Goal: Information Seeking & Learning: Learn about a topic

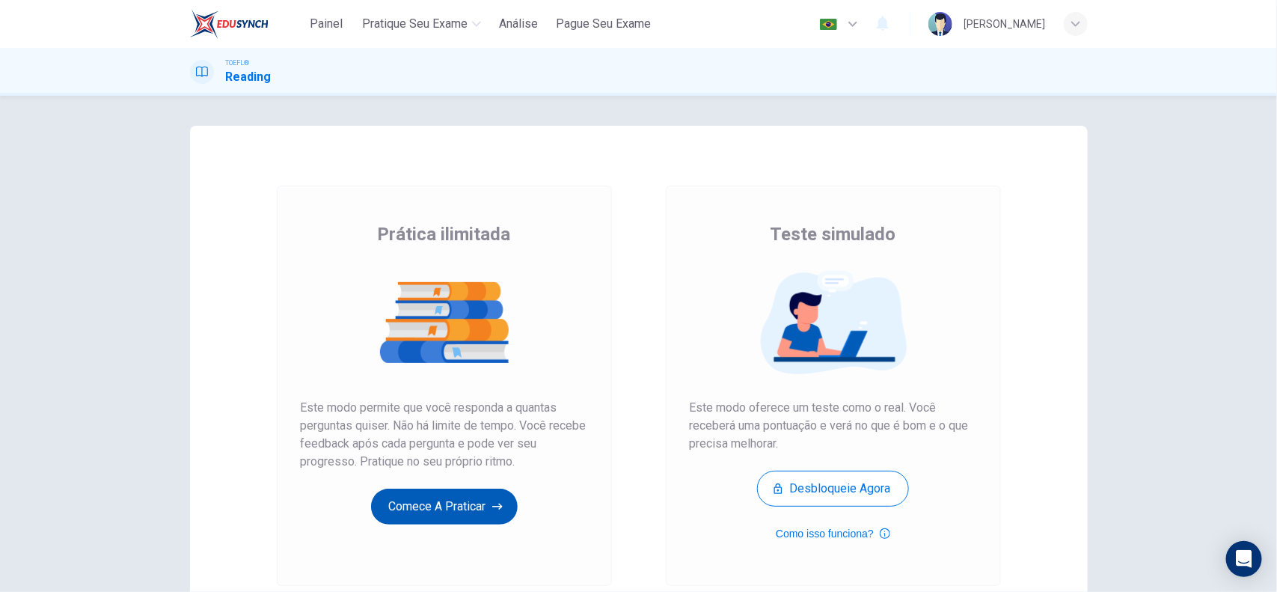
click at [475, 513] on button "Comece a praticar" at bounding box center [444, 507] width 147 height 36
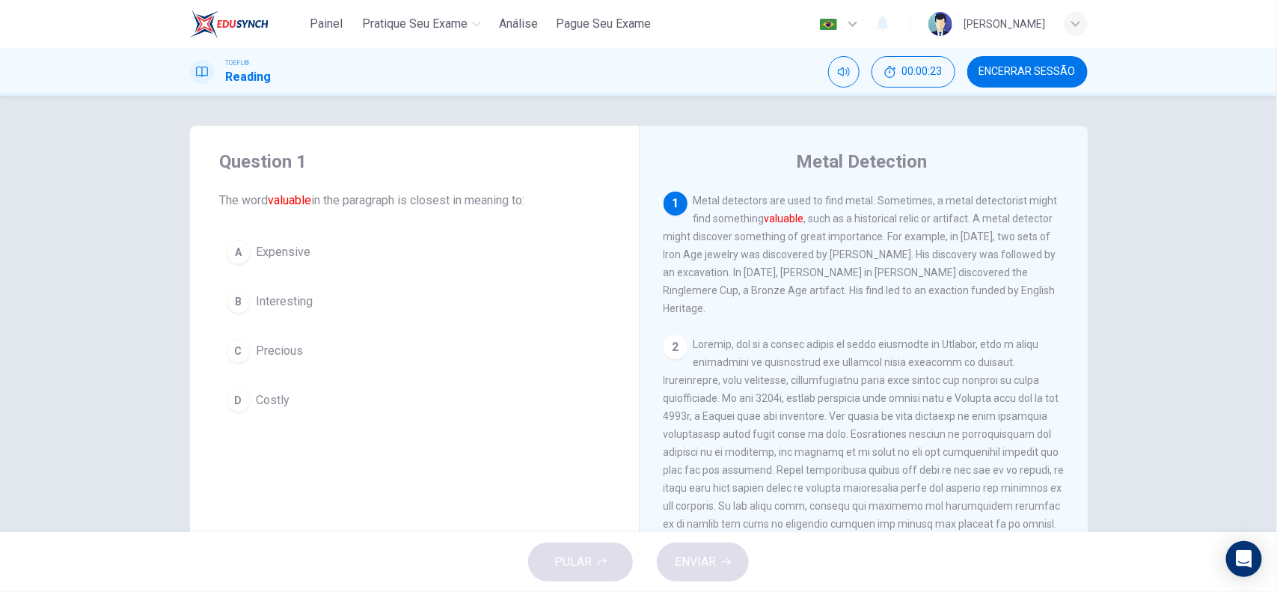
click at [278, 345] on span "Precious" at bounding box center [280, 351] width 47 height 18
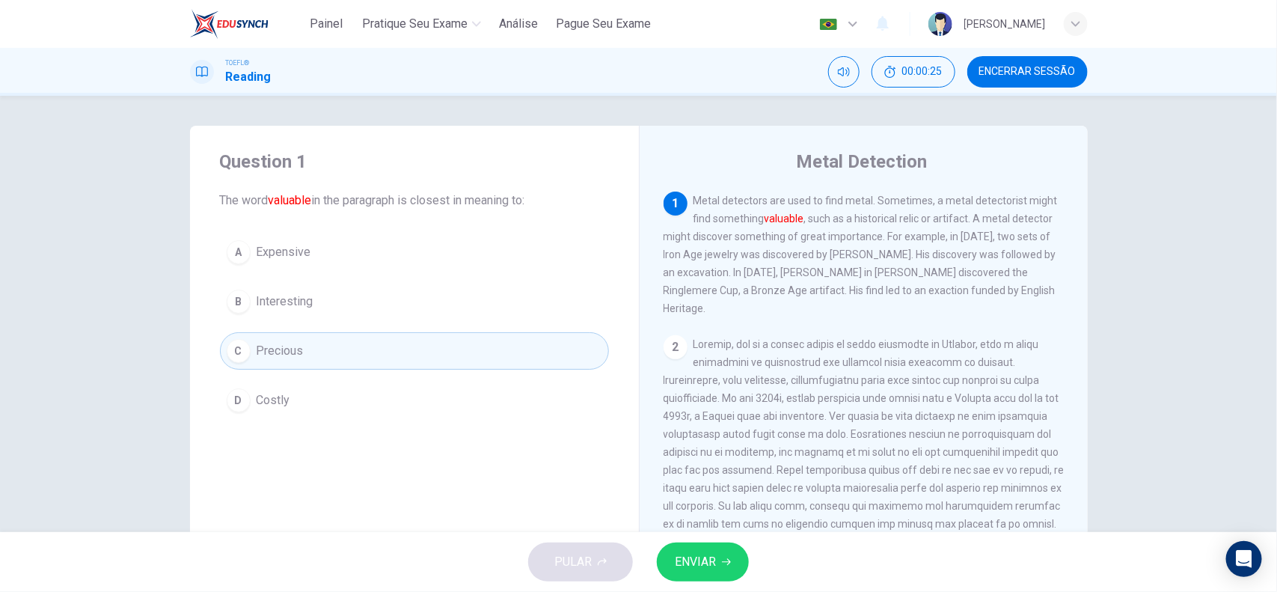
click at [734, 559] on button "ENVIAR" at bounding box center [703, 561] width 92 height 39
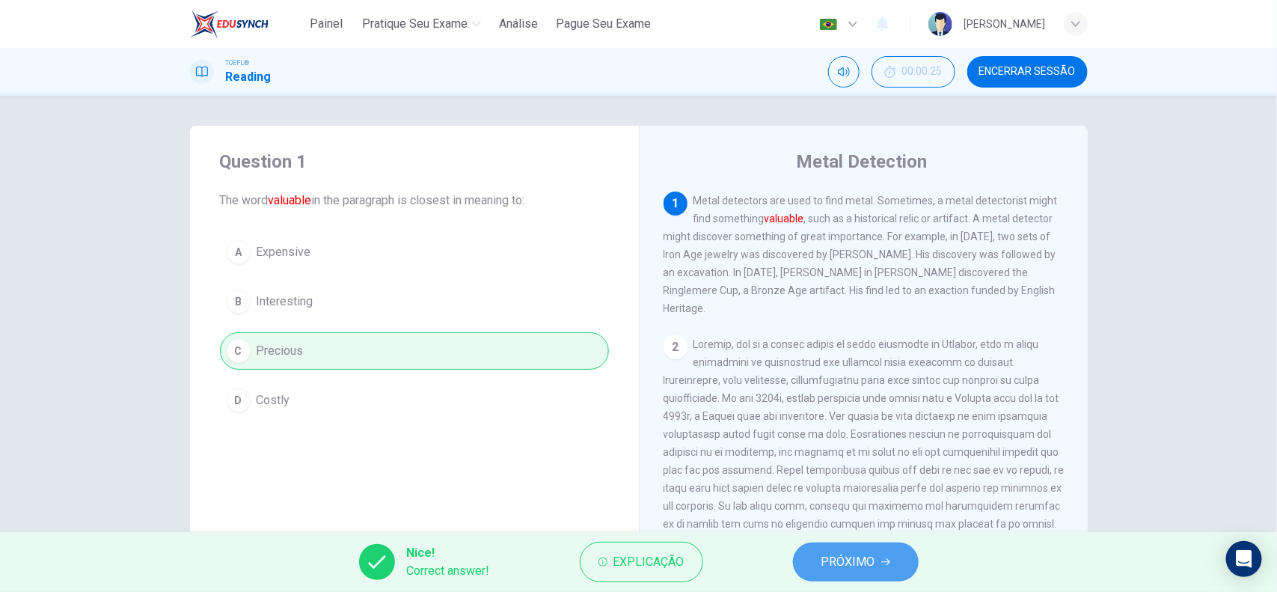
click at [838, 554] on span "PRÓXIMO" at bounding box center [848, 561] width 54 height 21
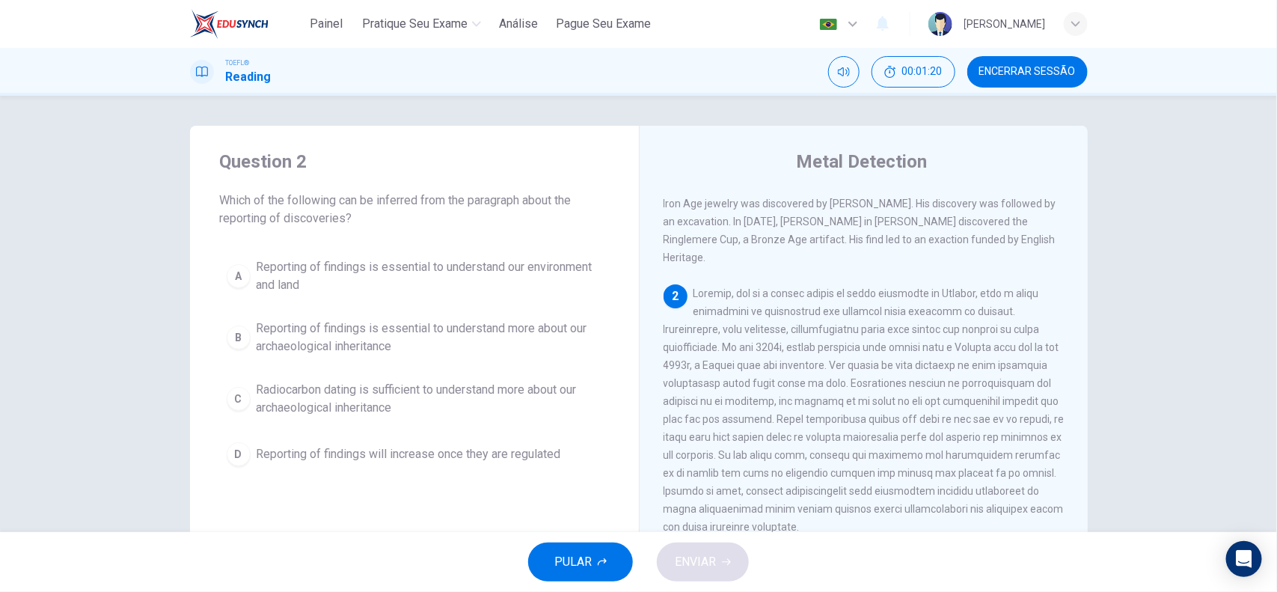
scroll to position [94, 0]
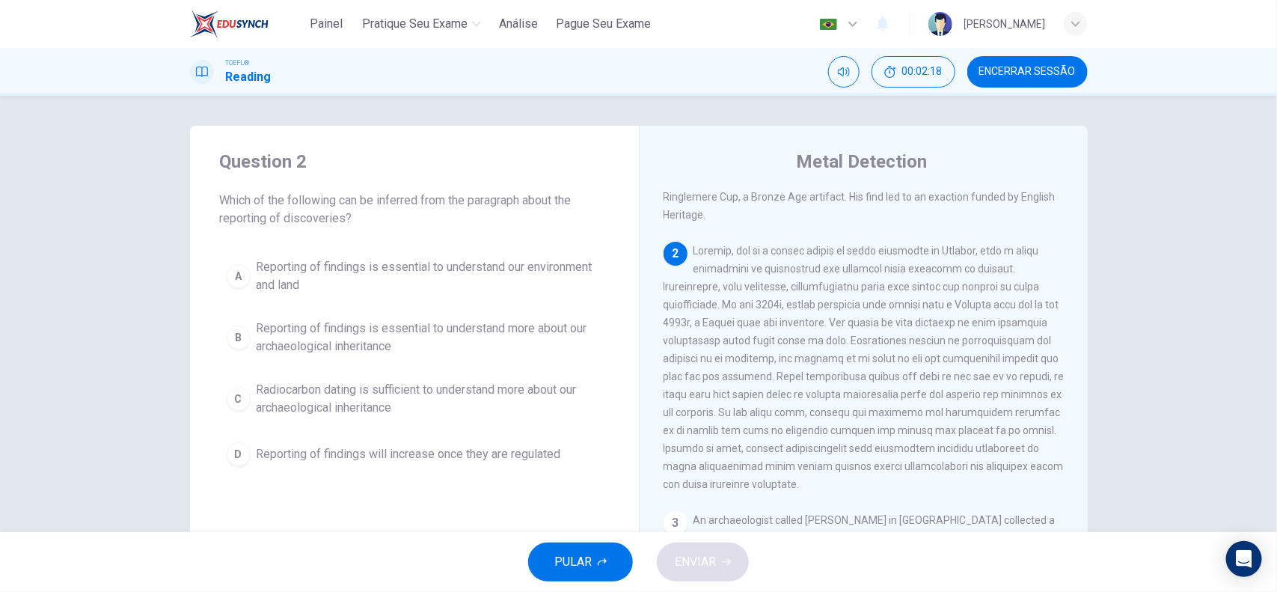
click at [787, 375] on span at bounding box center [864, 367] width 401 height 245
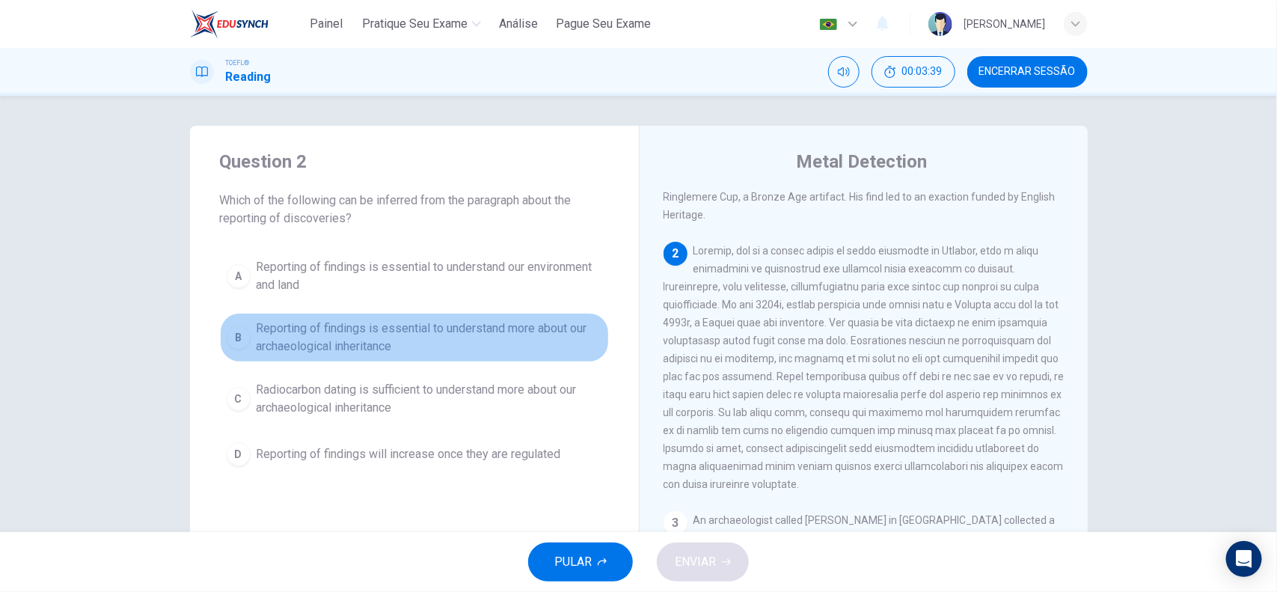
click at [548, 342] on span "Reporting of findings is essential to understand more about our archaeological …" at bounding box center [430, 337] width 346 height 36
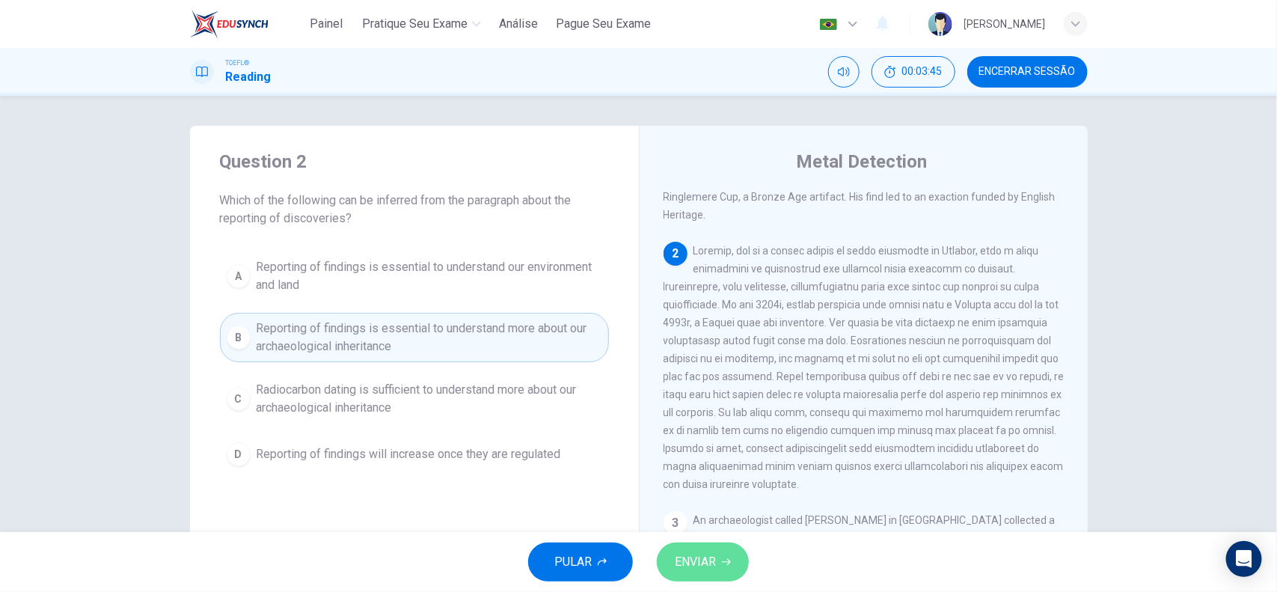
click at [704, 559] on span "ENVIAR" at bounding box center [695, 561] width 41 height 21
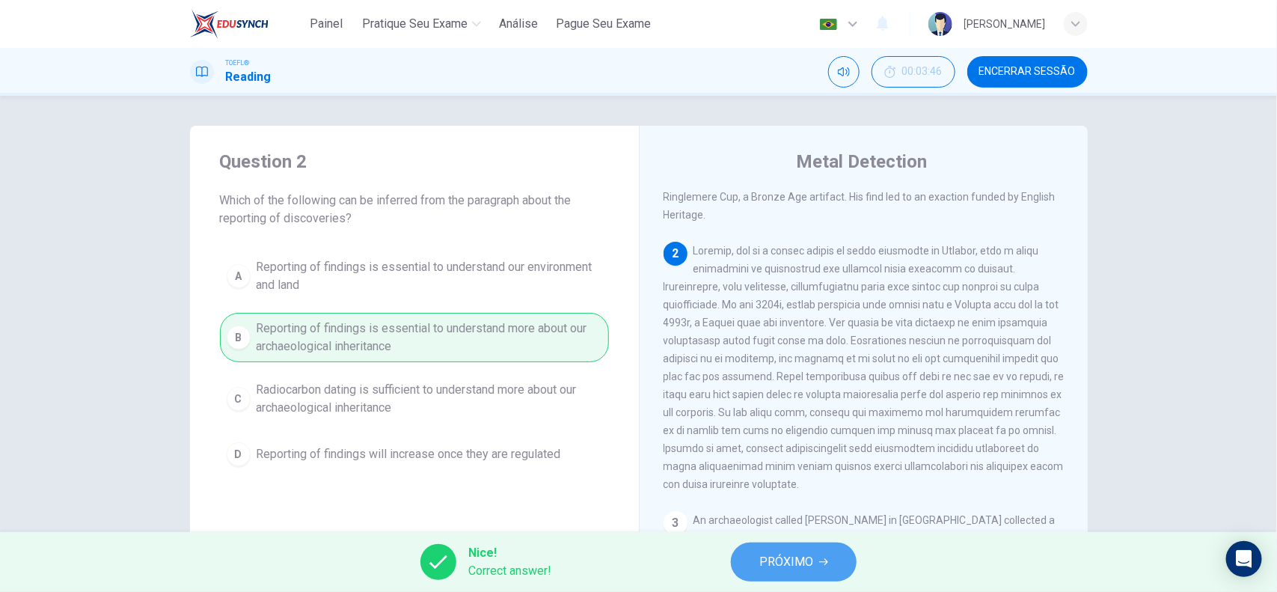
click at [833, 559] on button "PRÓXIMO" at bounding box center [794, 561] width 126 height 39
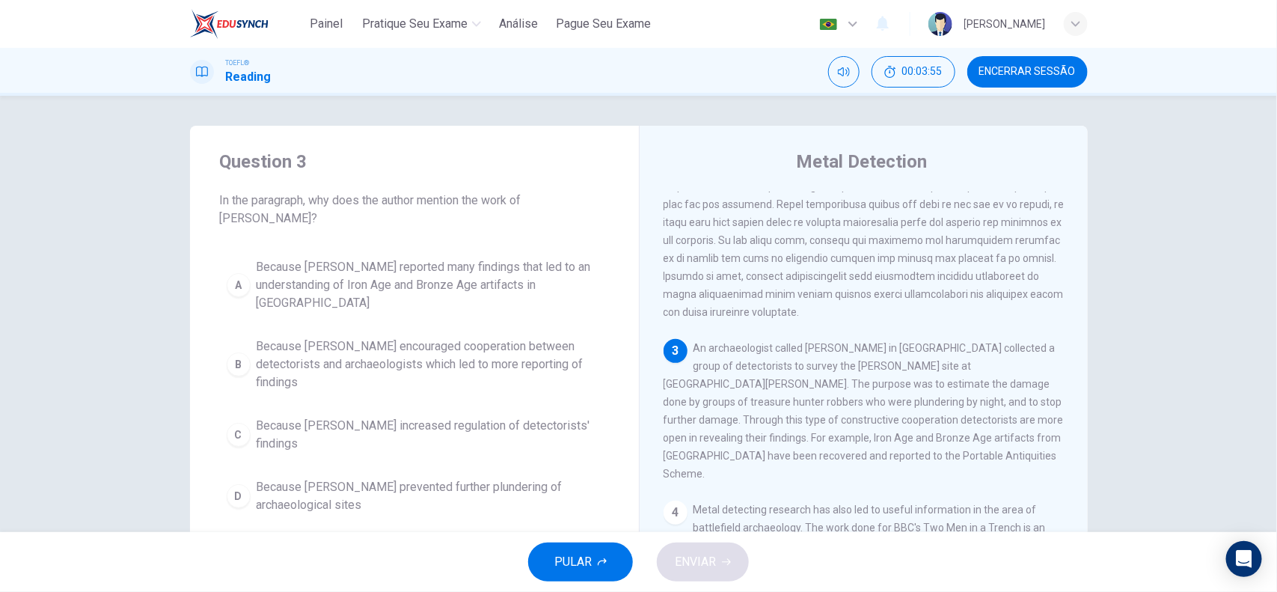
scroll to position [359, 0]
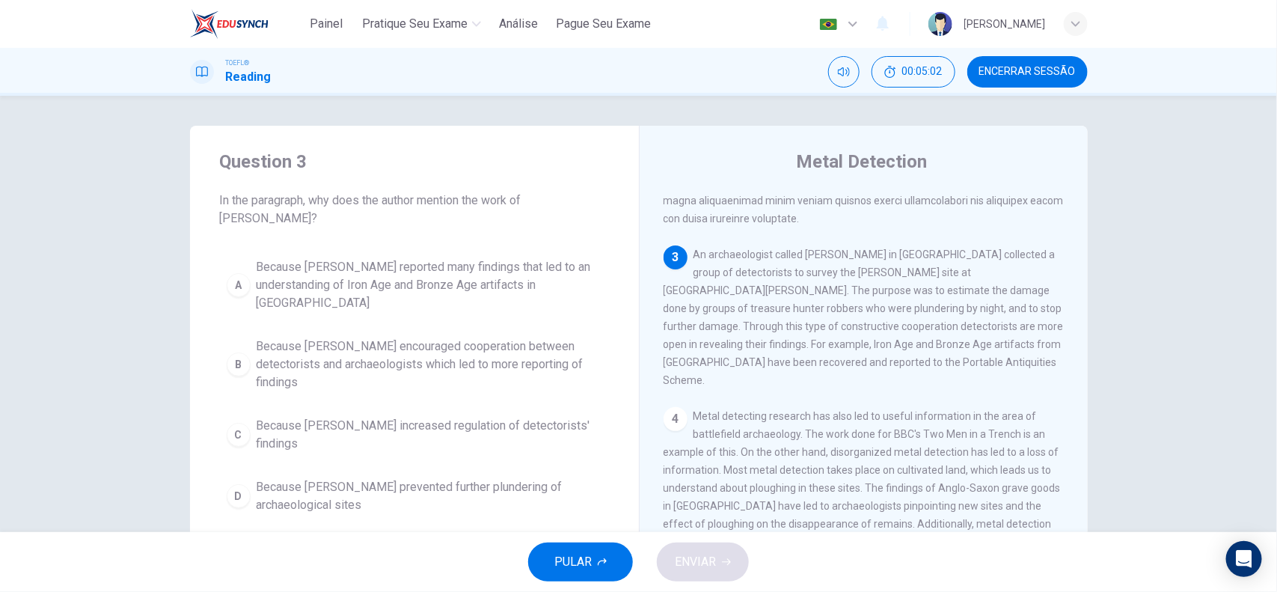
drag, startPoint x: 726, startPoint y: 294, endPoint x: 791, endPoint y: 293, distance: 64.3
click at [791, 293] on span "An archaeologist called [PERSON_NAME] in [GEOGRAPHIC_DATA] collected a group of…" at bounding box center [864, 317] width 400 height 138
click at [481, 346] on span "Because [PERSON_NAME] encouraged cooperation between detectorists and archaeolo…" at bounding box center [430, 364] width 346 height 54
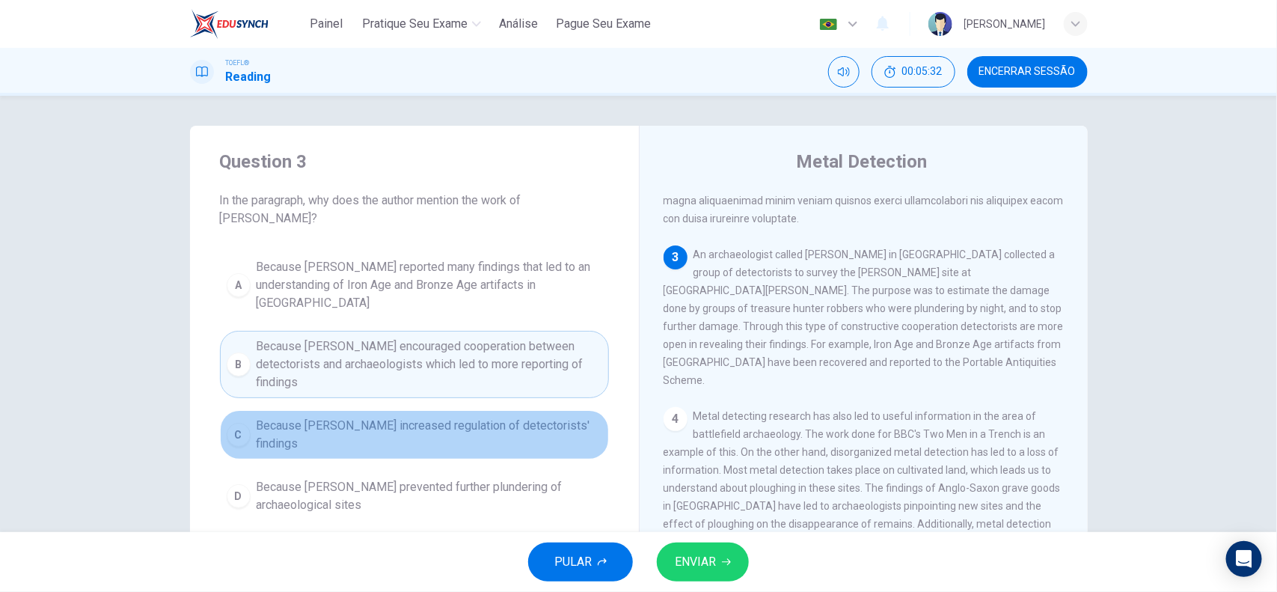
click at [413, 417] on span "Because [PERSON_NAME] increased regulation of detectorists' findings" at bounding box center [430, 435] width 346 height 36
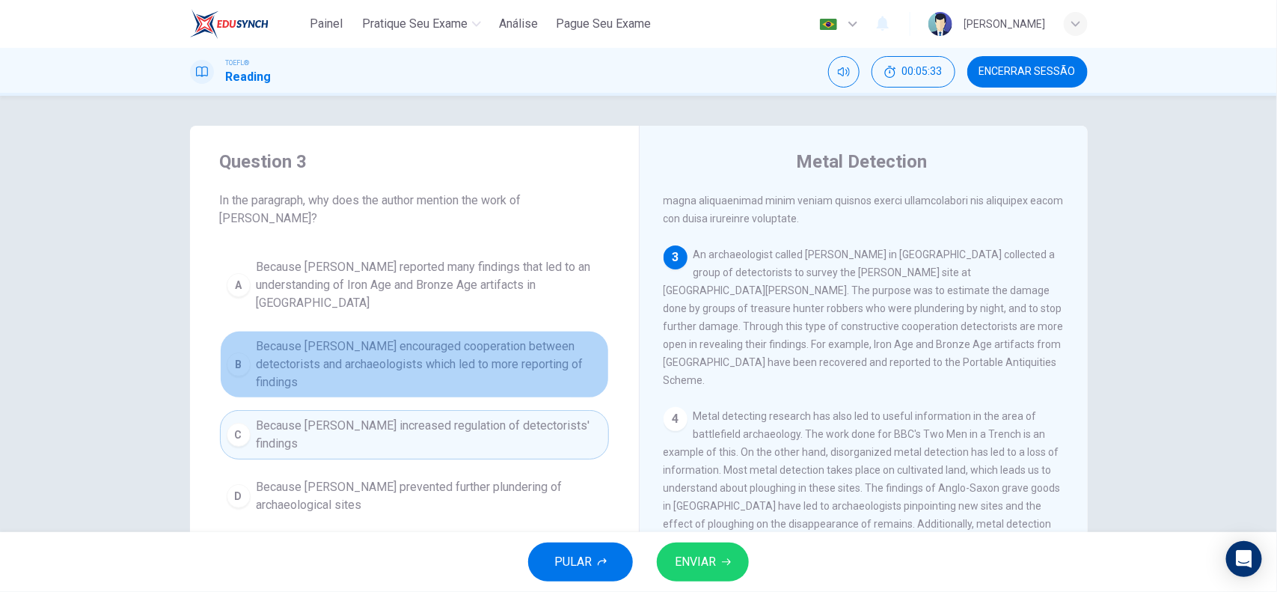
click at [435, 337] on span "Because [PERSON_NAME] encouraged cooperation between detectorists and archaeolo…" at bounding box center [430, 364] width 346 height 54
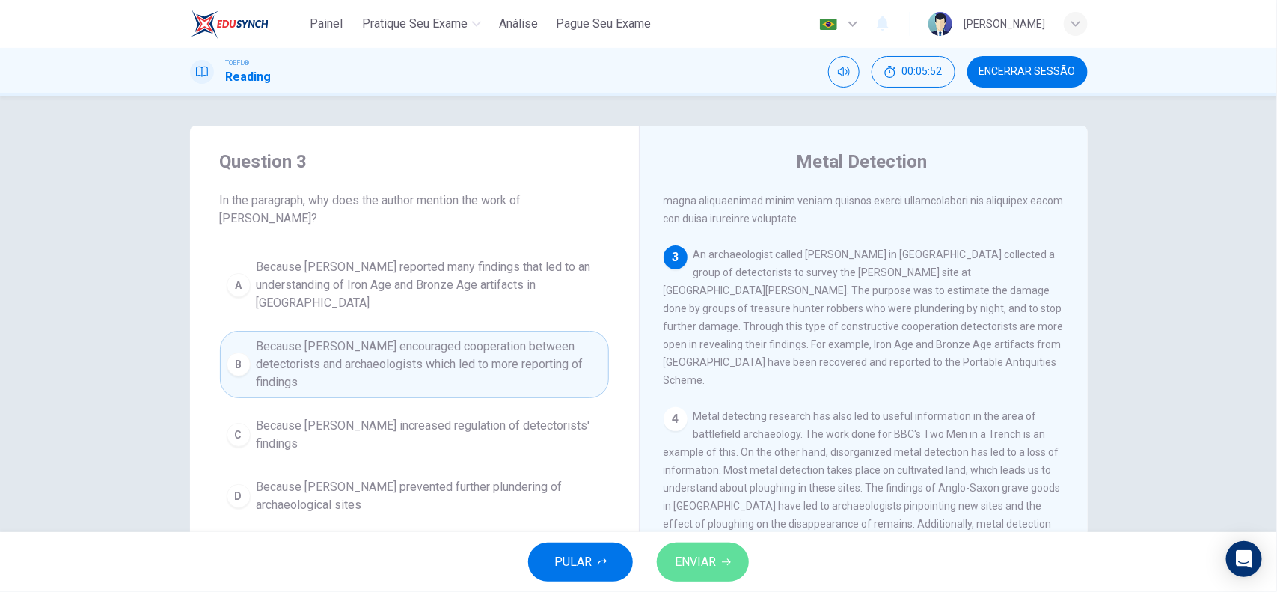
click at [694, 554] on span "ENVIAR" at bounding box center [695, 561] width 41 height 21
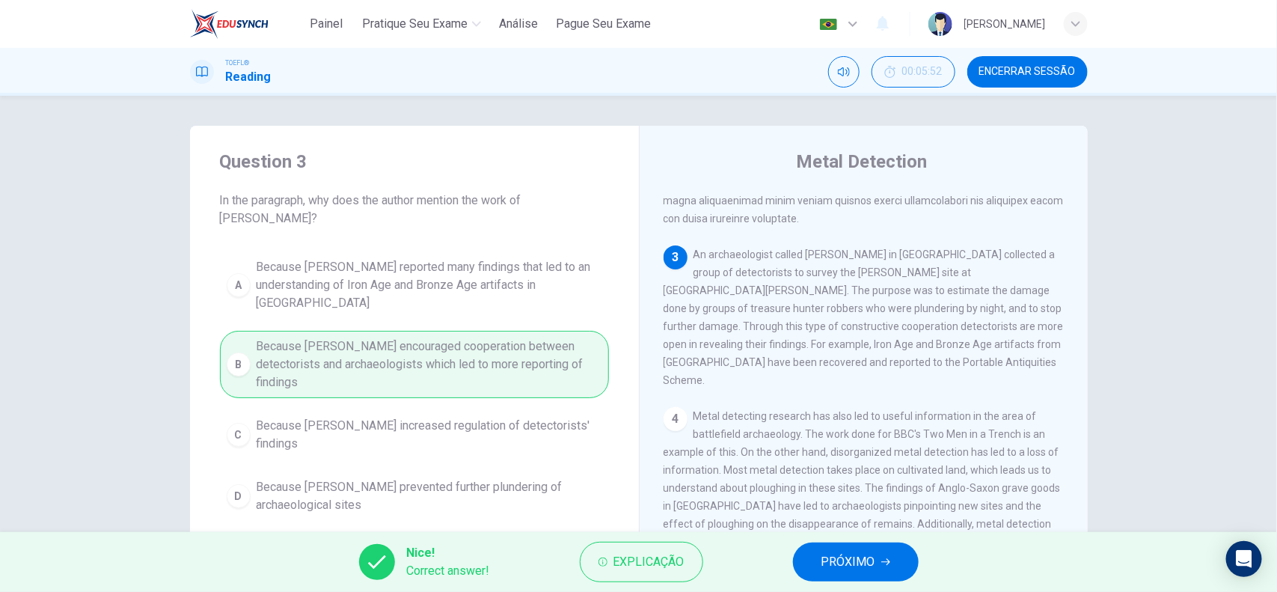
scroll to position [453, 0]
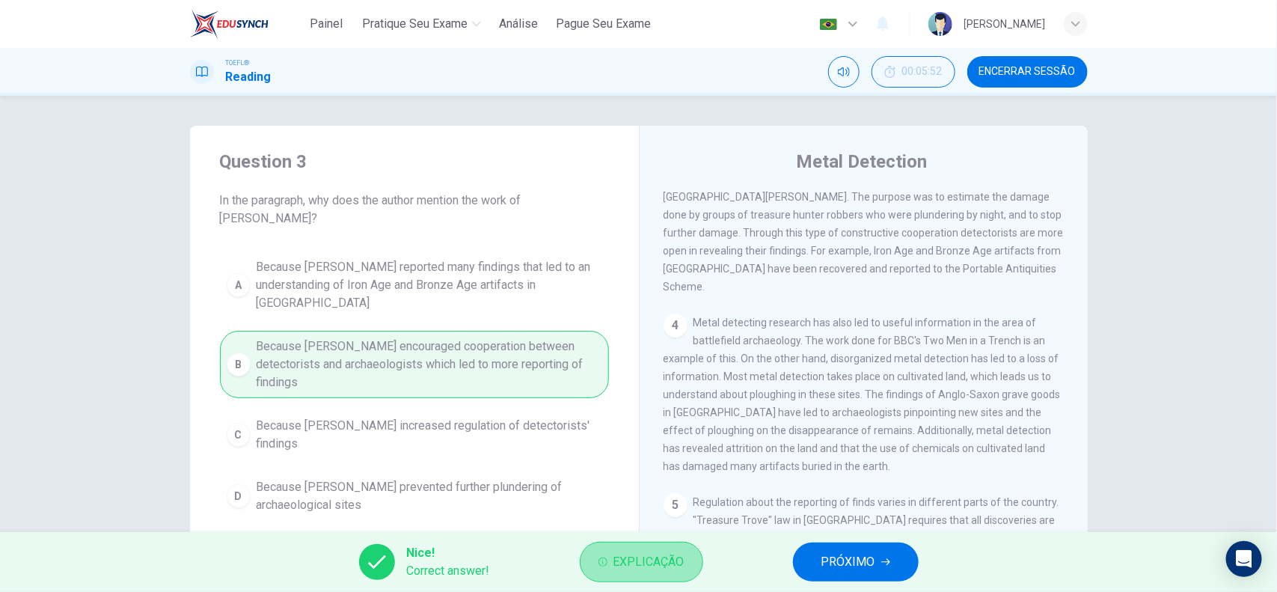
click at [655, 556] on span "Explicação" at bounding box center [648, 561] width 71 height 21
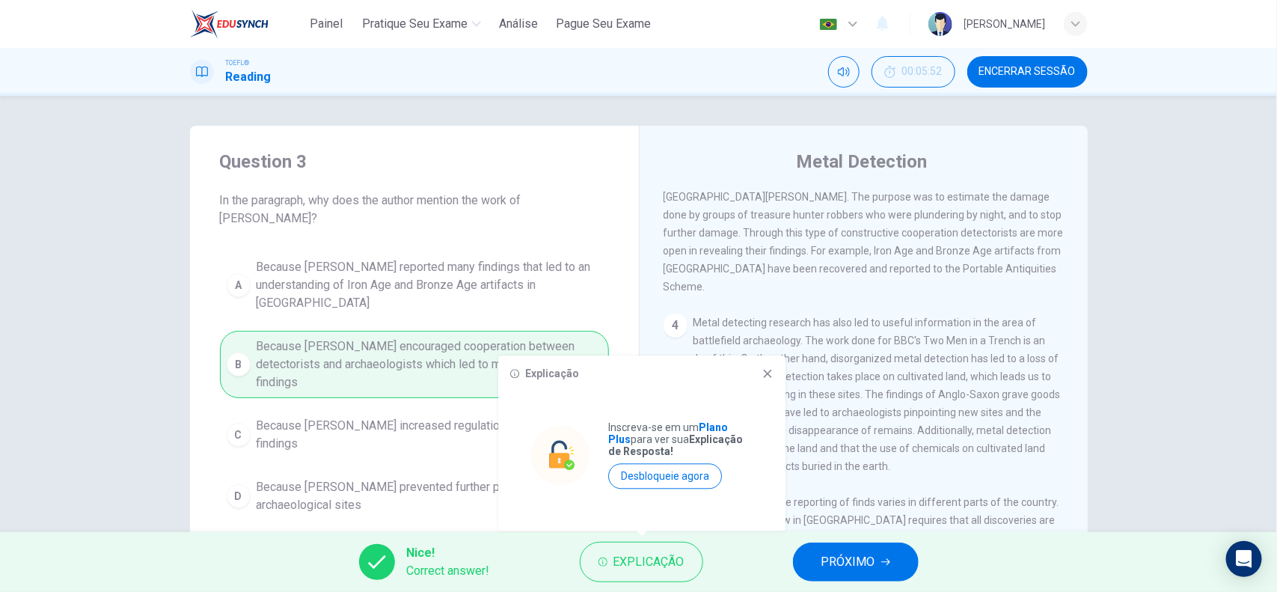
click at [757, 369] on div "Explicação" at bounding box center [641, 374] width 263 height 12
click at [759, 369] on div "Explicação" at bounding box center [641, 374] width 263 height 12
click at [763, 370] on icon at bounding box center [768, 374] width 12 height 12
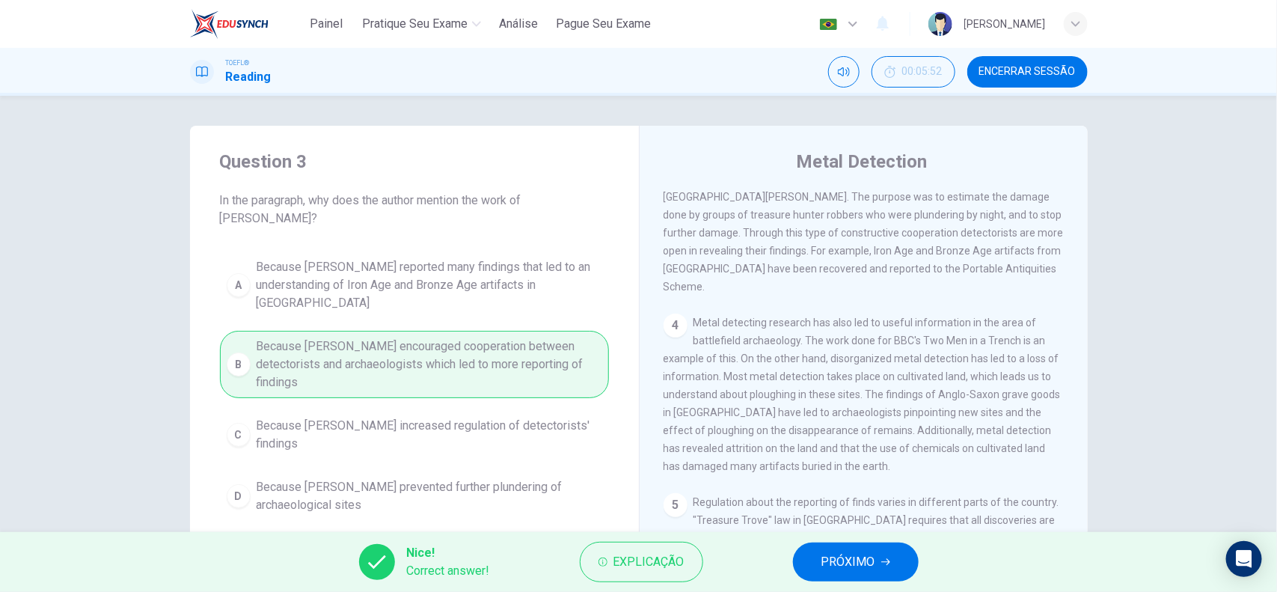
click at [824, 575] on button "PRÓXIMO" at bounding box center [856, 561] width 126 height 39
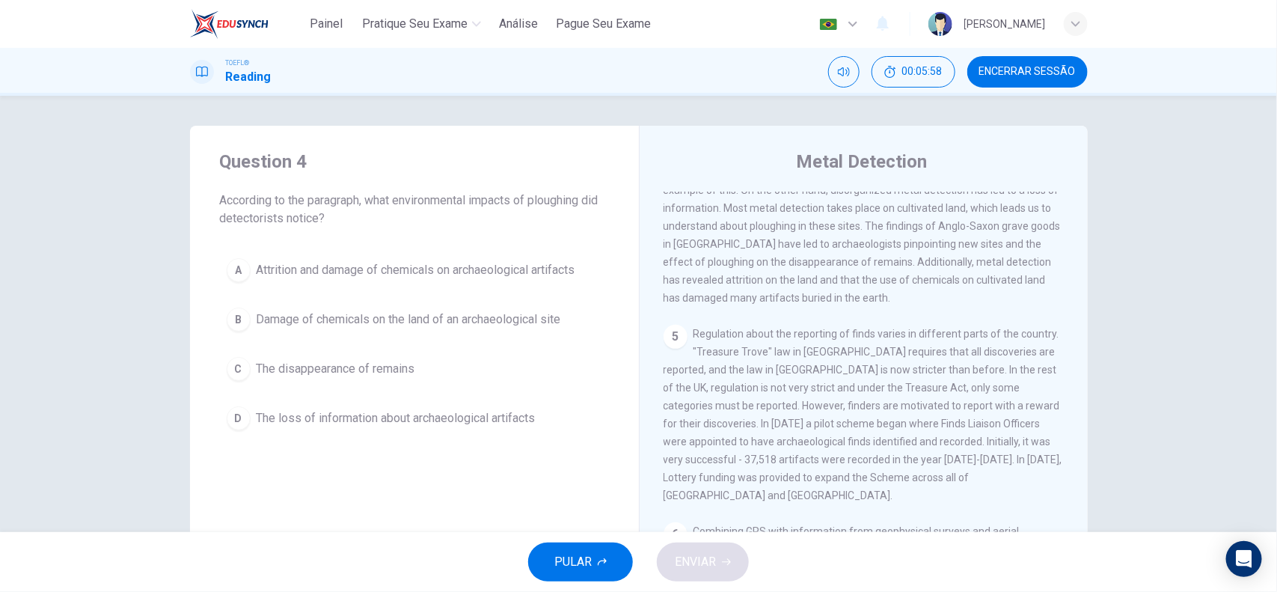
scroll to position [528, 0]
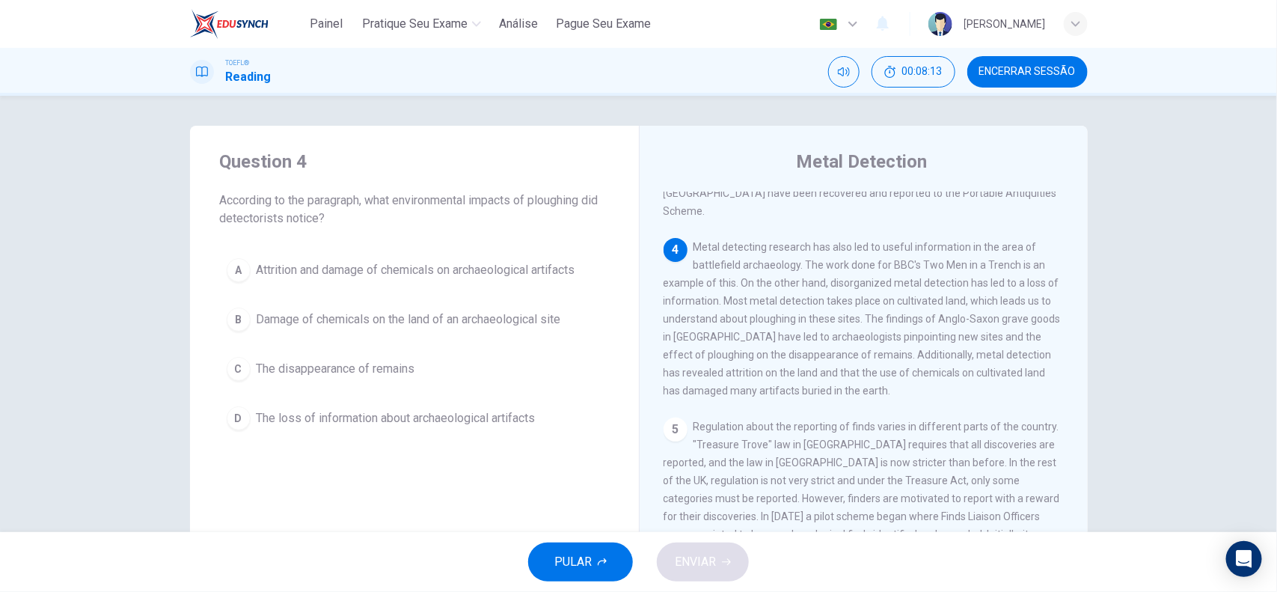
click at [500, 419] on span "The loss of information about archaeological artifacts" at bounding box center [396, 418] width 279 height 18
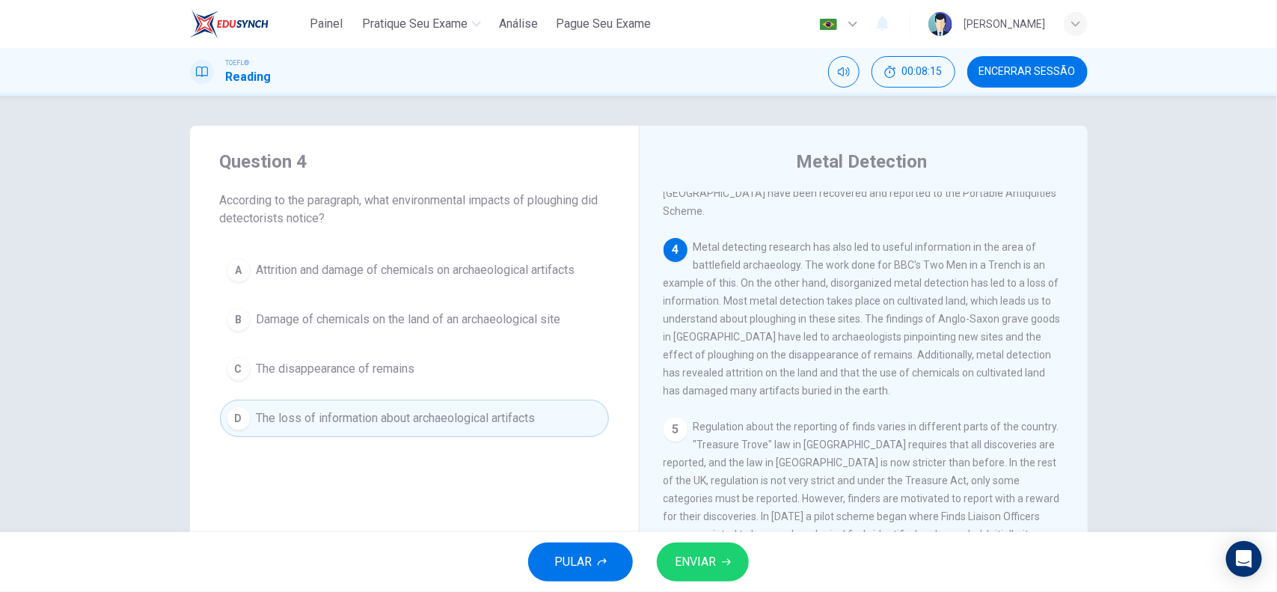
click at [424, 374] on button "C The disappearance of remains" at bounding box center [414, 368] width 389 height 37
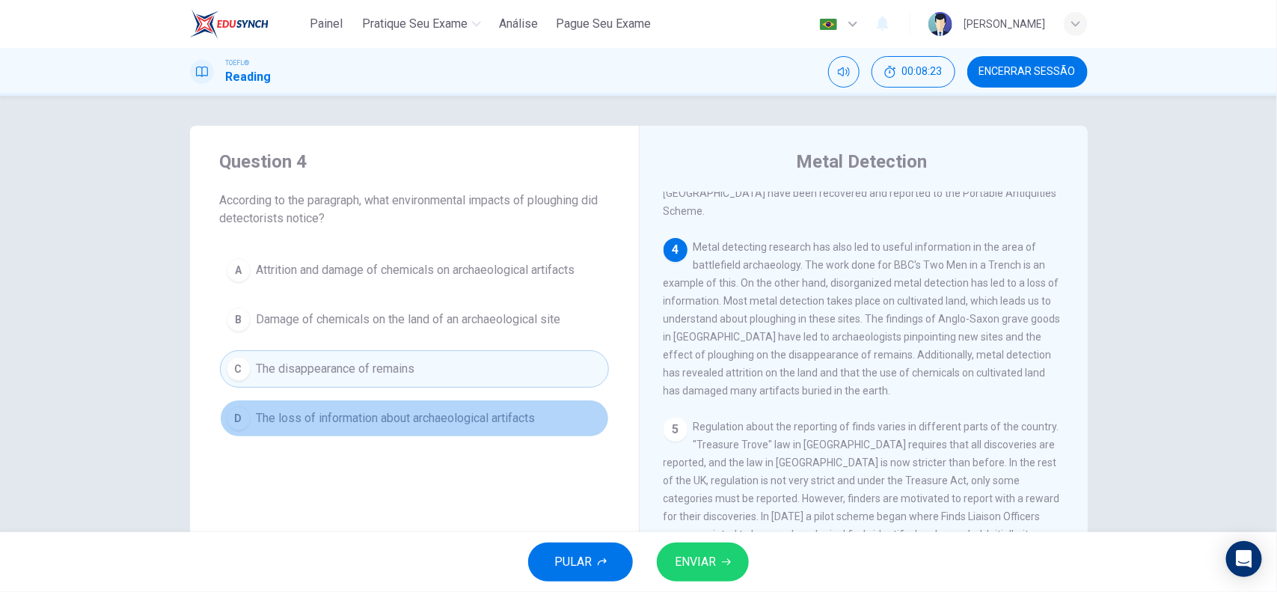
click at [398, 431] on button "D The loss of information about archaeological artifacts" at bounding box center [414, 417] width 389 height 37
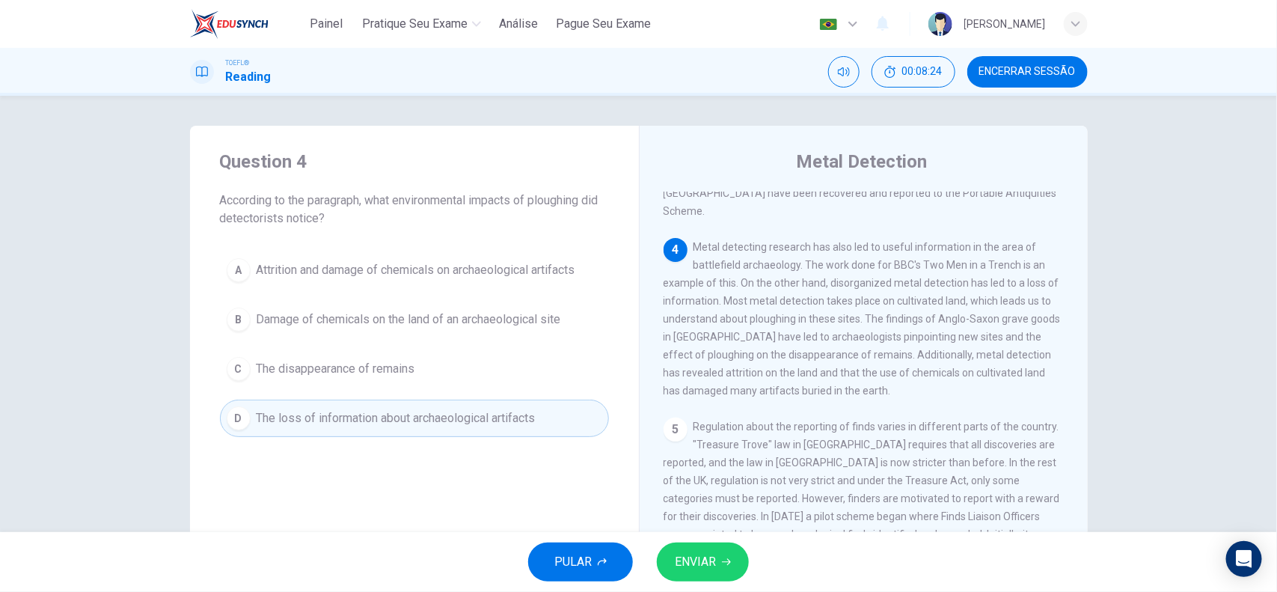
click at [513, 371] on button "C The disappearance of remains" at bounding box center [414, 368] width 389 height 37
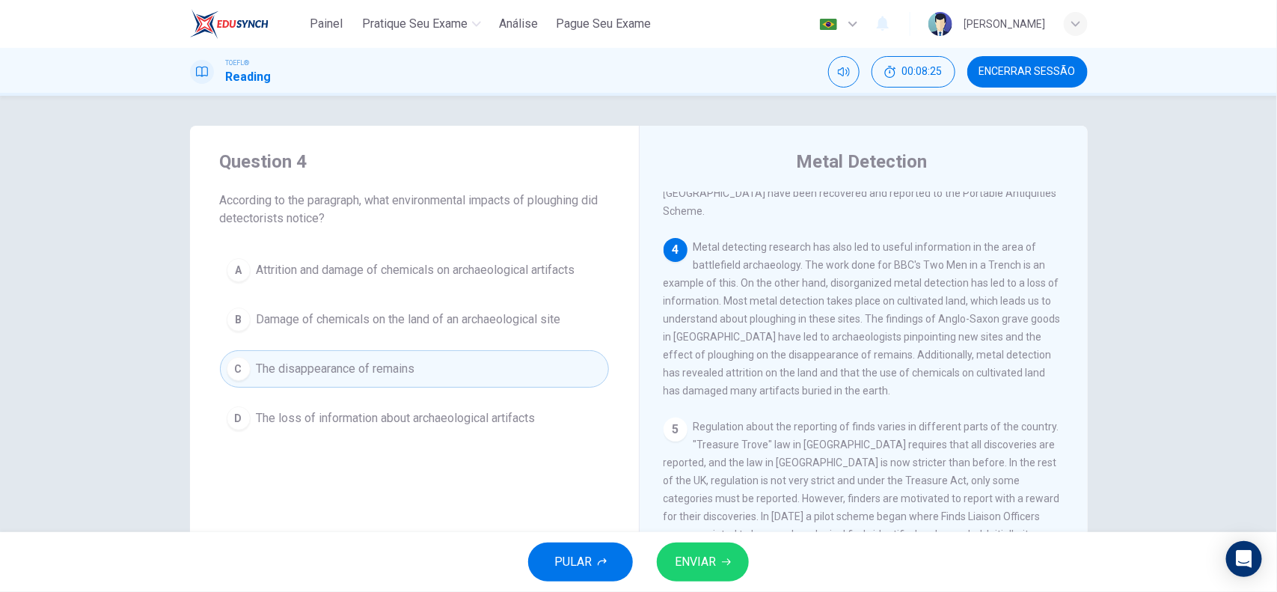
click at [700, 557] on span "ENVIAR" at bounding box center [695, 561] width 41 height 21
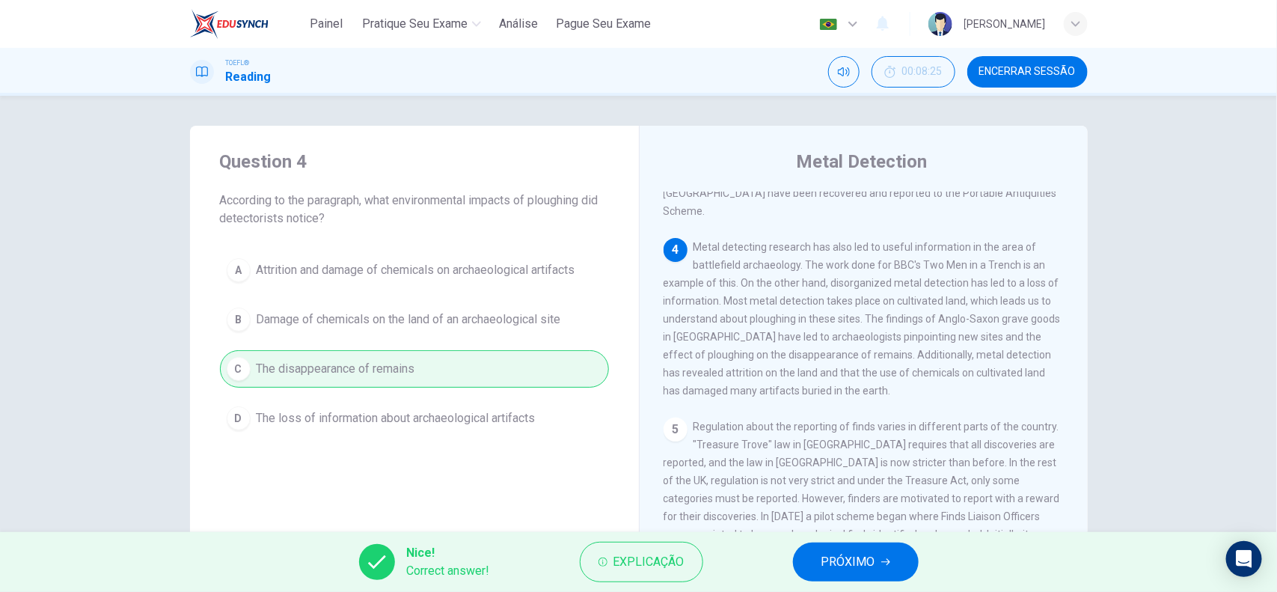
click at [879, 563] on button "PRÓXIMO" at bounding box center [856, 561] width 126 height 39
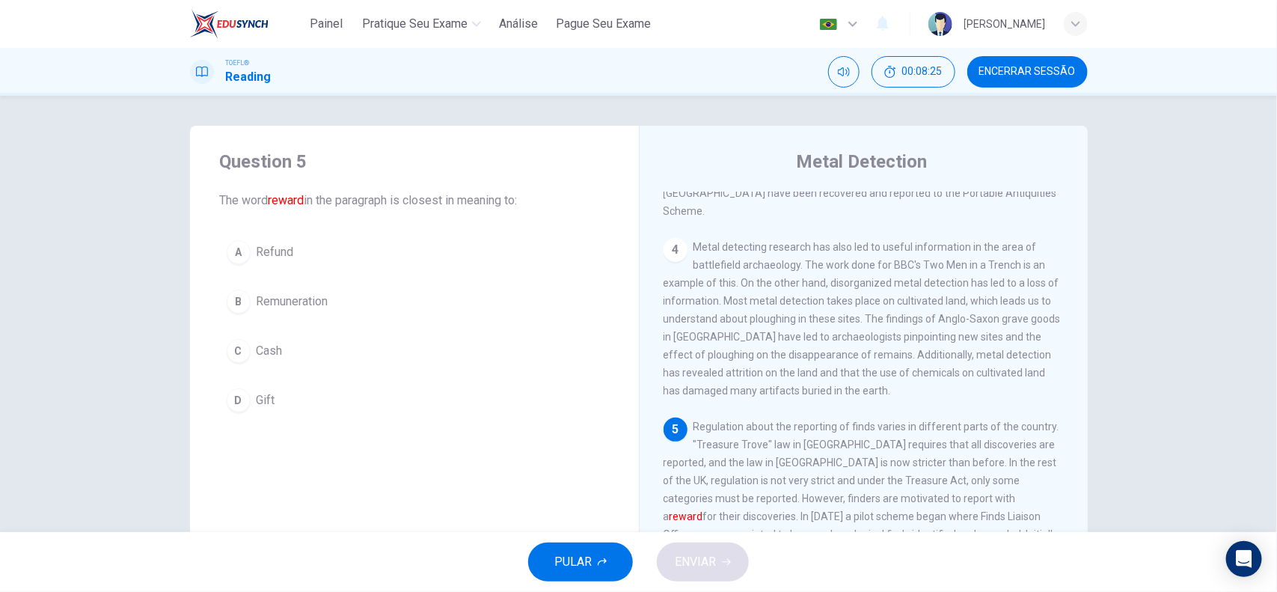
scroll to position [641, 0]
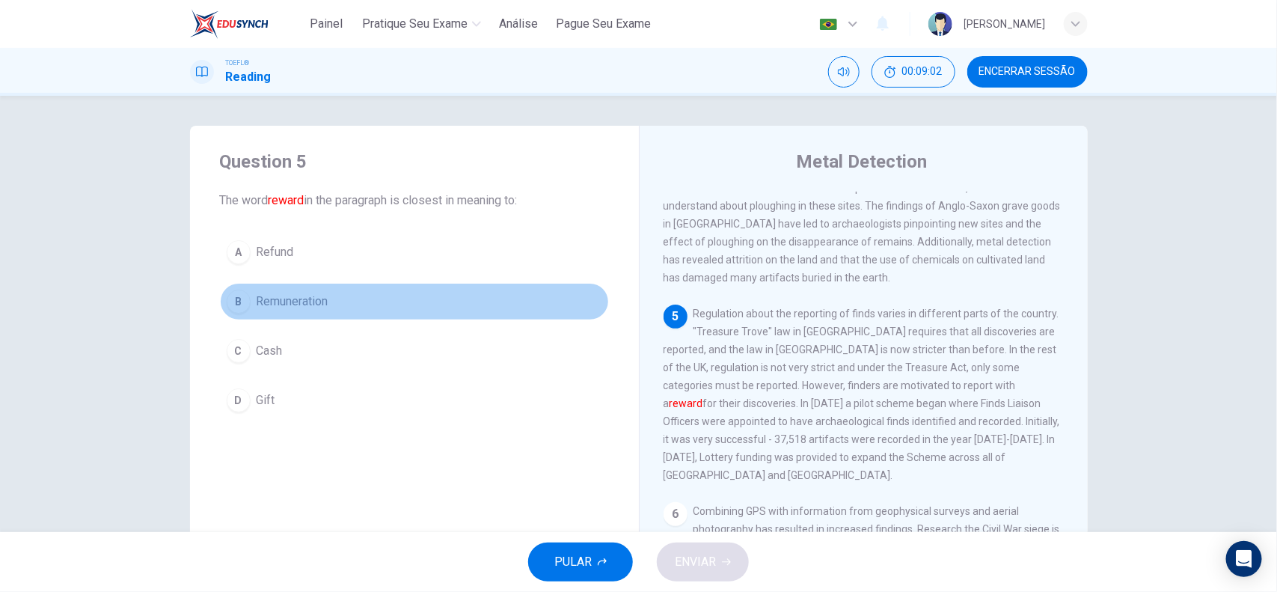
click at [262, 304] on span "Remuneration" at bounding box center [293, 302] width 72 height 18
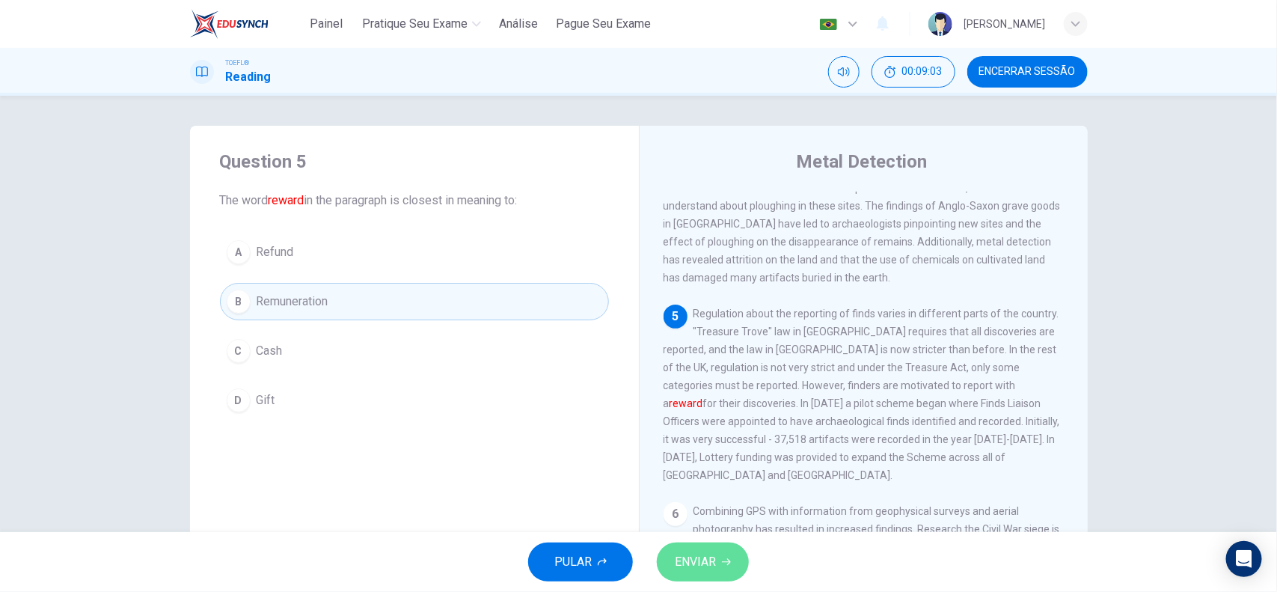
click at [707, 556] on span "ENVIAR" at bounding box center [695, 561] width 41 height 21
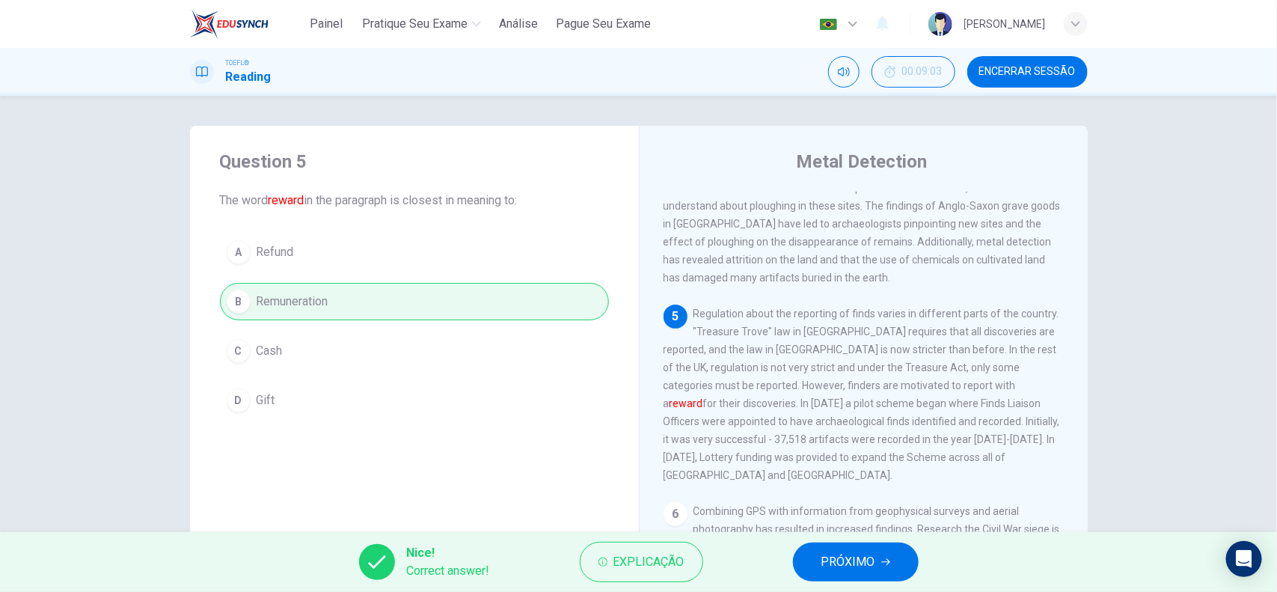
click at [848, 567] on span "PRÓXIMO" at bounding box center [848, 561] width 54 height 21
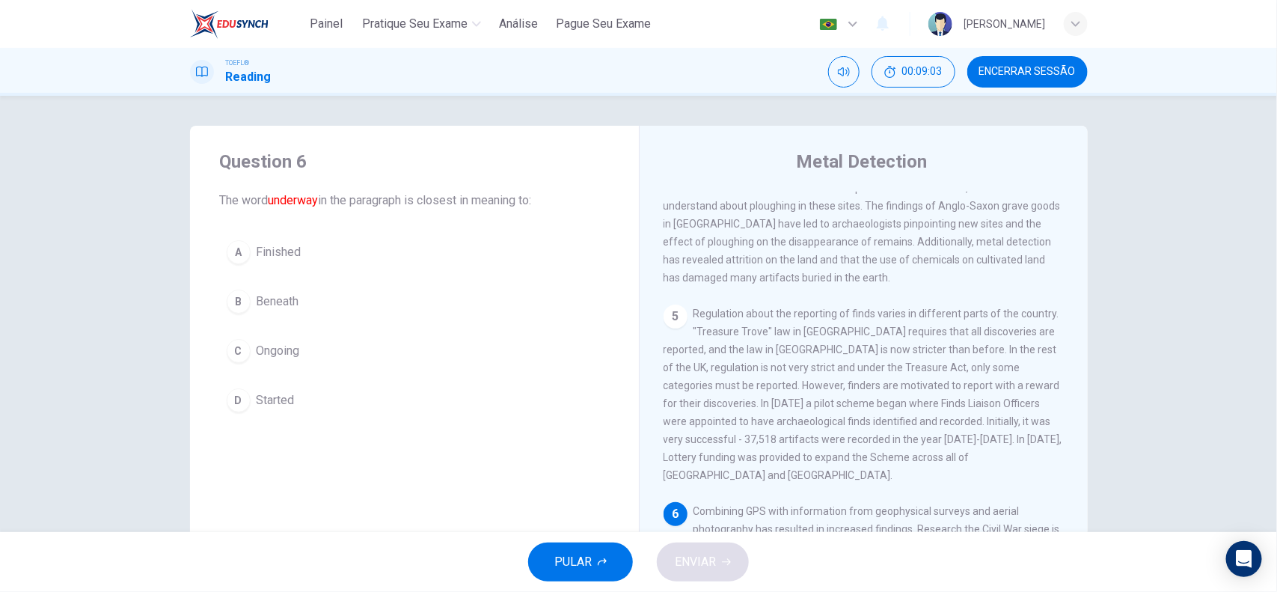
scroll to position [715, 0]
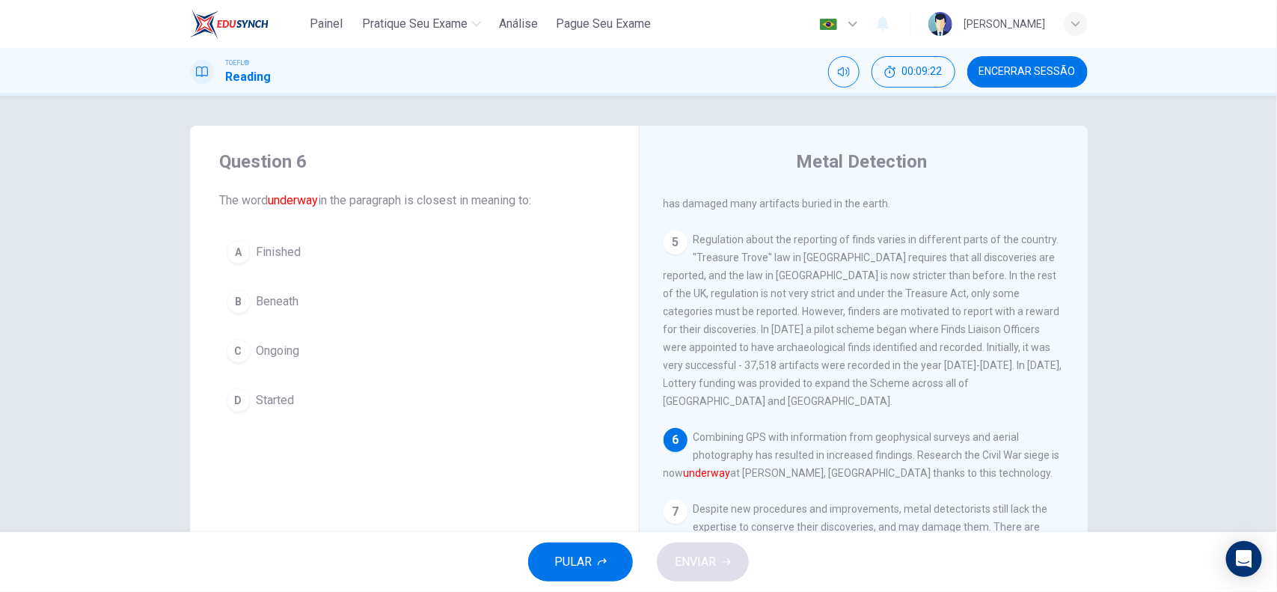
click at [287, 358] on span "Ongoing" at bounding box center [278, 351] width 43 height 18
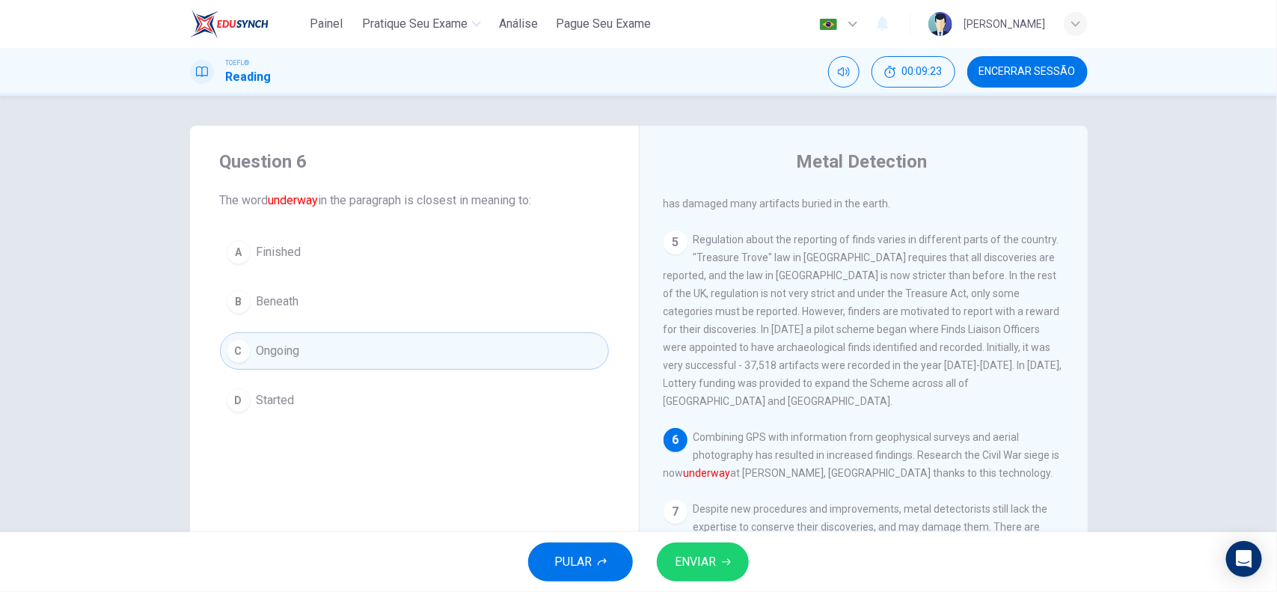
click at [716, 562] on button "ENVIAR" at bounding box center [703, 561] width 92 height 39
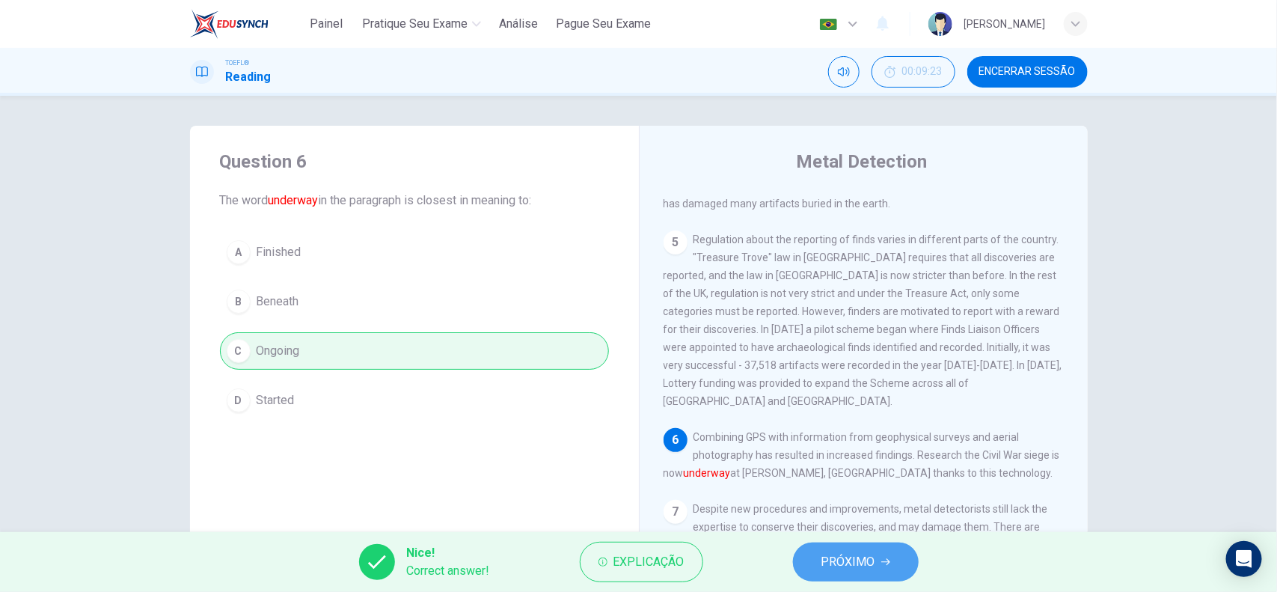
click at [881, 567] on button "PRÓXIMO" at bounding box center [856, 561] width 126 height 39
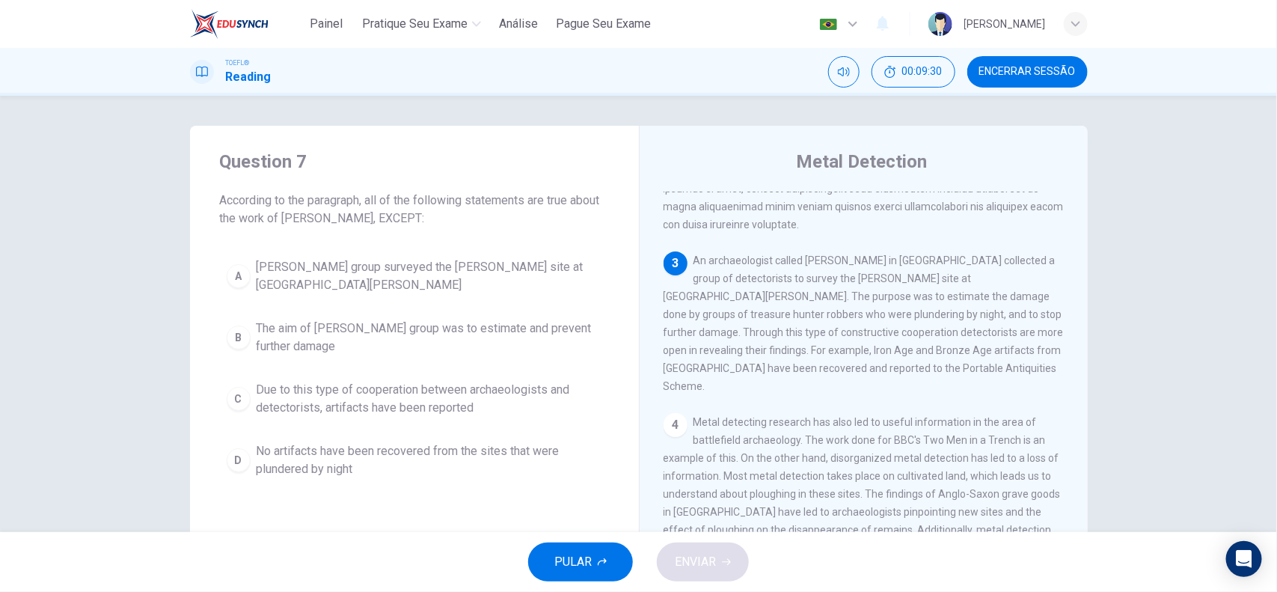
scroll to position [319, 0]
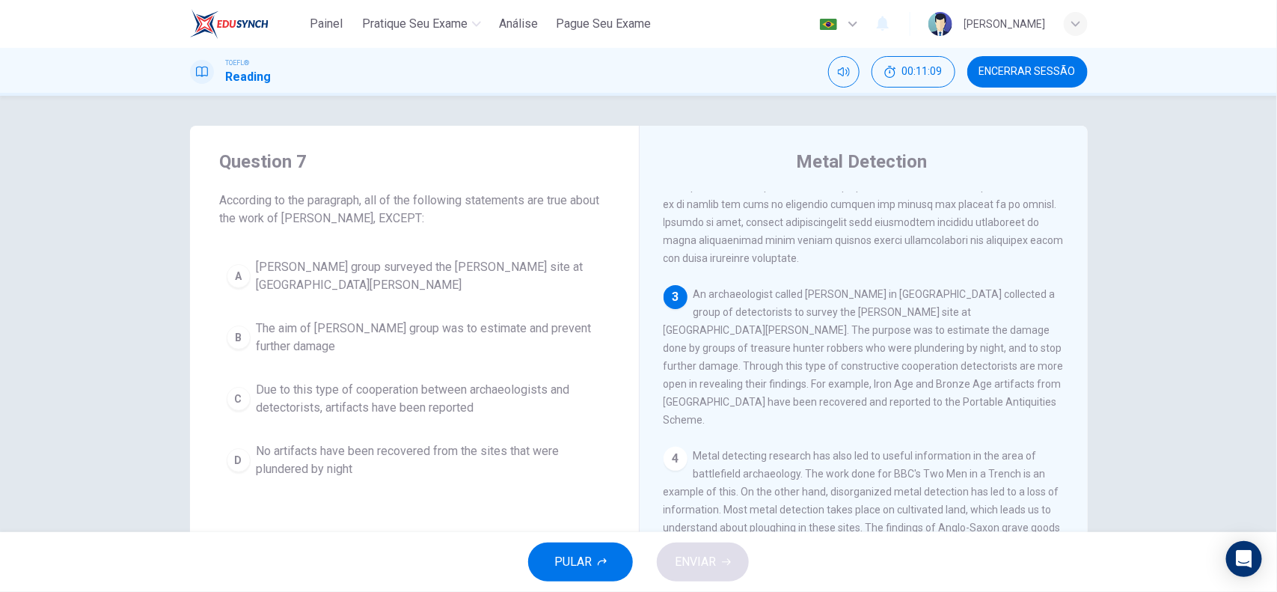
click at [506, 465] on span "No artifacts have been recovered from the sites that were plundered by night" at bounding box center [430, 460] width 346 height 36
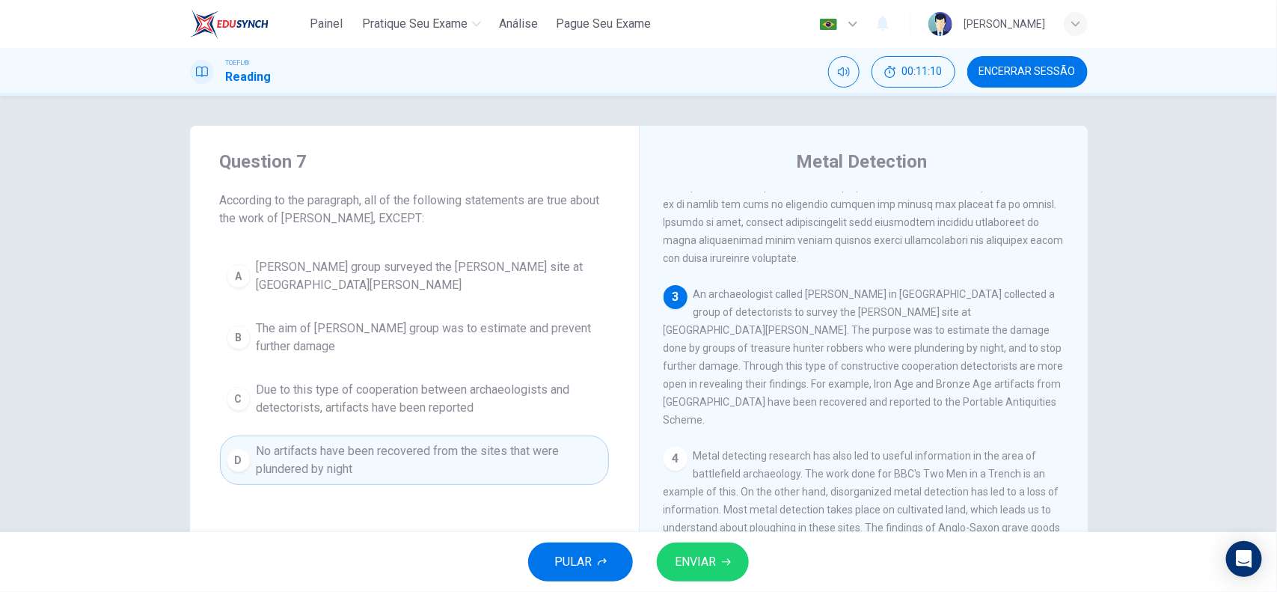
click at [693, 566] on span "ENVIAR" at bounding box center [695, 561] width 41 height 21
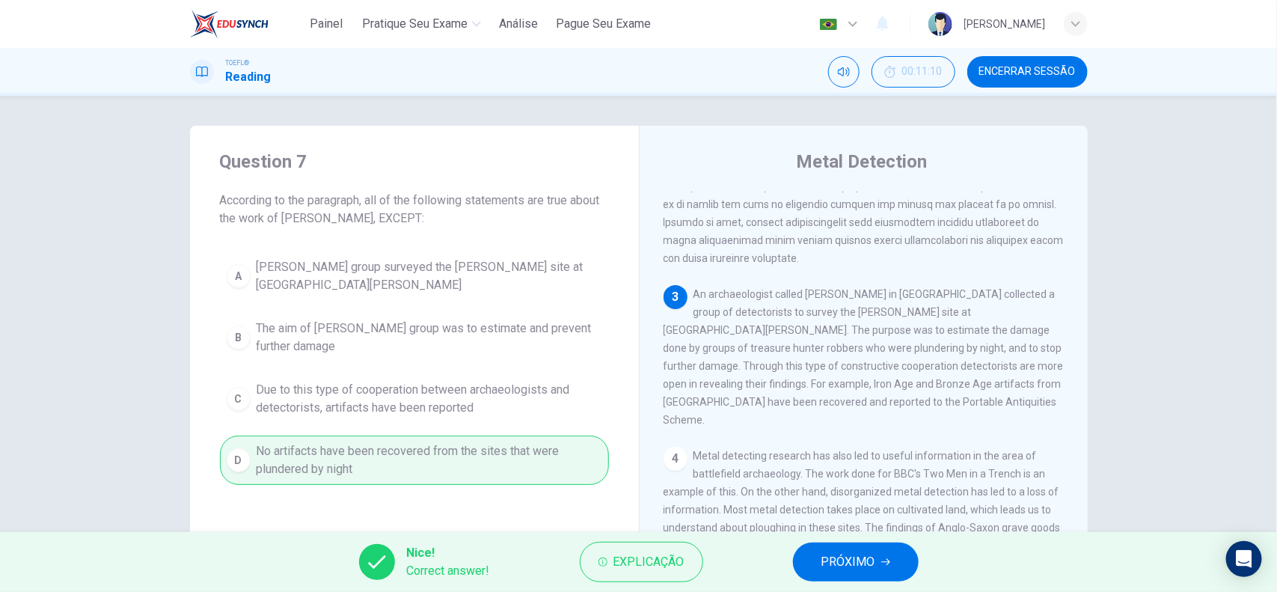
click at [869, 563] on span "PRÓXIMO" at bounding box center [848, 561] width 54 height 21
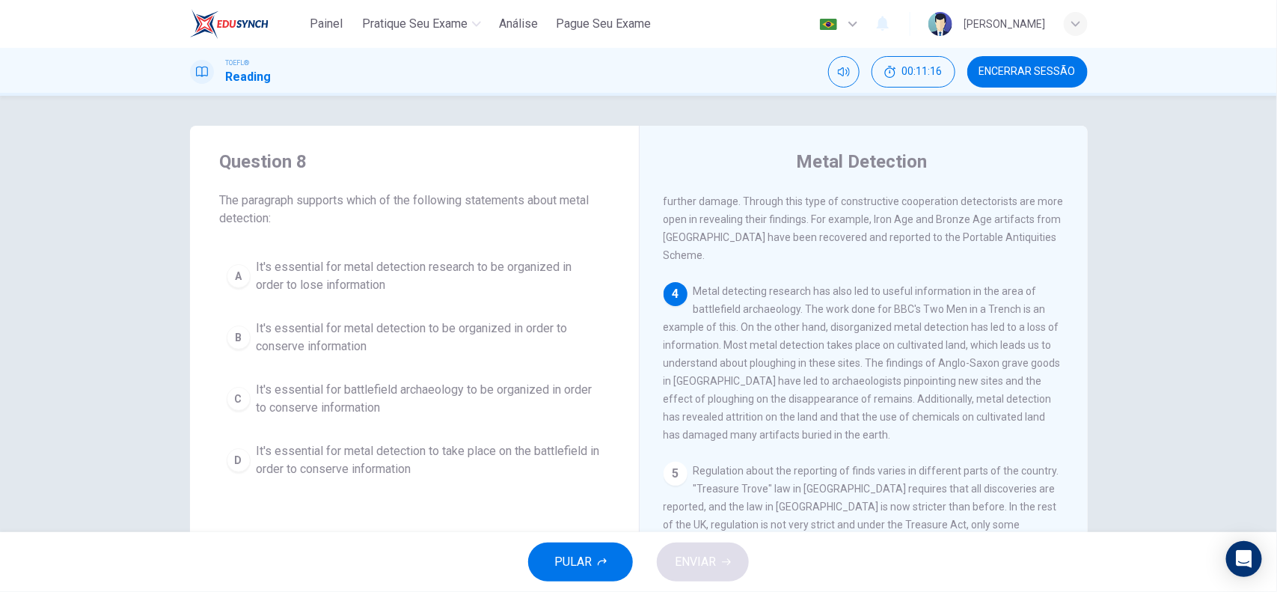
scroll to position [453, 0]
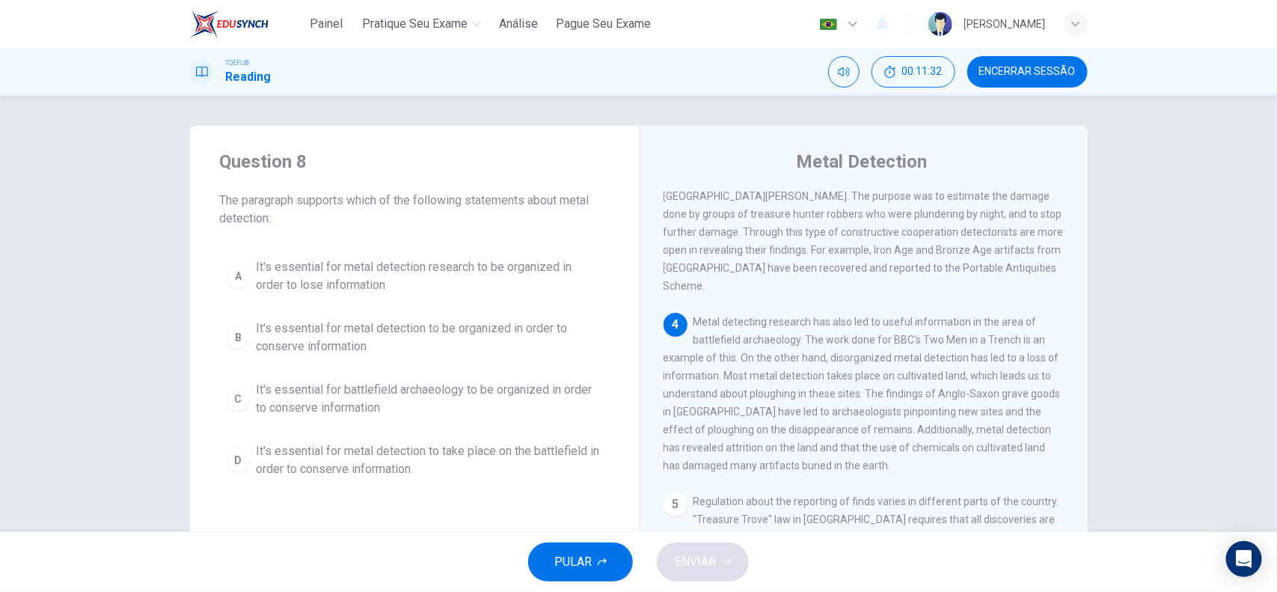
drag, startPoint x: 716, startPoint y: 370, endPoint x: 754, endPoint y: 370, distance: 38.2
click at [754, 370] on span "Metal detecting research has also led to useful information in the area of batt…" at bounding box center [862, 394] width 397 height 156
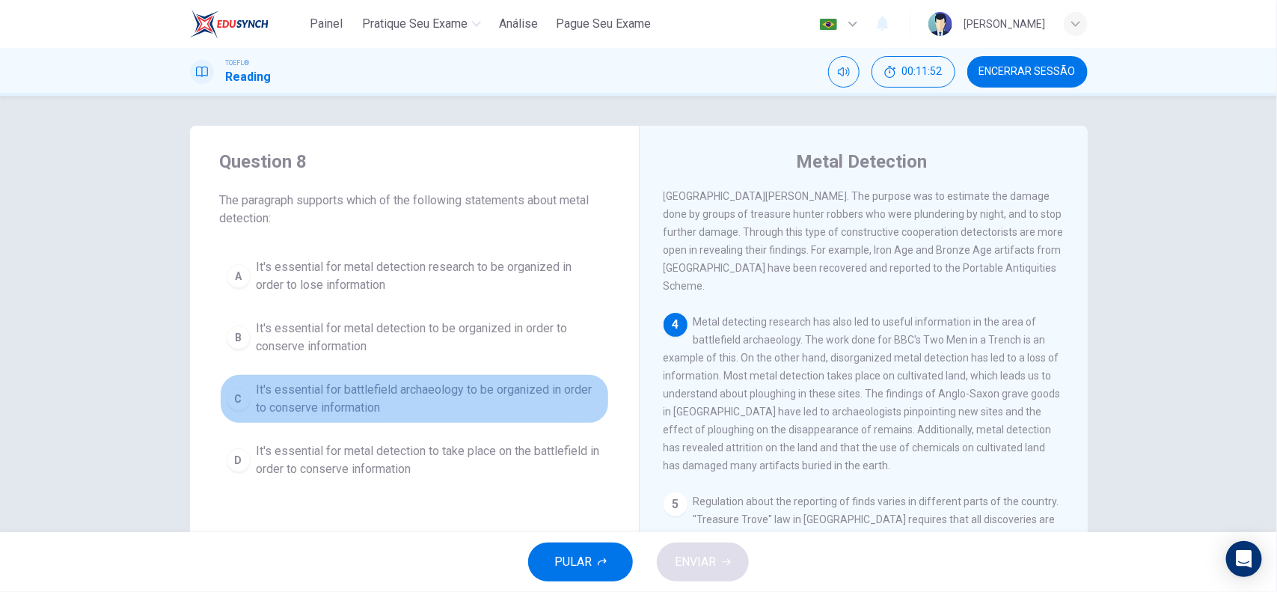
click at [449, 405] on span "It's essential for battlefield archaeology to be organized in order to conserve…" at bounding box center [430, 399] width 346 height 36
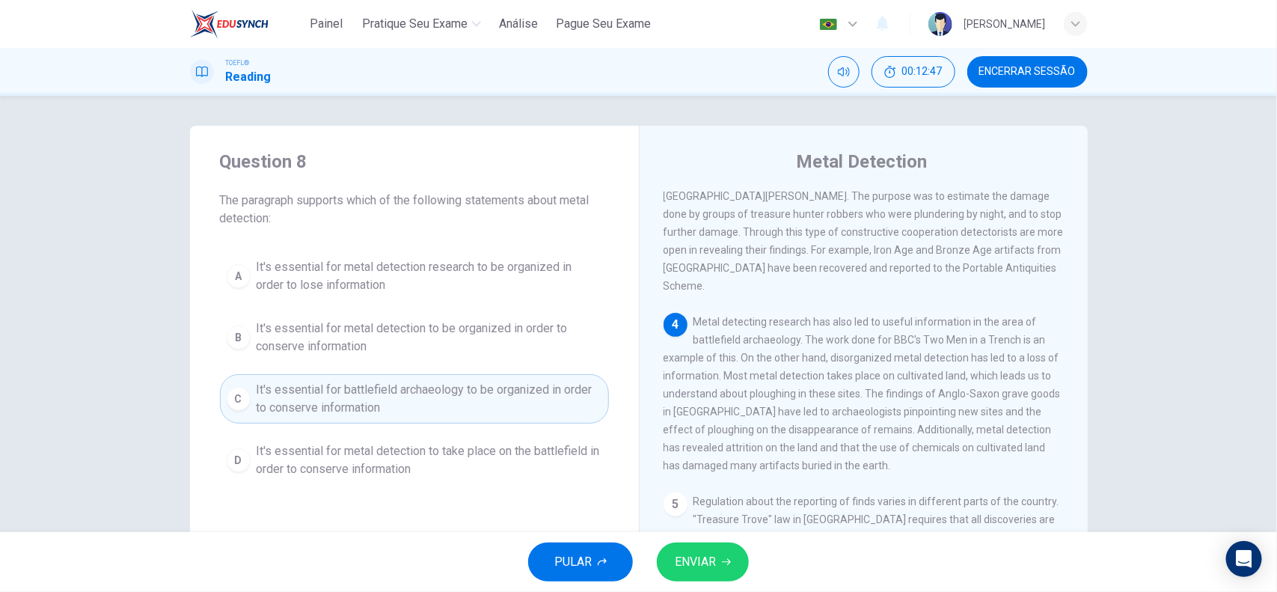
drag, startPoint x: 868, startPoint y: 385, endPoint x: 951, endPoint y: 393, distance: 83.4
click at [951, 393] on div "4 Metal detecting research has also led to useful information in the area of ba…" at bounding box center [864, 394] width 401 height 162
click at [438, 342] on span "It's essential for metal detection to be organized in order to conserve informa…" at bounding box center [430, 337] width 346 height 36
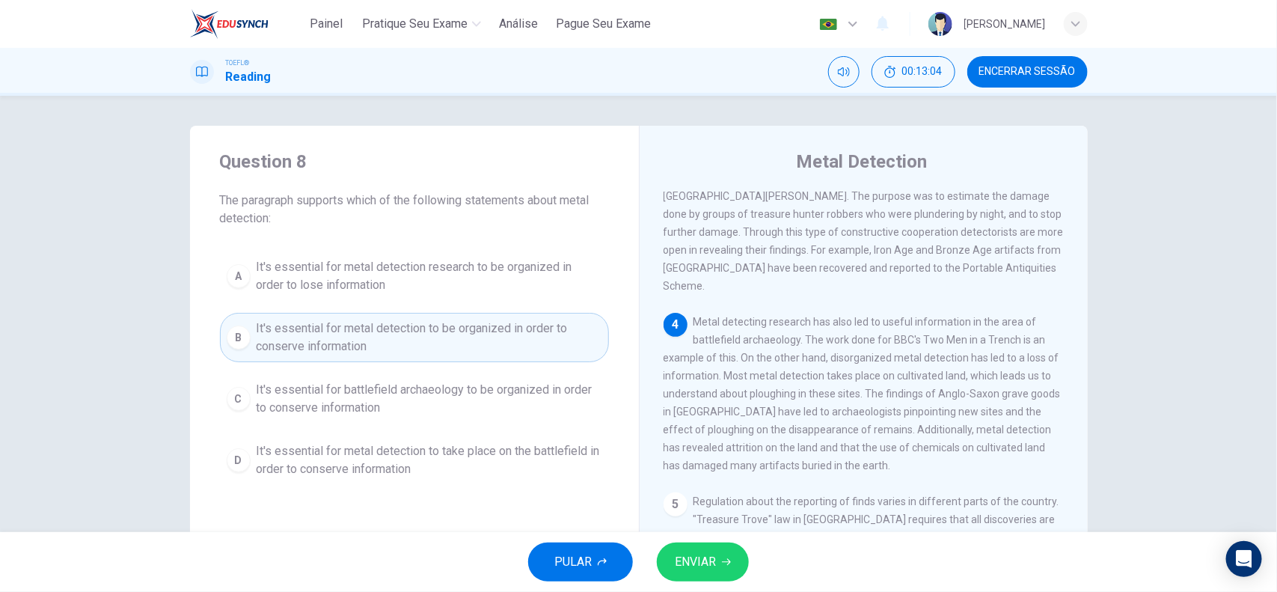
click at [690, 542] on button "ENVIAR" at bounding box center [703, 561] width 92 height 39
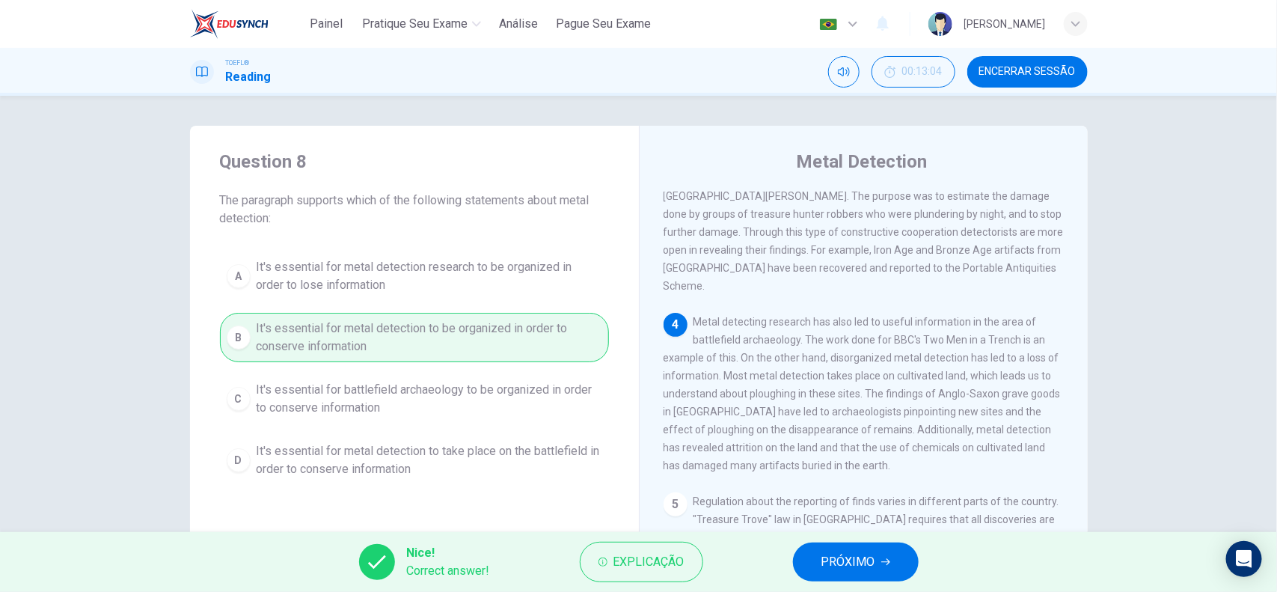
click at [806, 560] on button "PRÓXIMO" at bounding box center [856, 561] width 126 height 39
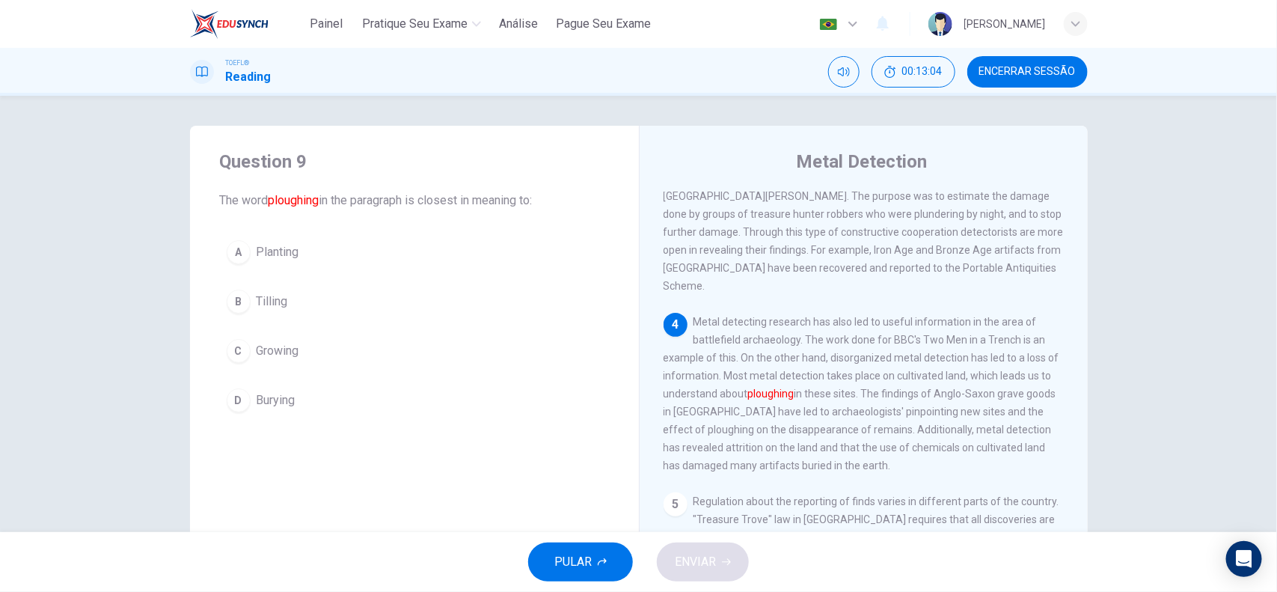
scroll to position [563, 0]
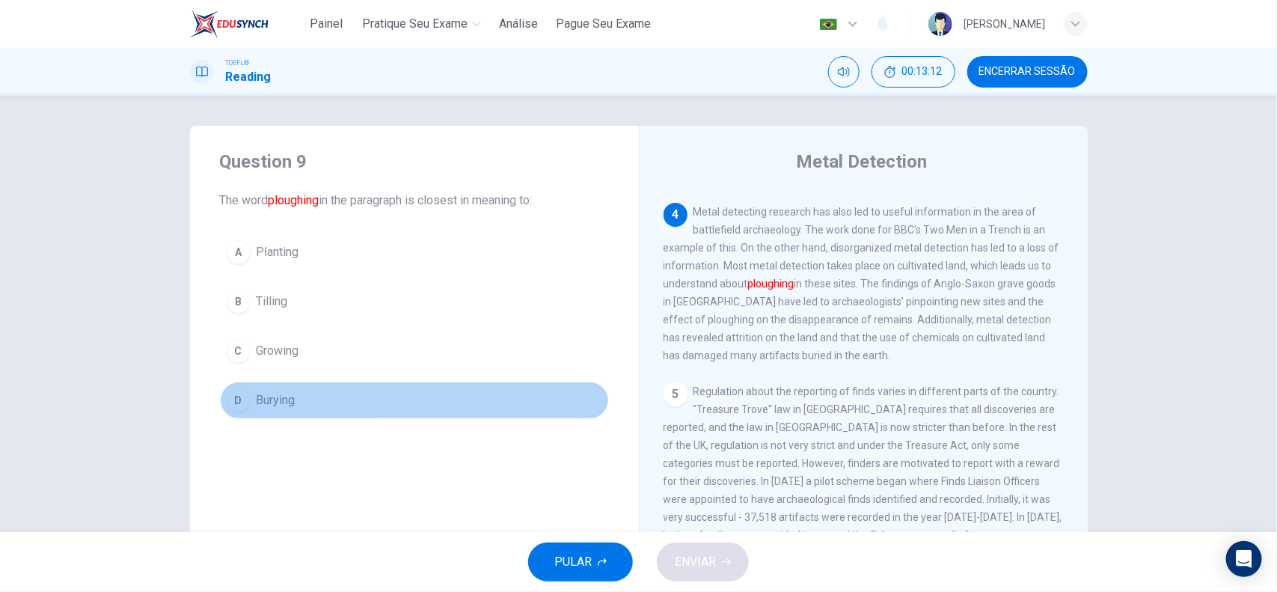
click at [281, 402] on span "Burying" at bounding box center [276, 400] width 39 height 18
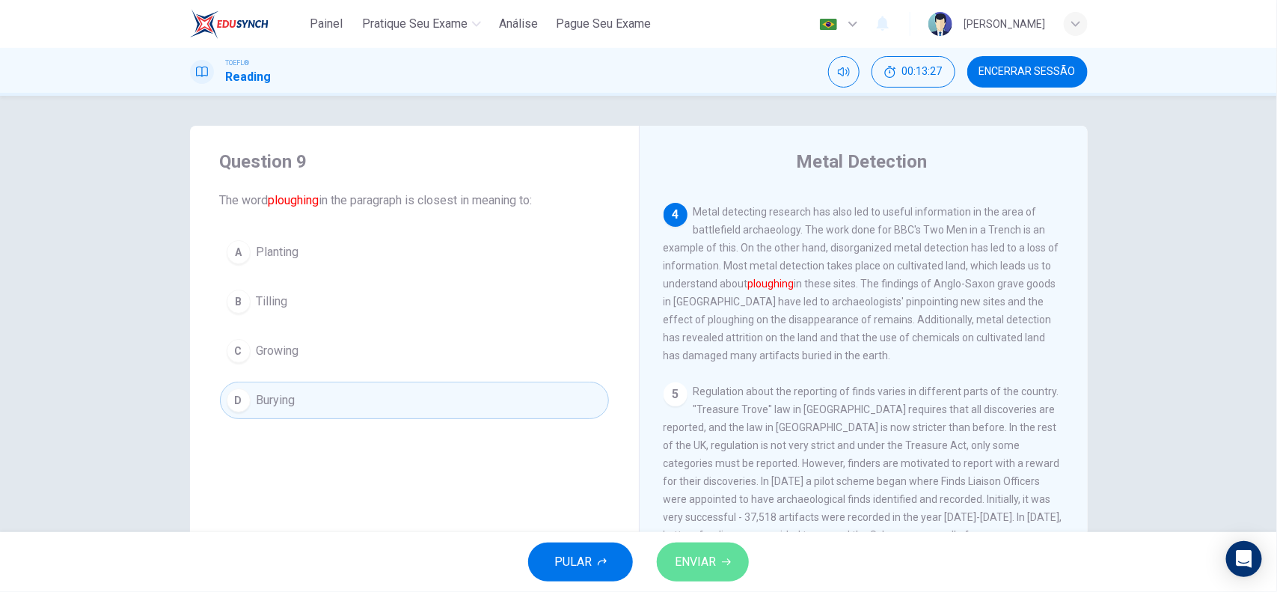
click at [692, 543] on button "ENVIAR" at bounding box center [703, 561] width 92 height 39
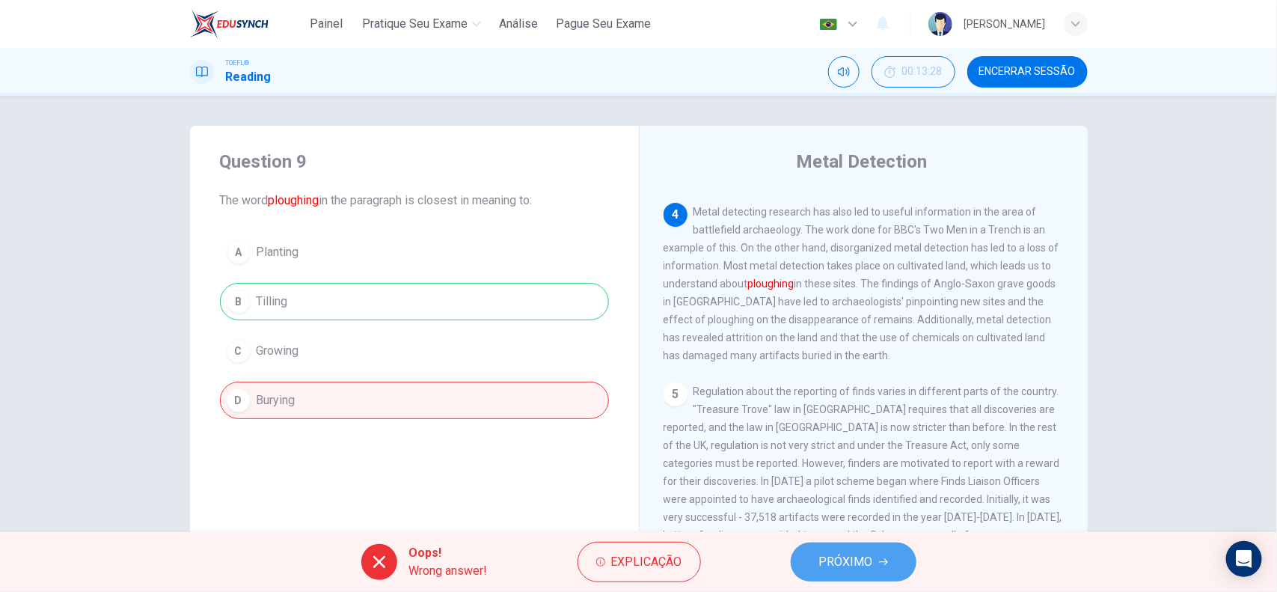
click at [860, 563] on span "PRÓXIMO" at bounding box center [846, 561] width 54 height 21
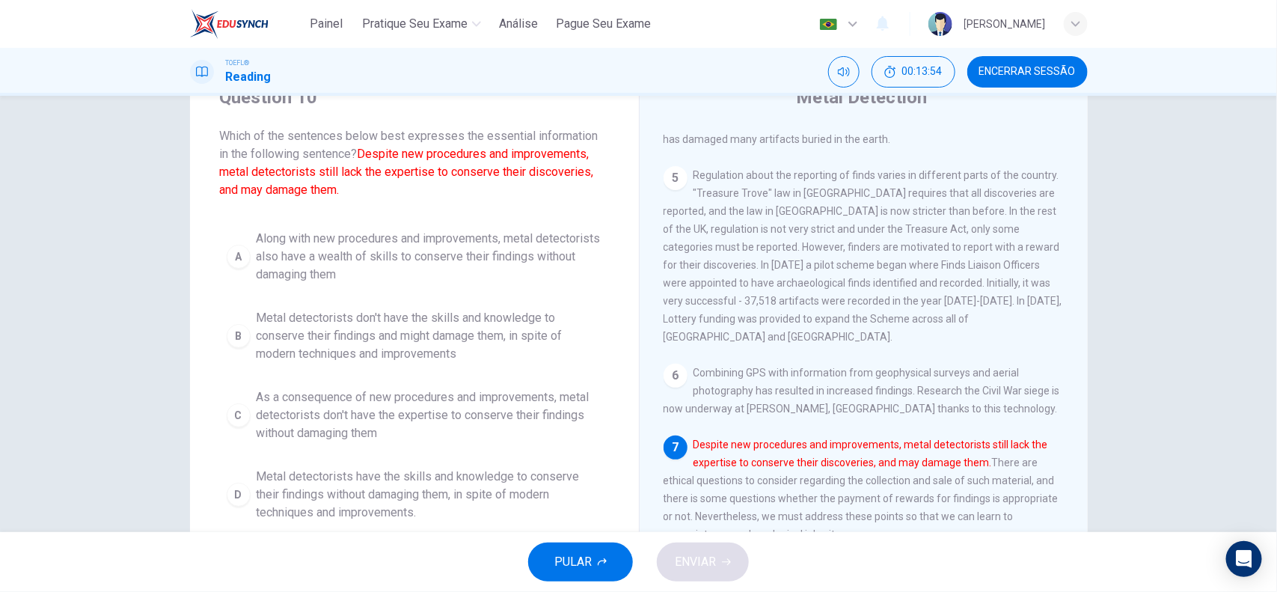
scroll to position [94, 0]
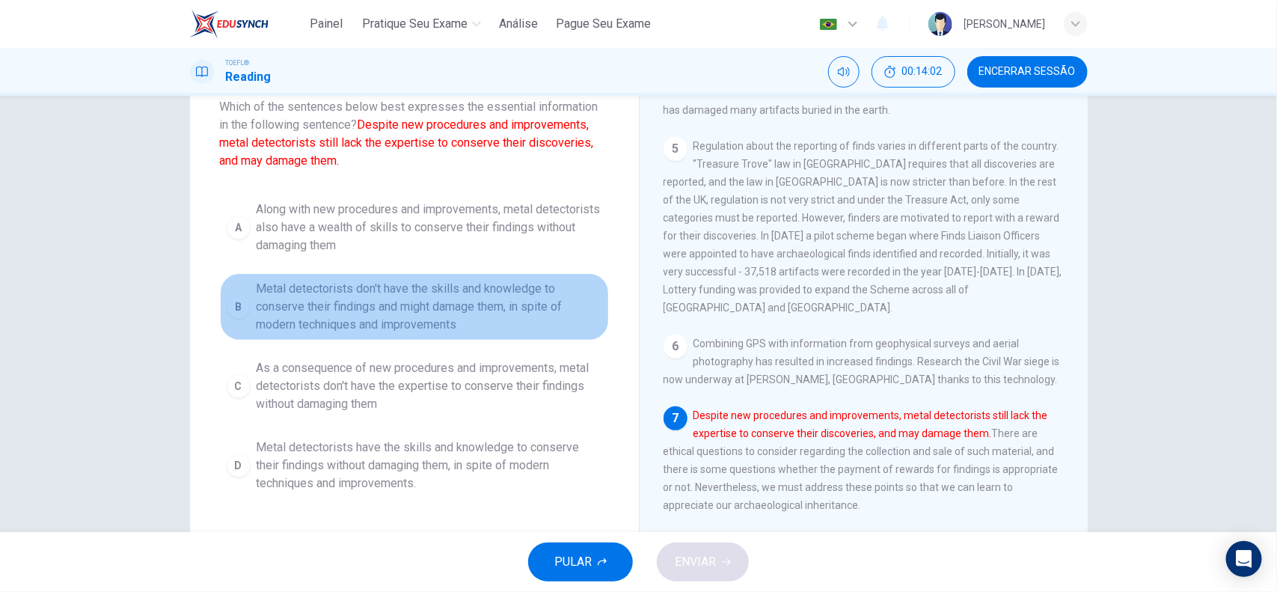
click at [414, 309] on span "Metal detectorists don't have the skills and knowledge to conserve their findin…" at bounding box center [430, 307] width 346 height 54
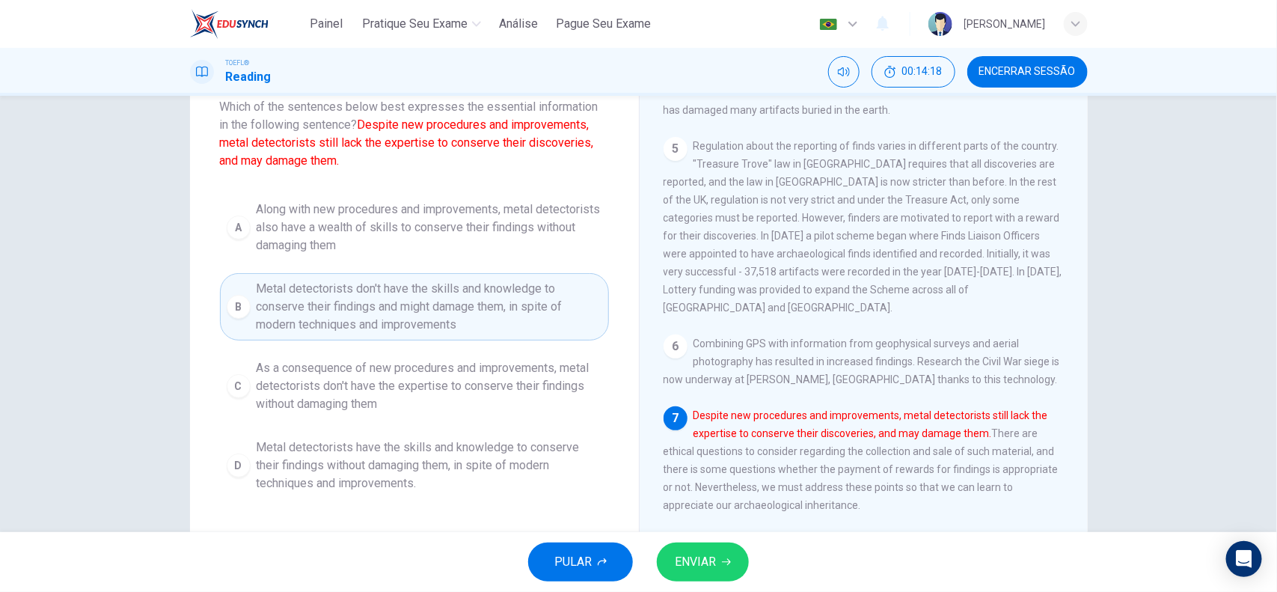
click at [734, 555] on button "ENVIAR" at bounding box center [703, 561] width 92 height 39
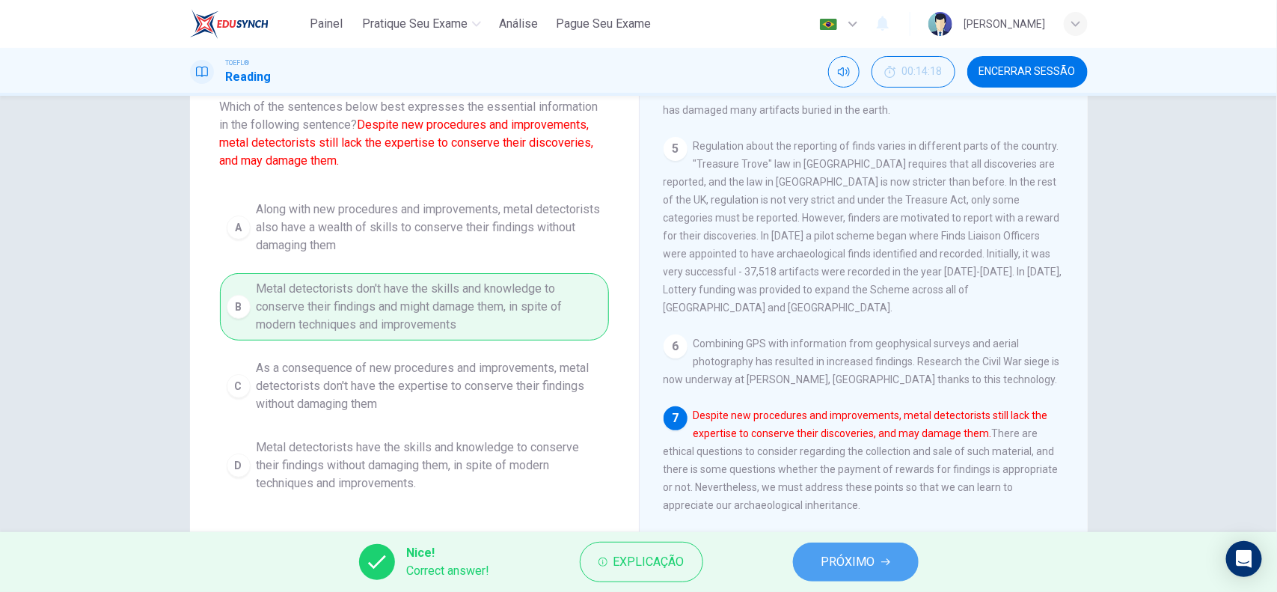
click at [855, 565] on span "PRÓXIMO" at bounding box center [848, 561] width 54 height 21
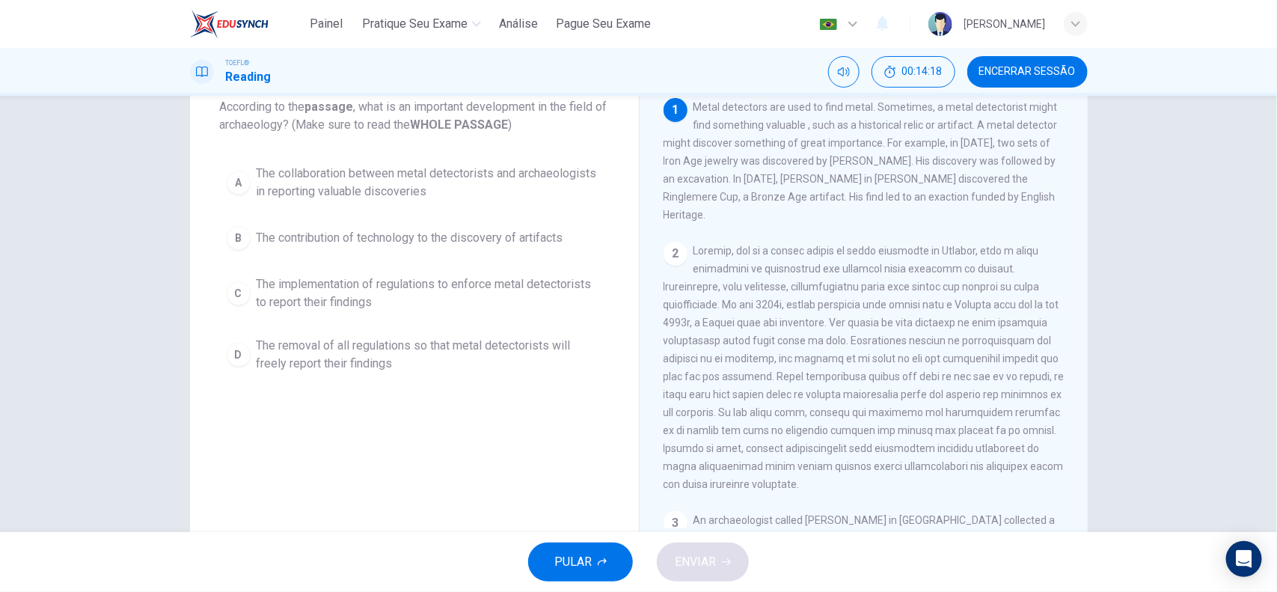
scroll to position [0, 0]
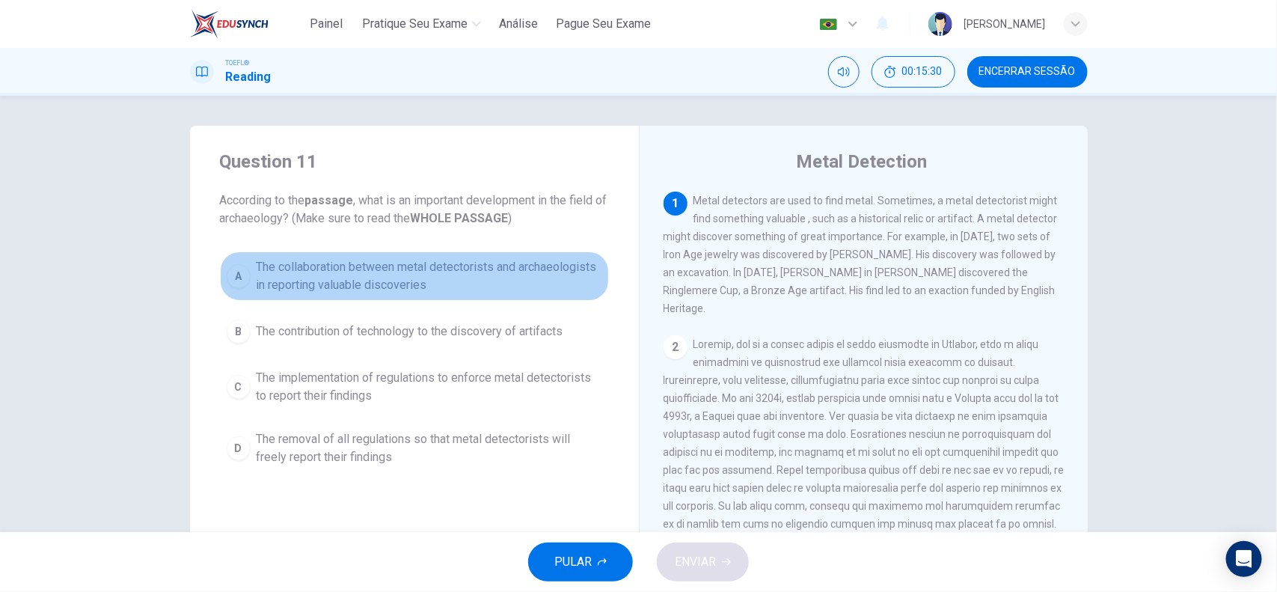
click at [410, 262] on span "The collaboration between metal detectorists and archaeologists in reporting va…" at bounding box center [430, 276] width 346 height 36
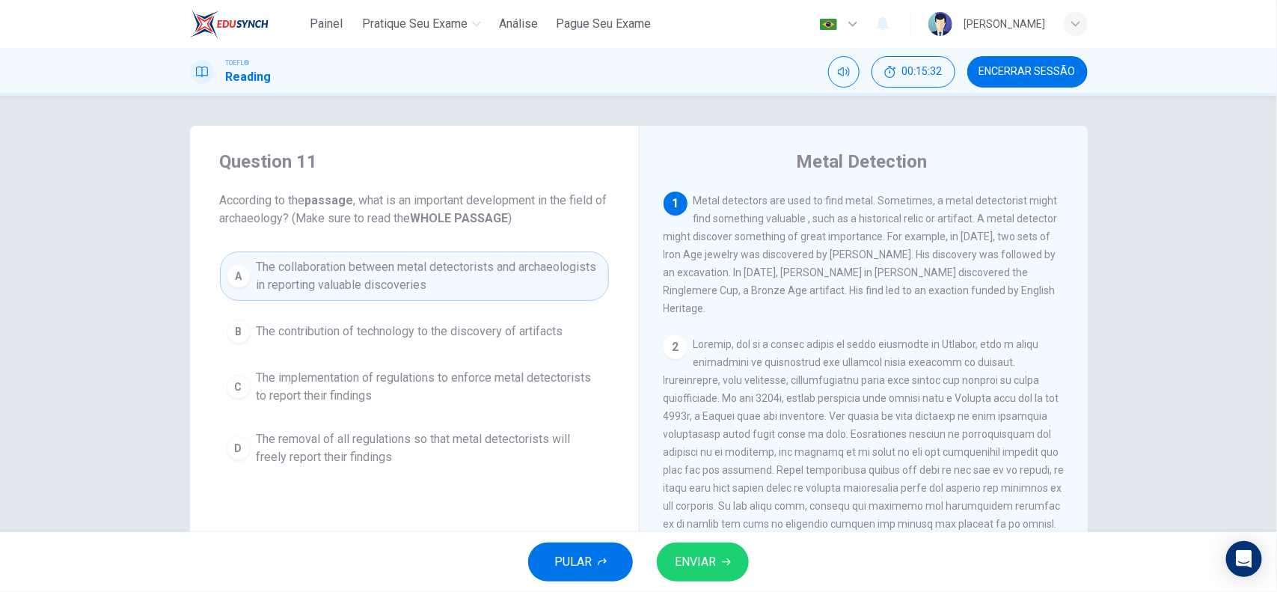
click at [693, 561] on span "ENVIAR" at bounding box center [695, 561] width 41 height 21
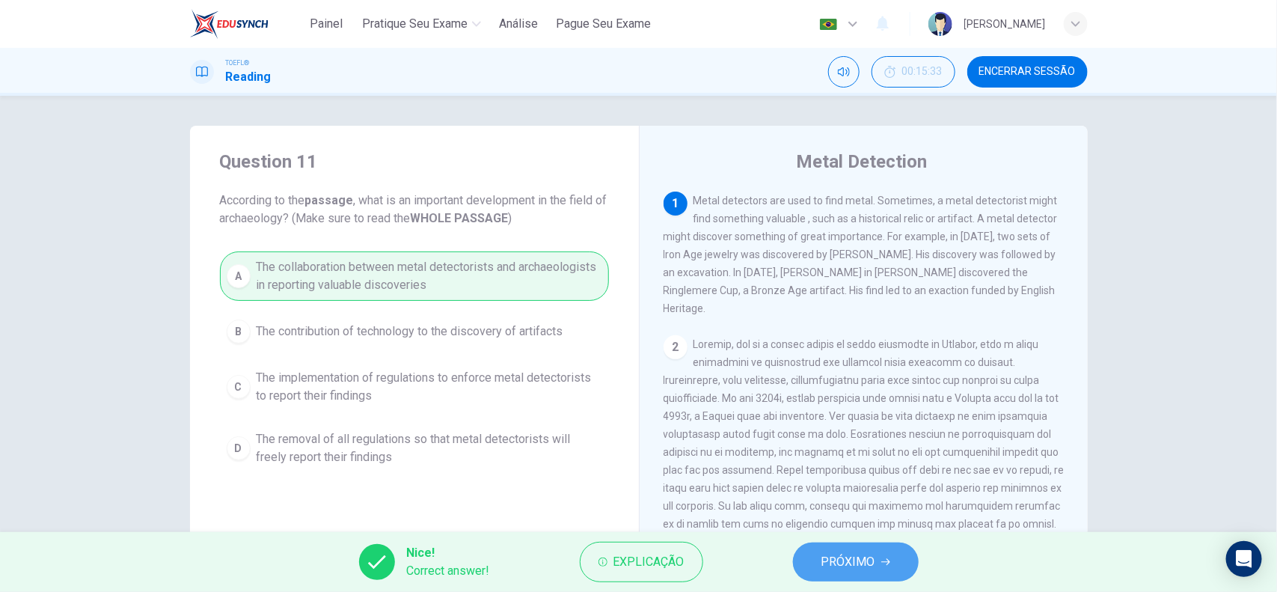
click at [828, 567] on span "PRÓXIMO" at bounding box center [848, 561] width 54 height 21
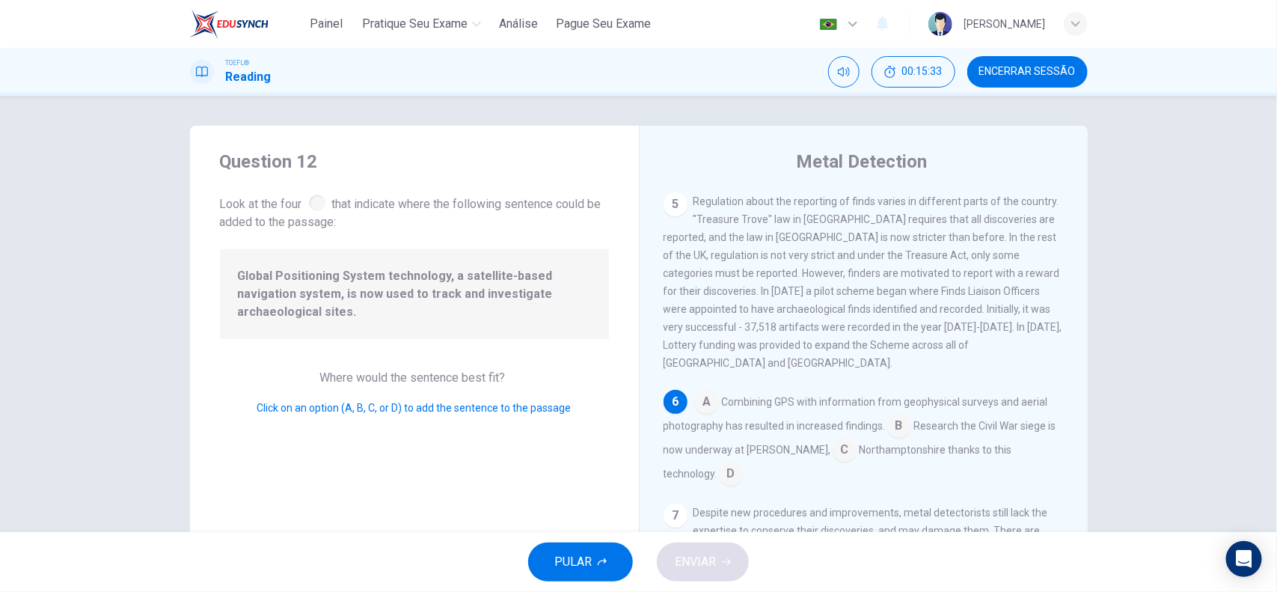
scroll to position [754, 0]
click at [310, 204] on div at bounding box center [317, 203] width 16 height 16
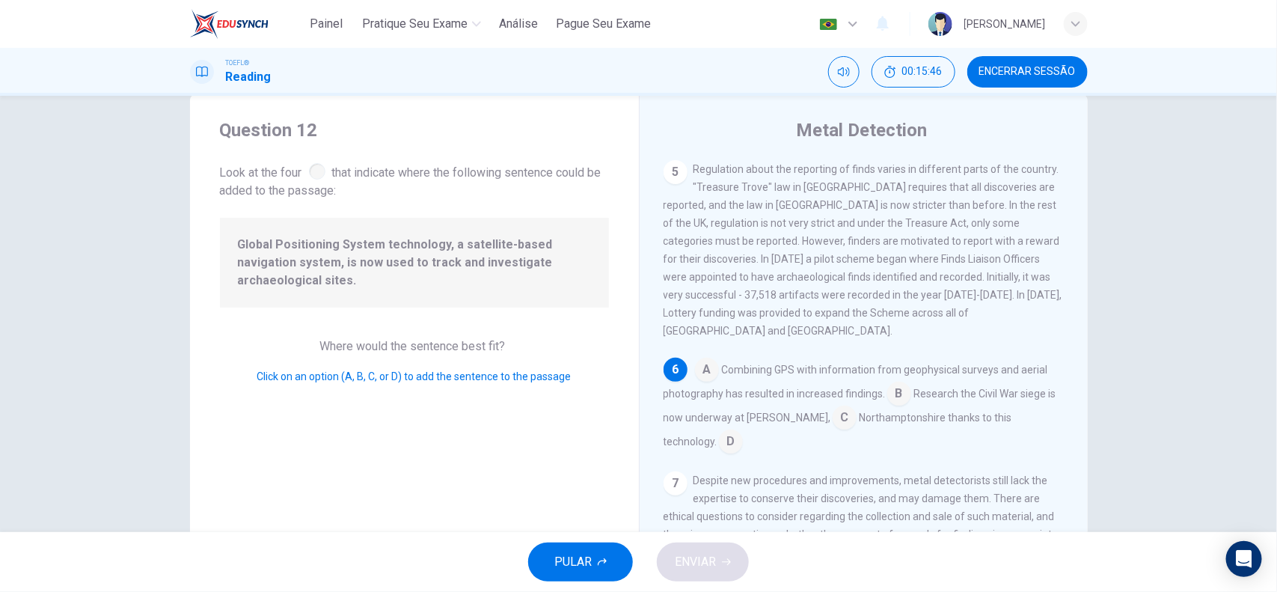
scroll to position [0, 0]
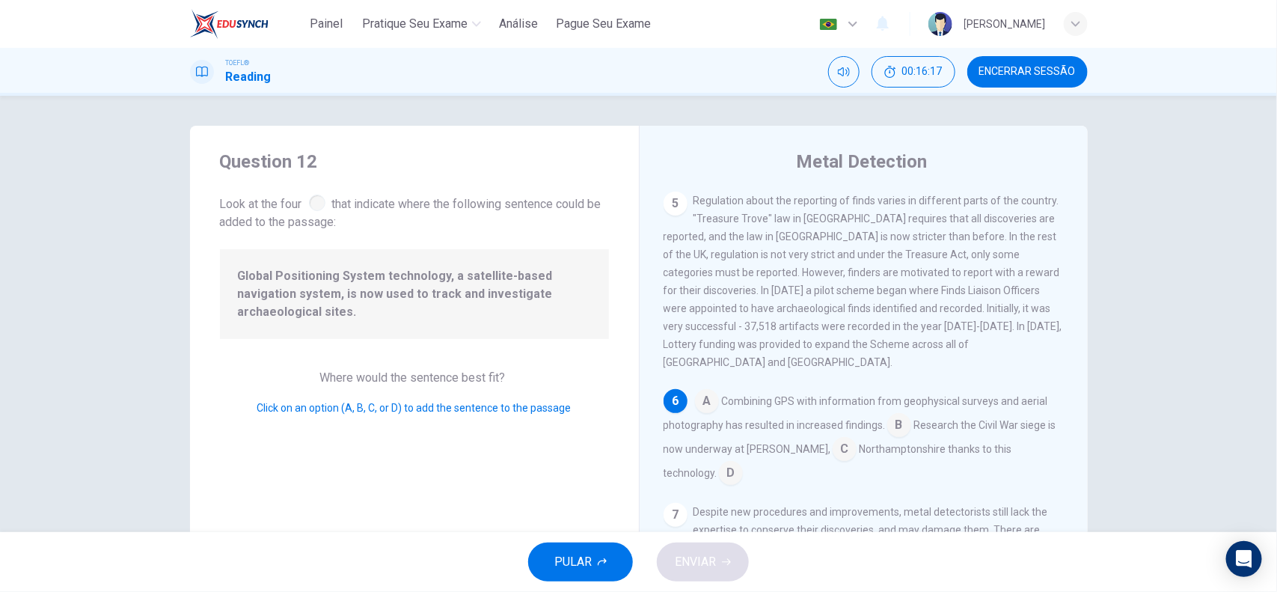
click at [703, 391] on input at bounding box center [707, 403] width 24 height 24
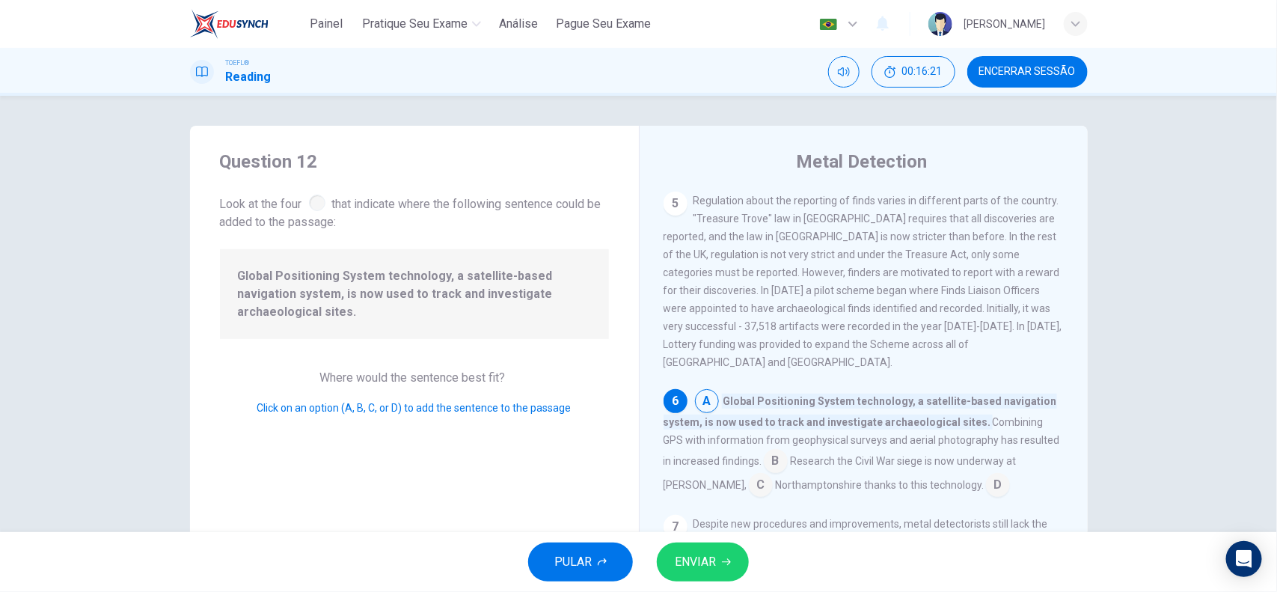
click at [697, 563] on span "ENVIAR" at bounding box center [695, 561] width 41 height 21
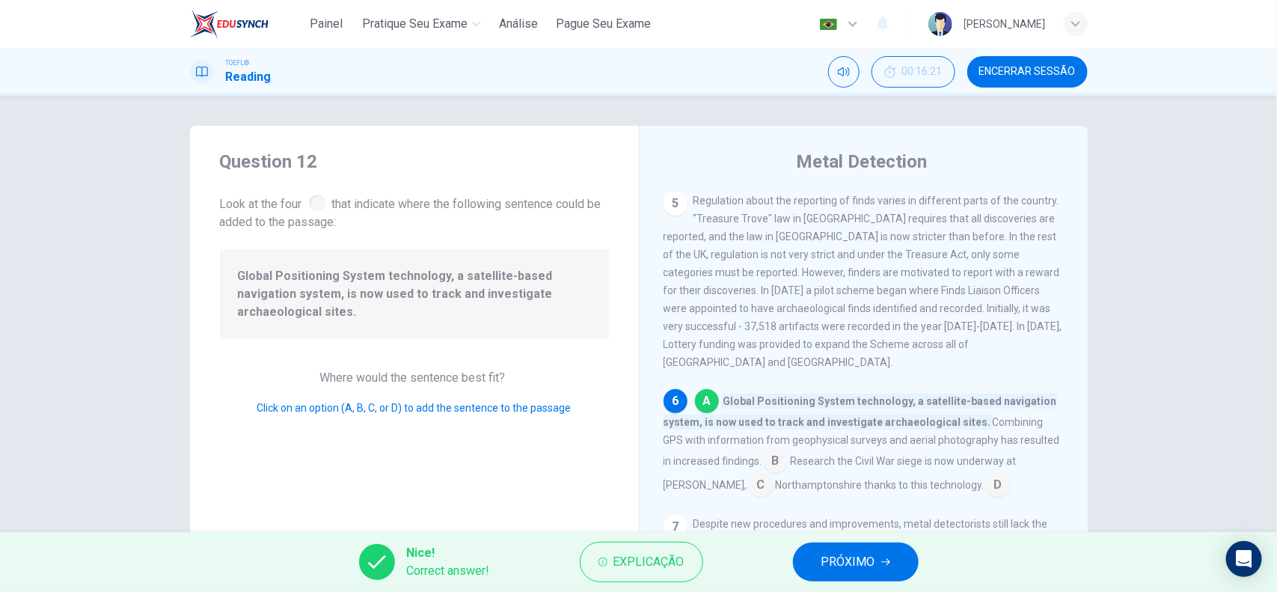
click at [815, 556] on button "PRÓXIMO" at bounding box center [856, 561] width 126 height 39
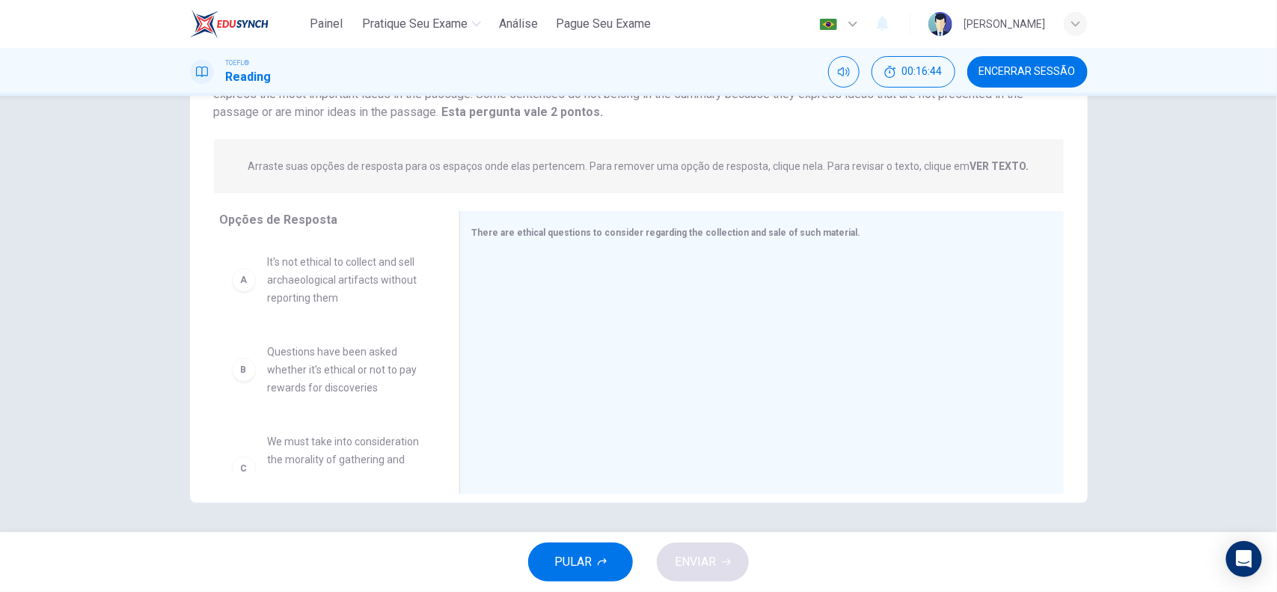
scroll to position [49, 0]
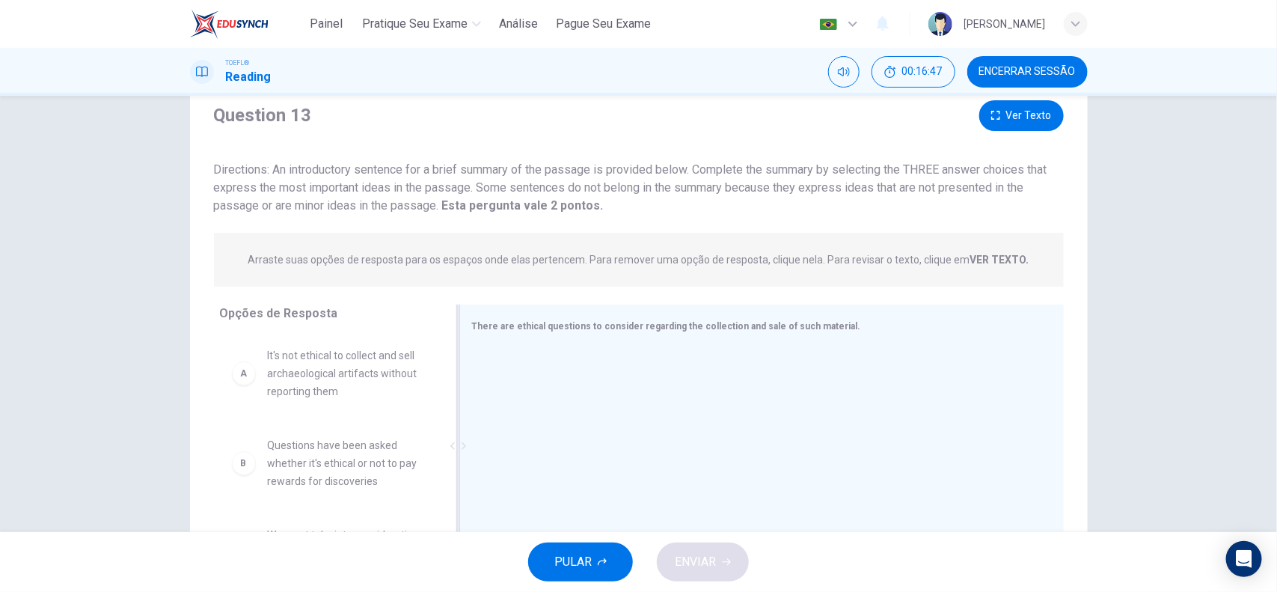
click at [667, 323] on span "There are ethical questions to consider regarding the collection and sale of su…" at bounding box center [666, 326] width 389 height 10
drag, startPoint x: 747, startPoint y: 324, endPoint x: 604, endPoint y: 324, distance: 142.9
click at [604, 324] on span "There are ethical questions to consider regarding the collection and sale of su…" at bounding box center [666, 326] width 389 height 10
drag, startPoint x: 270, startPoint y: 171, endPoint x: 398, endPoint y: 169, distance: 127.9
click at [398, 169] on span "Directions: An introductory sentence for a brief summary of the passage is prov…" at bounding box center [630, 187] width 833 height 50
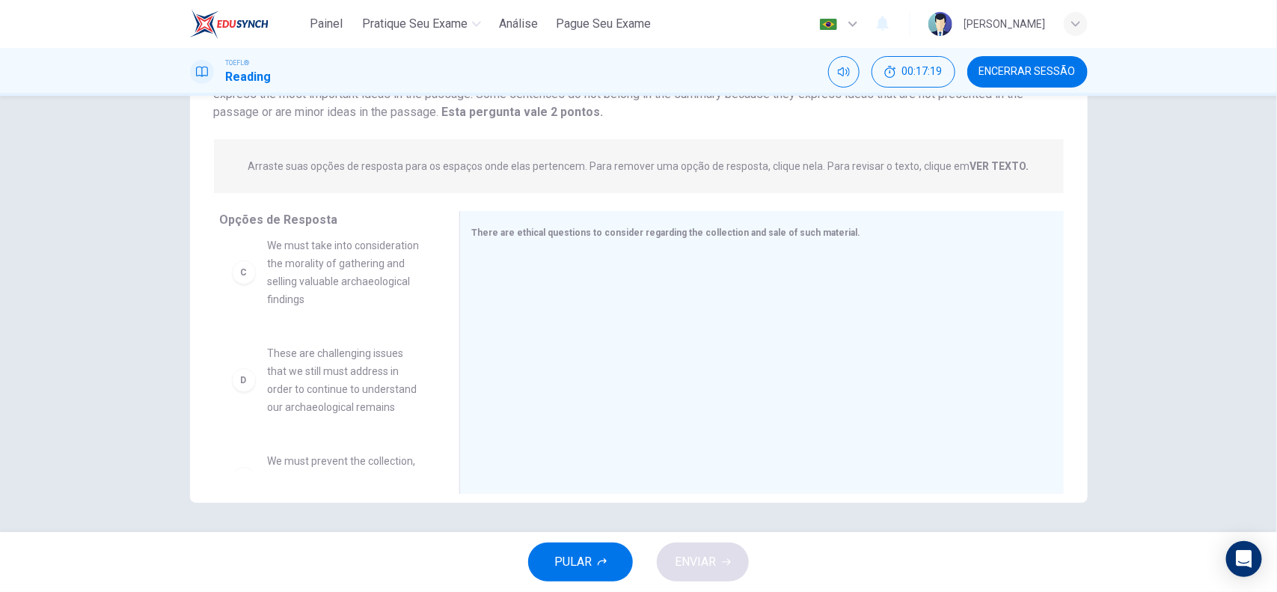
scroll to position [197, 0]
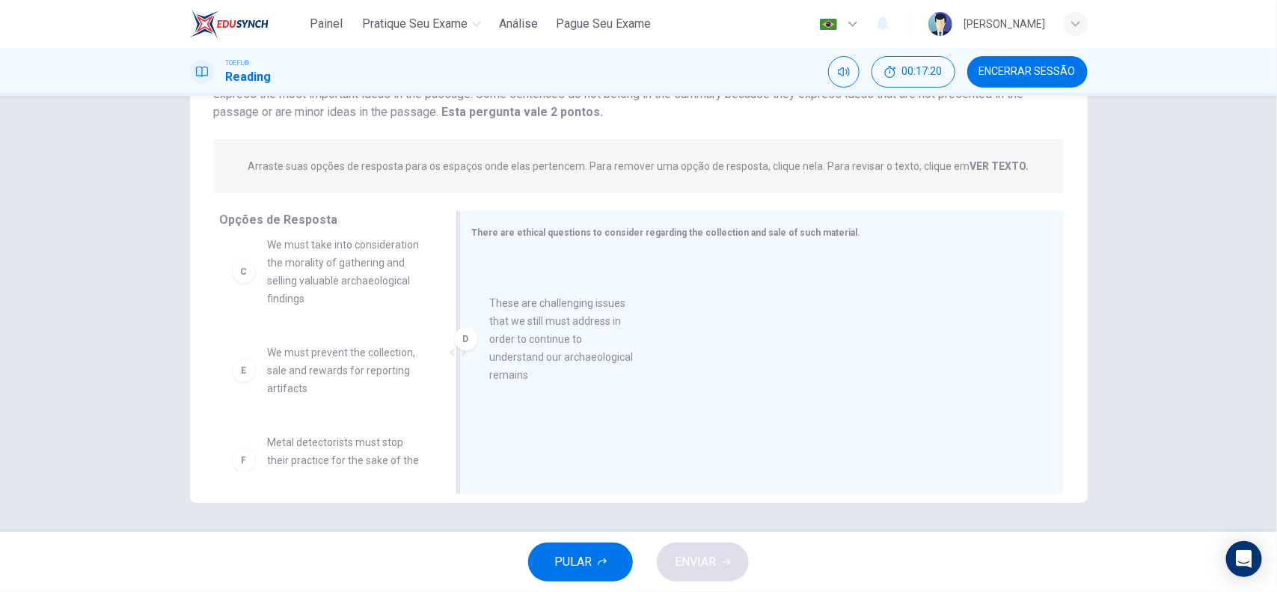
drag, startPoint x: 353, startPoint y: 427, endPoint x: 597, endPoint y: 374, distance: 249.6
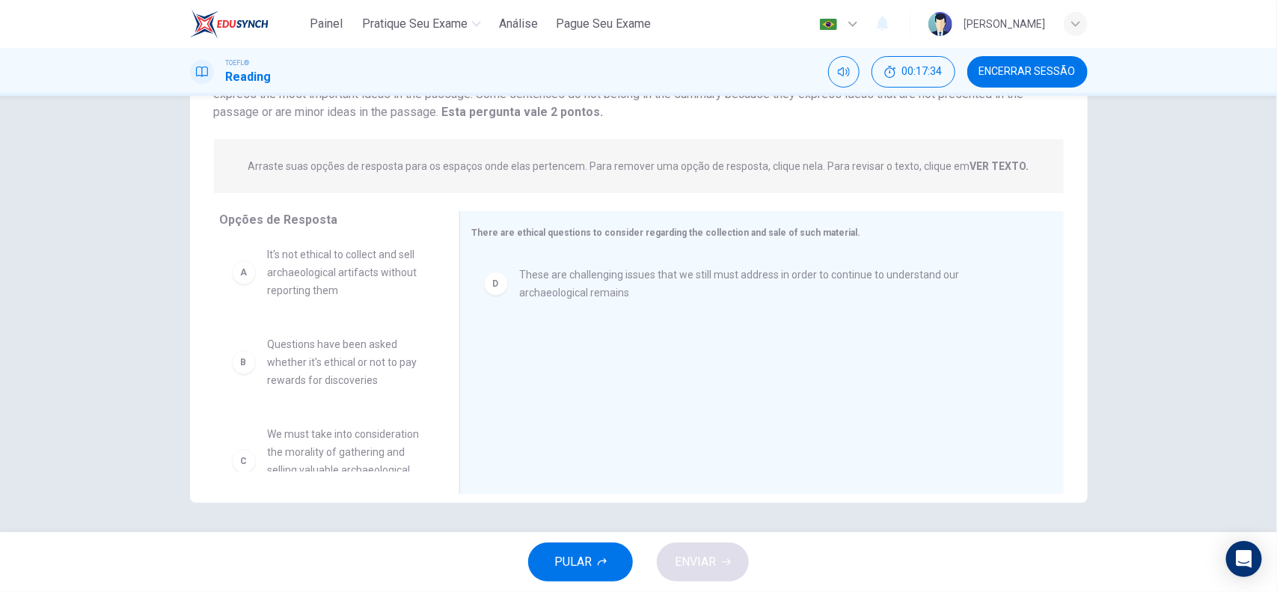
scroll to position [0, 0]
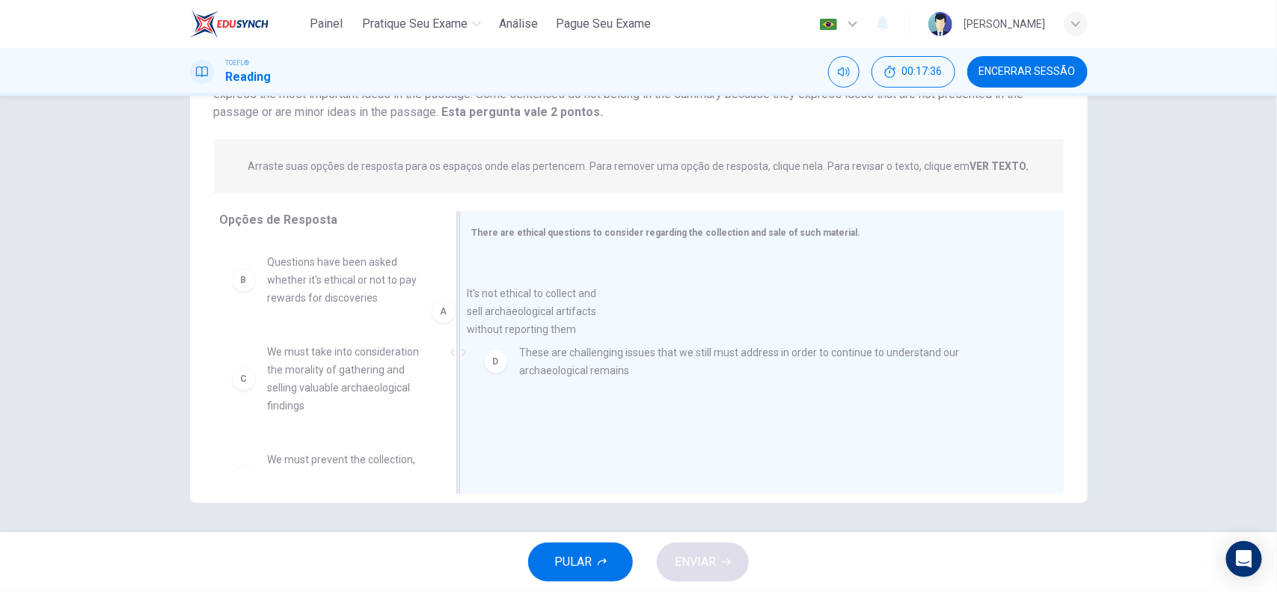
drag, startPoint x: 341, startPoint y: 287, endPoint x: 562, endPoint y: 337, distance: 226.3
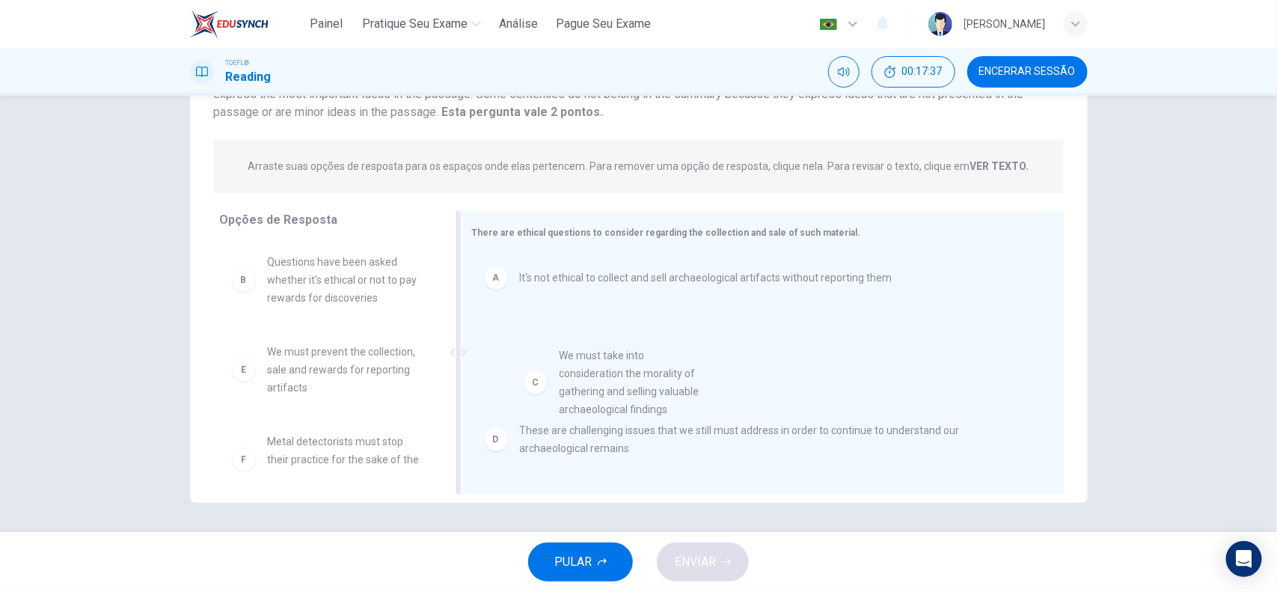
drag, startPoint x: 325, startPoint y: 405, endPoint x: 627, endPoint y: 410, distance: 301.5
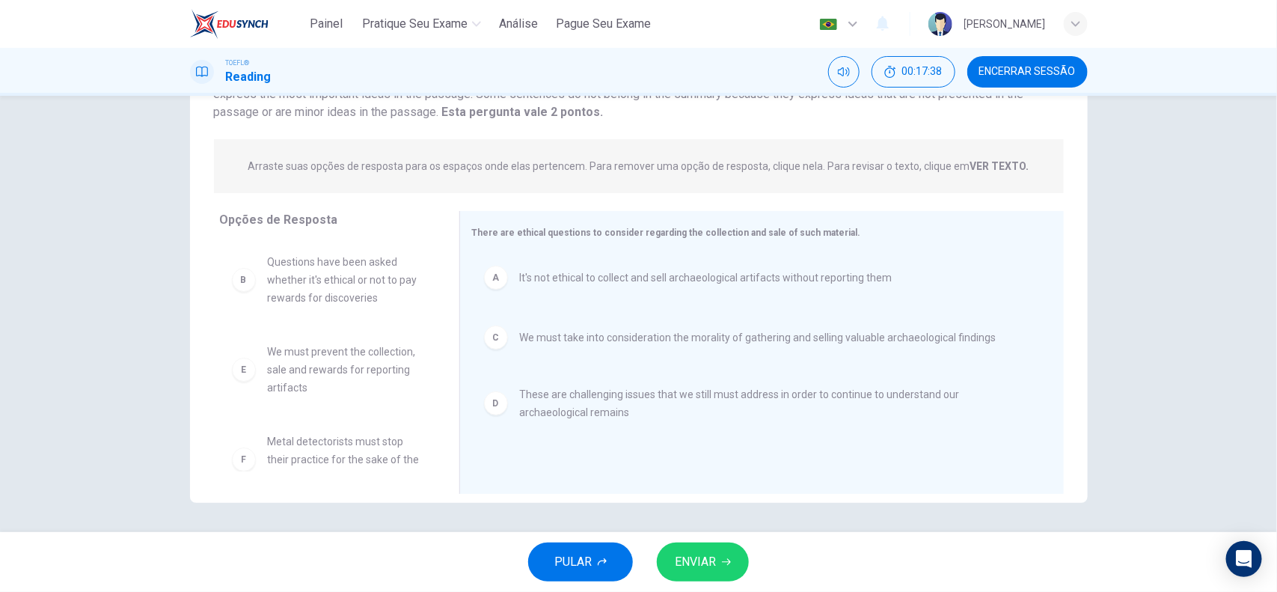
click at [677, 567] on span "ENVIAR" at bounding box center [695, 561] width 41 height 21
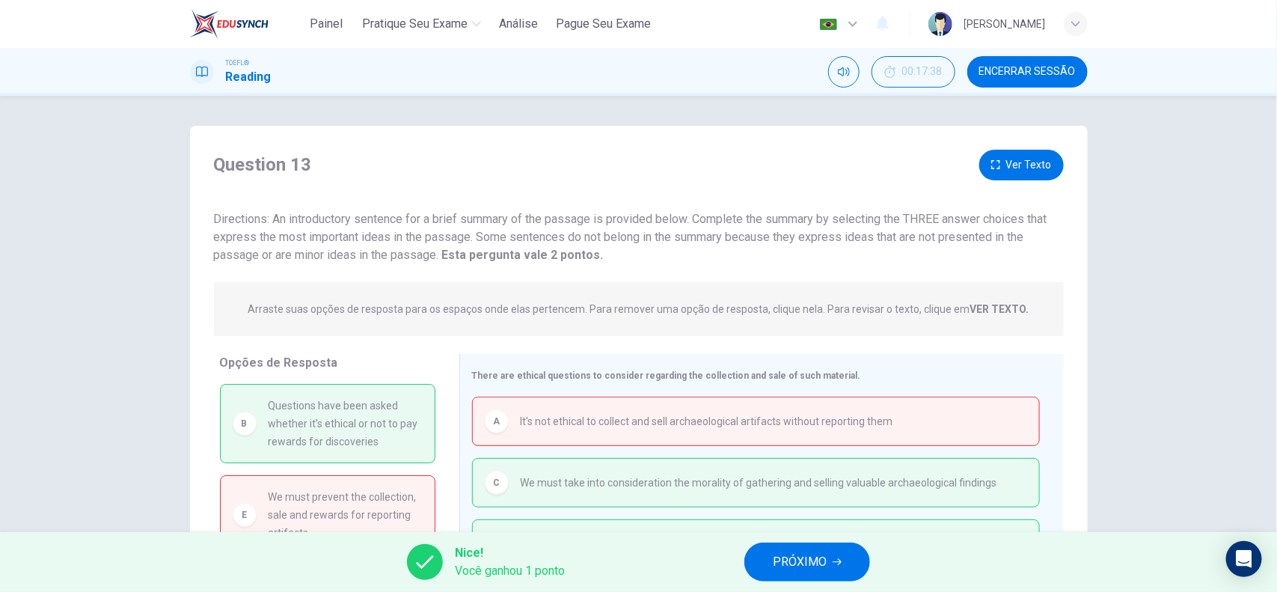
scroll to position [94, 0]
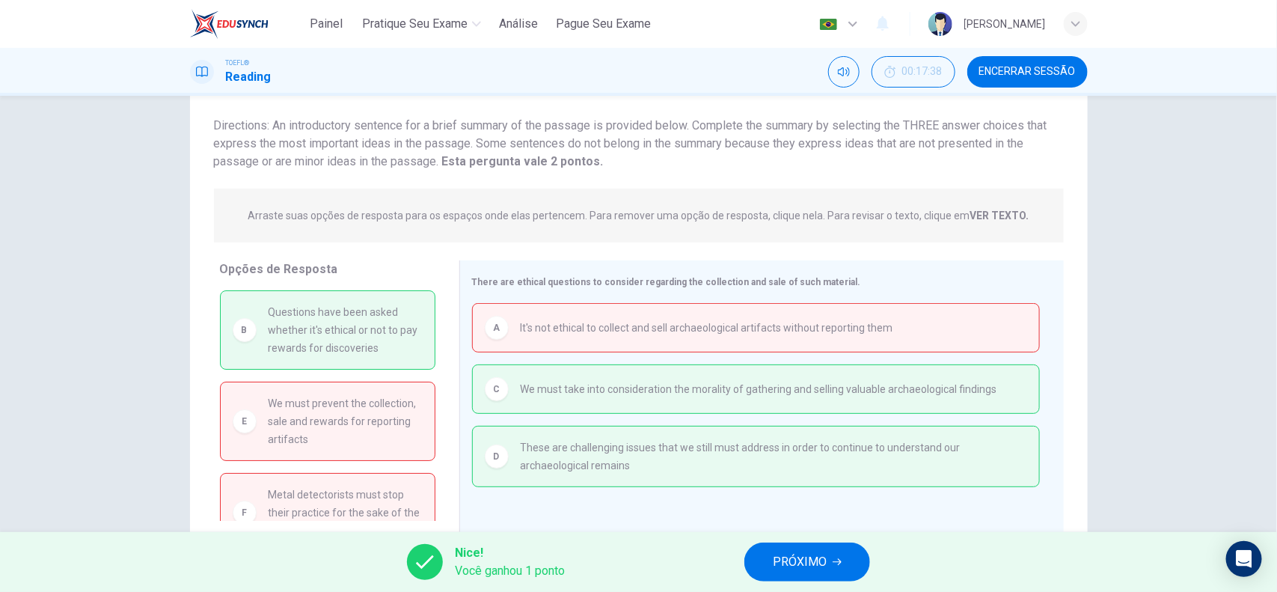
click at [767, 560] on button "PRÓXIMO" at bounding box center [807, 561] width 126 height 39
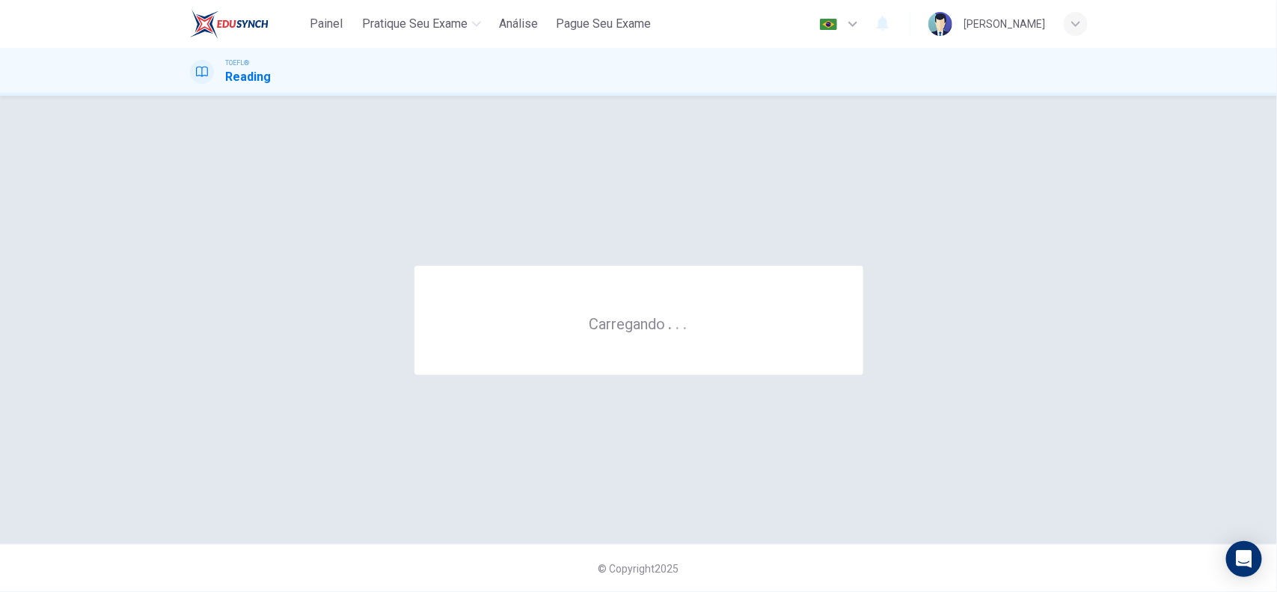
scroll to position [0, 0]
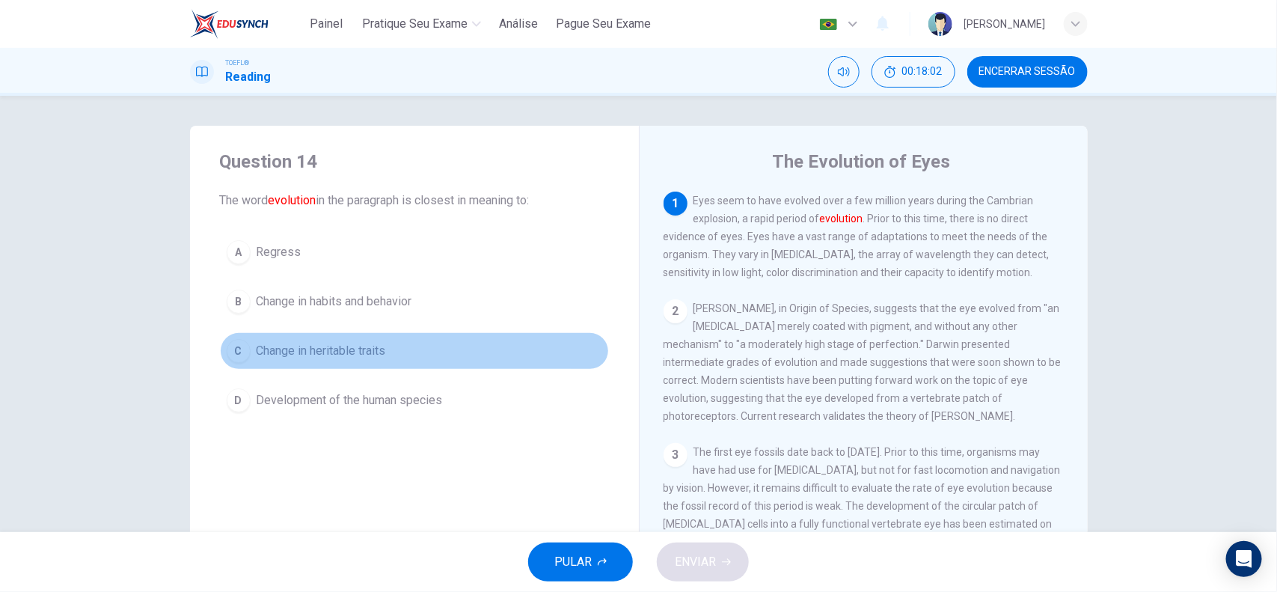
click at [355, 357] on span "Change in heritable traits" at bounding box center [321, 351] width 129 height 18
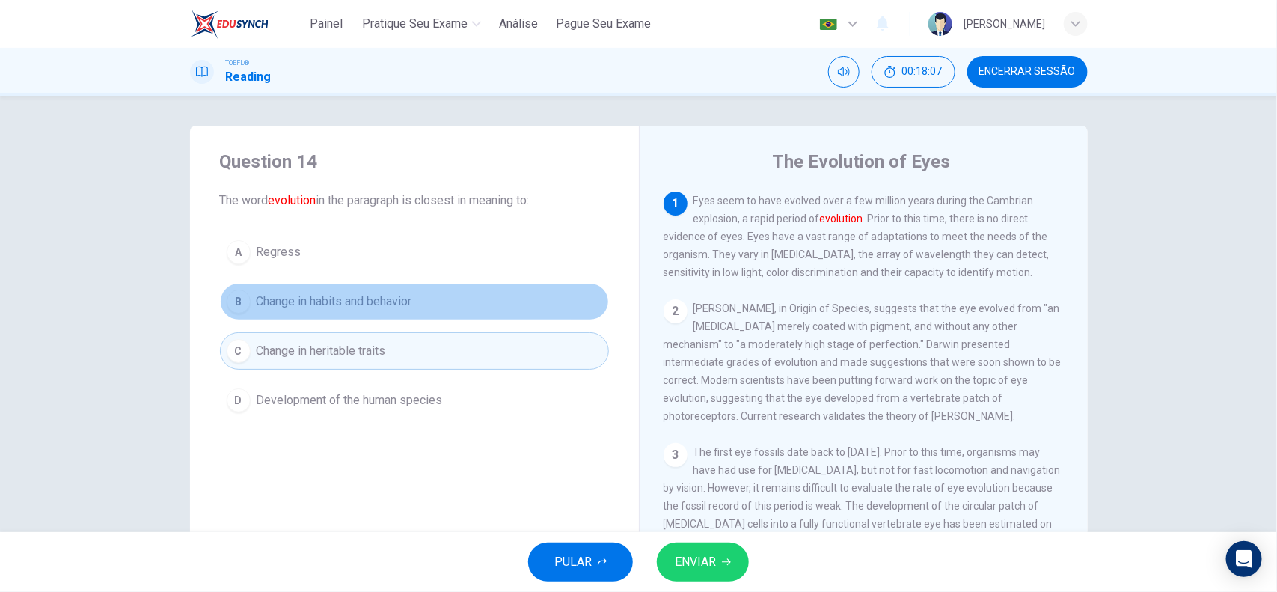
click at [390, 296] on span "Change in habits and behavior" at bounding box center [335, 302] width 156 height 18
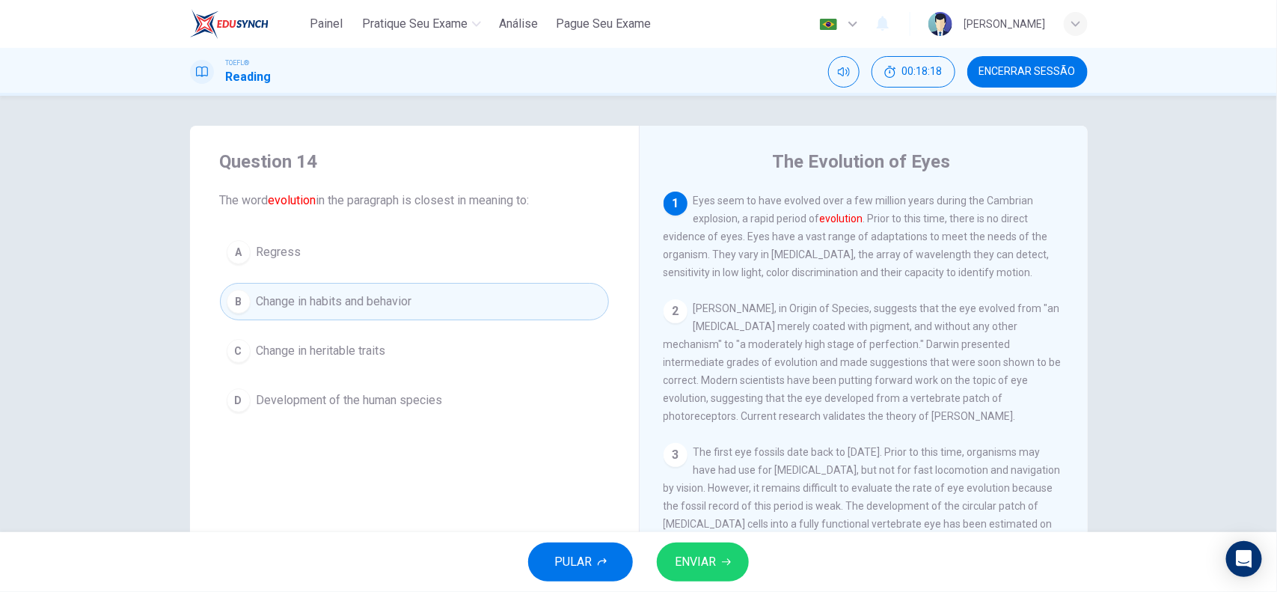
click at [391, 356] on button "C Change in heritable traits" at bounding box center [414, 350] width 389 height 37
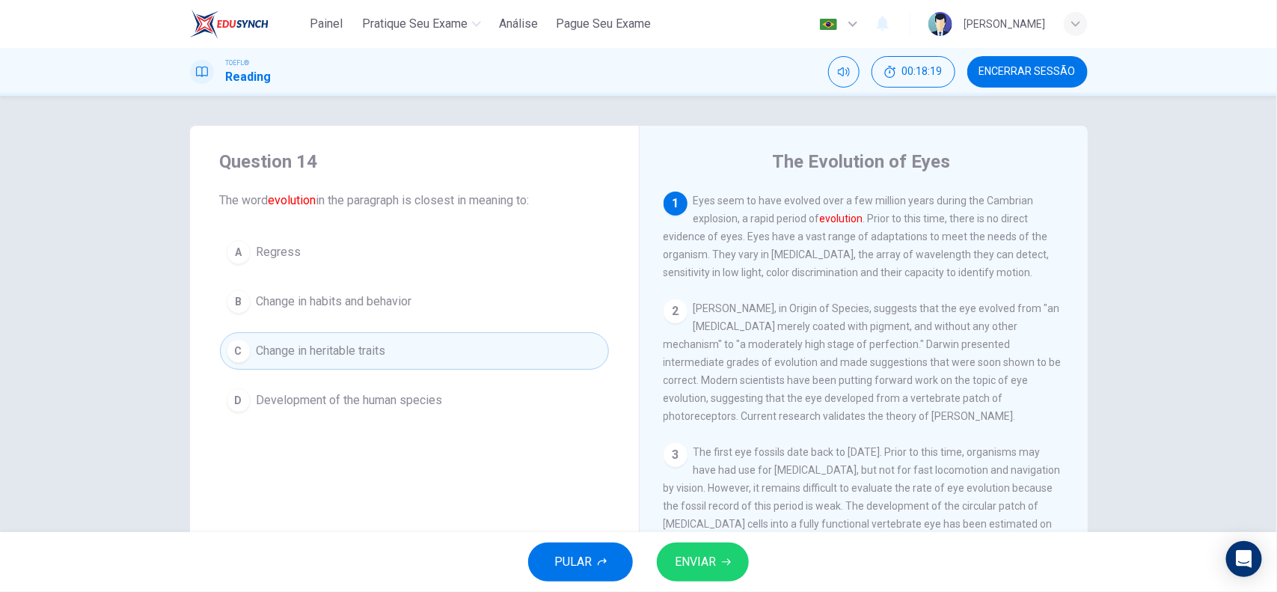
click at [712, 551] on span "ENVIAR" at bounding box center [695, 561] width 41 height 21
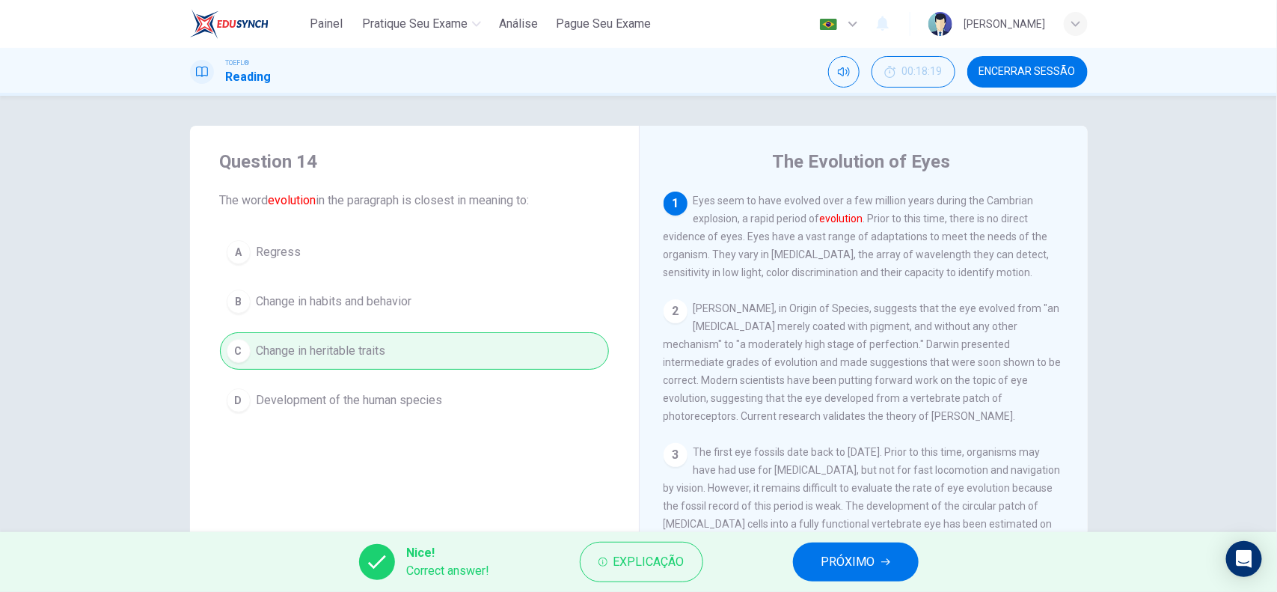
click at [870, 554] on span "PRÓXIMO" at bounding box center [848, 561] width 54 height 21
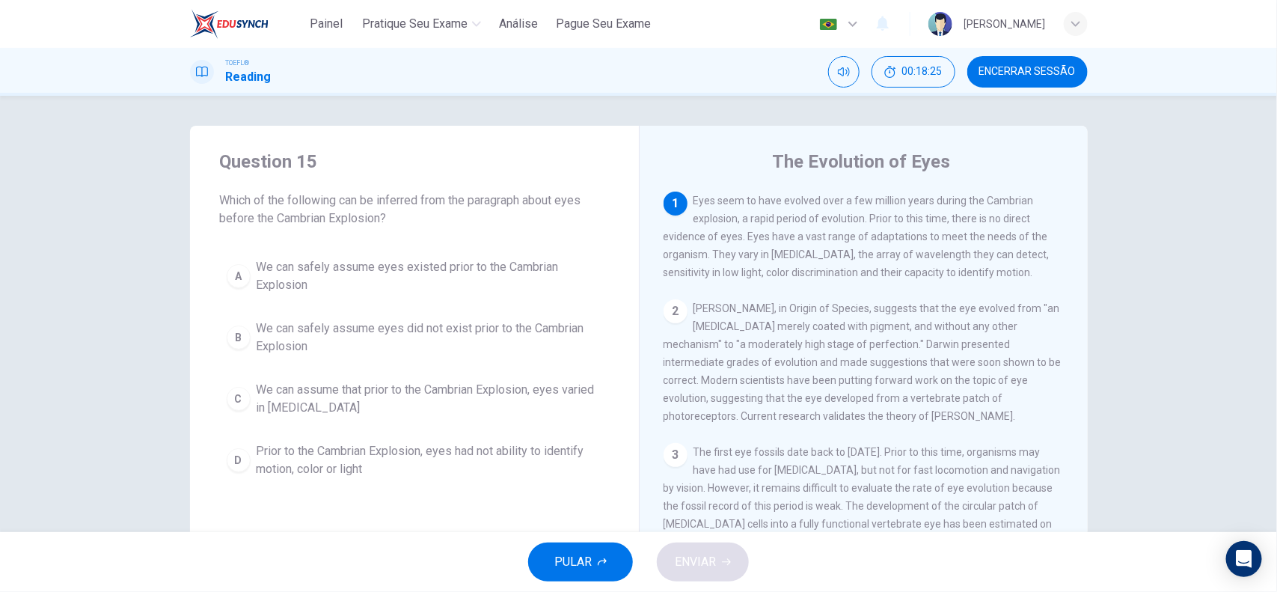
drag, startPoint x: 662, startPoint y: 237, endPoint x: 776, endPoint y: 239, distance: 113.7
click at [776, 239] on span "Eyes seem to have evolved over a few million years during the Cambrian explosio…" at bounding box center [857, 237] width 386 height 84
drag, startPoint x: 863, startPoint y: 223, endPoint x: 914, endPoint y: 226, distance: 51.7
click at [914, 226] on div "1 Eyes seem to have evolved over a few million years during the Cambrian explos…" at bounding box center [864, 237] width 401 height 90
click at [376, 408] on span "We can assume that prior to the Cambrian Explosion, eyes varied in [MEDICAL_DAT…" at bounding box center [430, 399] width 346 height 36
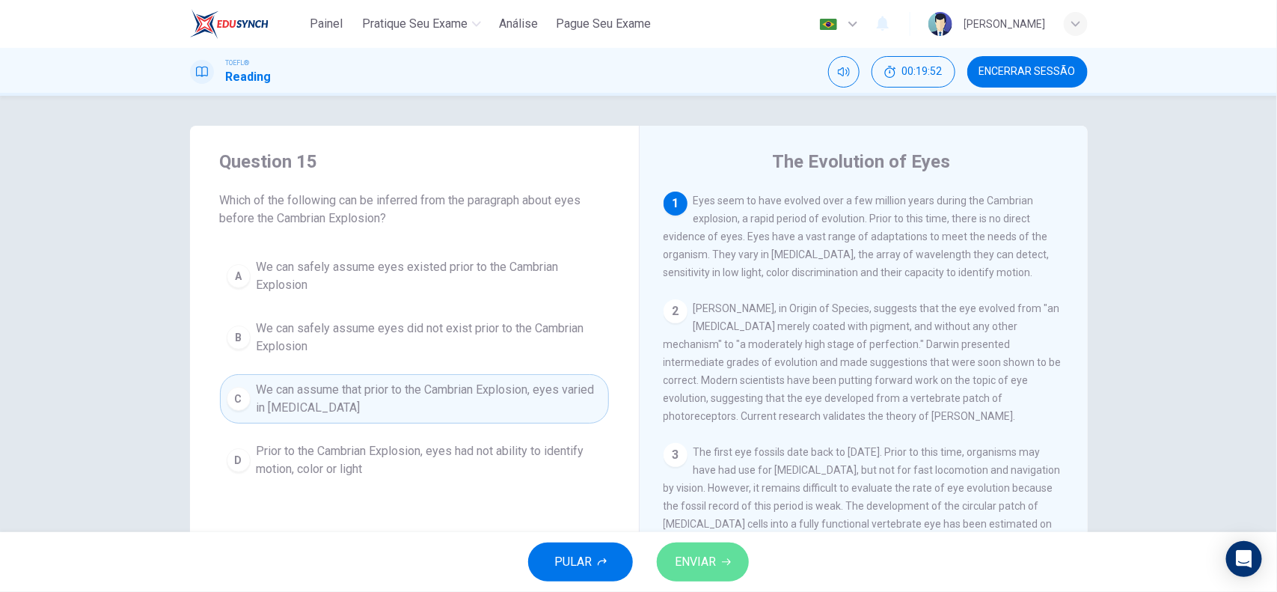
click at [715, 557] on span "ENVIAR" at bounding box center [695, 561] width 41 height 21
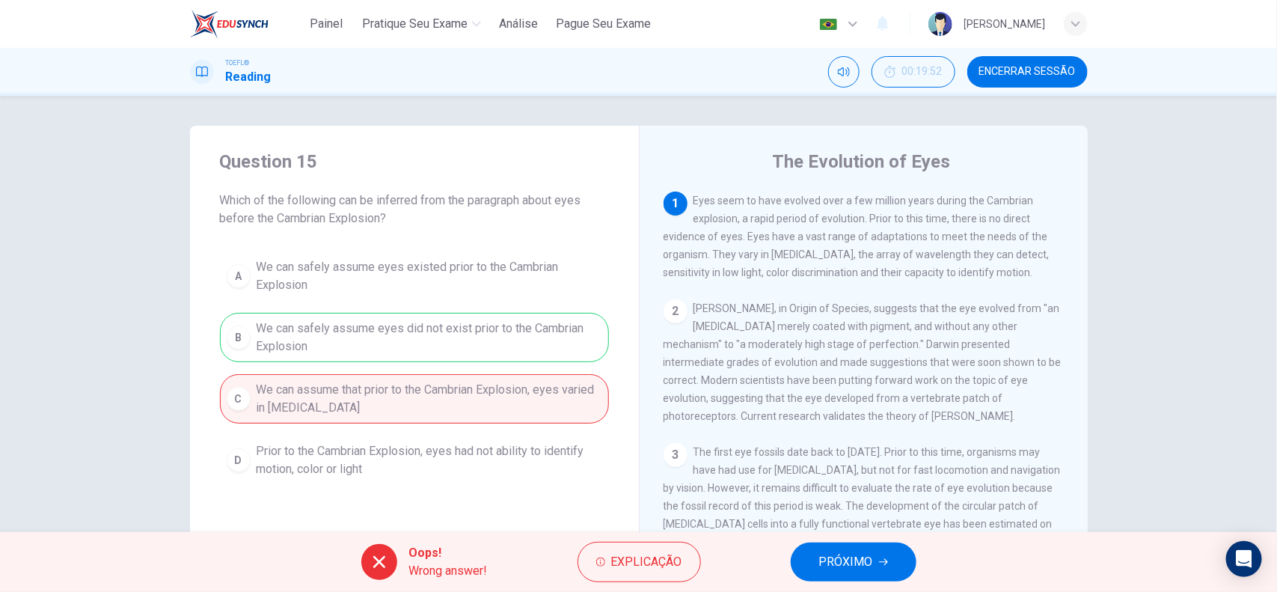
click at [858, 573] on button "PRÓXIMO" at bounding box center [854, 561] width 126 height 39
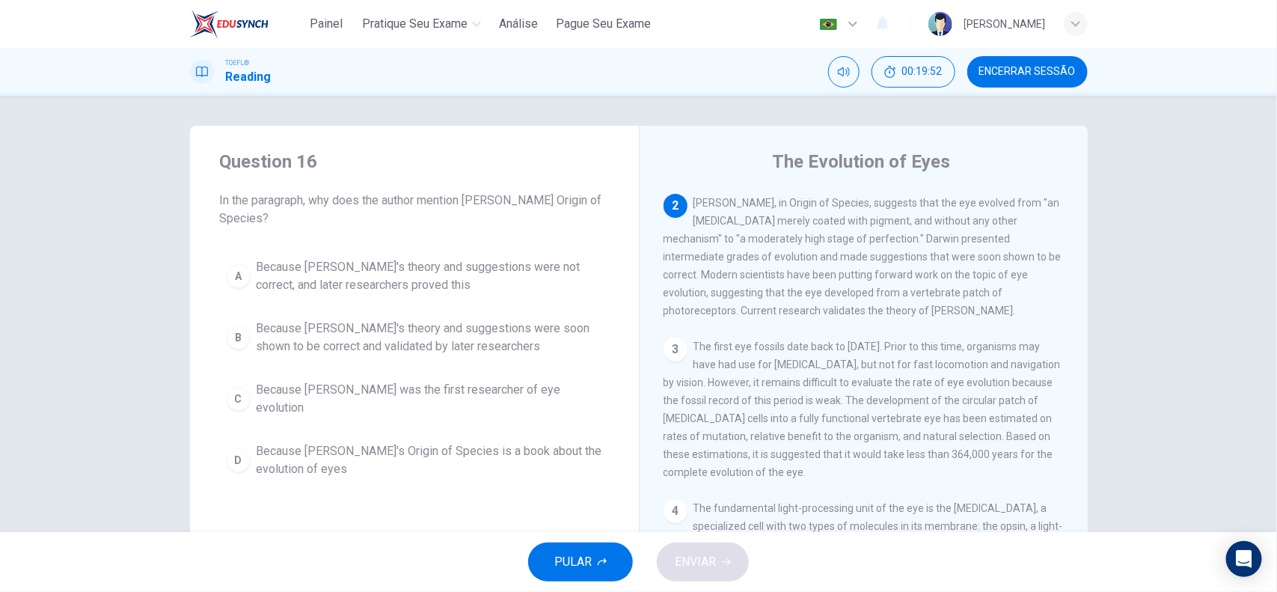
scroll to position [112, 0]
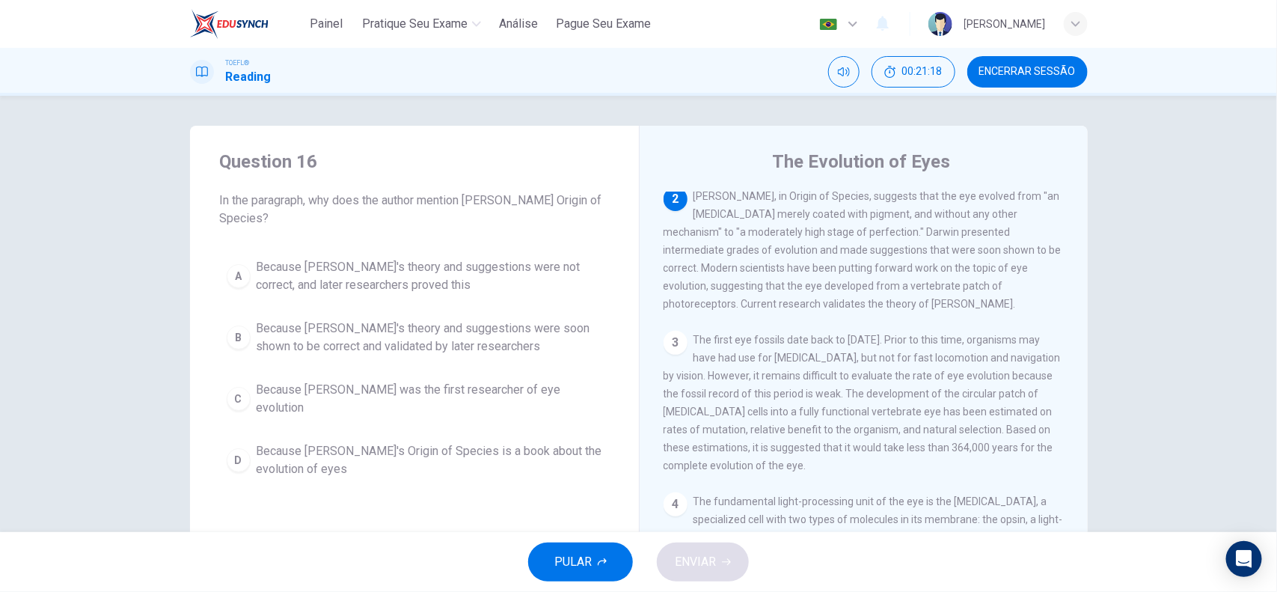
click at [468, 334] on span "Because [PERSON_NAME]'s theory and suggestions were soon shown to be correct an…" at bounding box center [430, 337] width 346 height 36
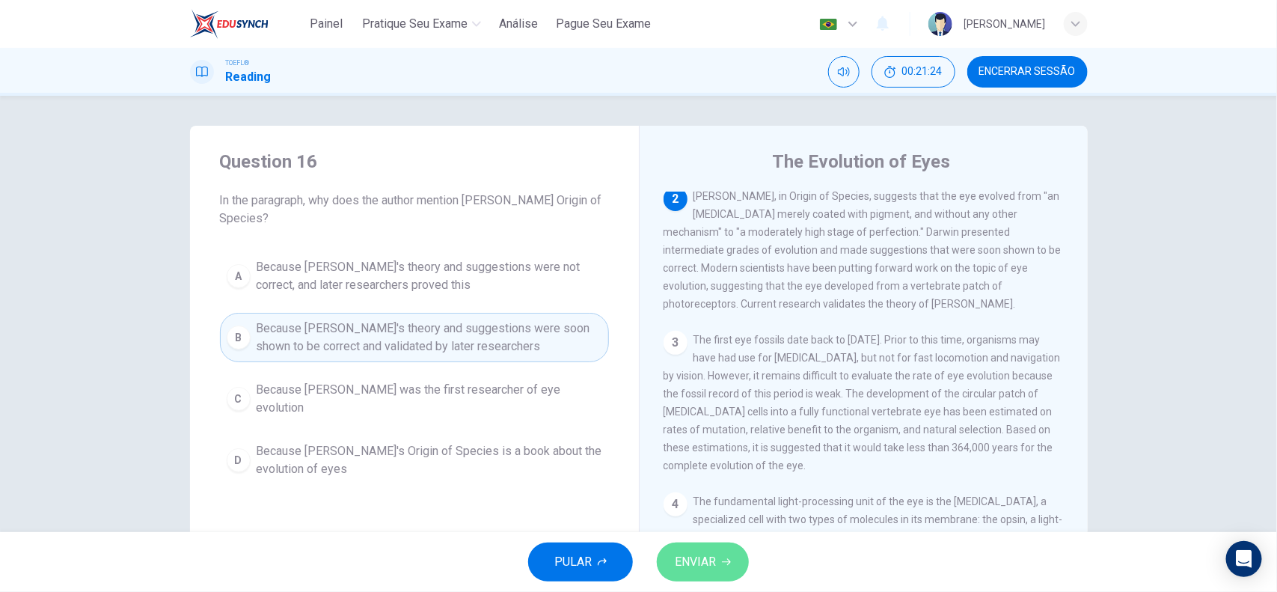
click at [693, 559] on span "ENVIAR" at bounding box center [695, 561] width 41 height 21
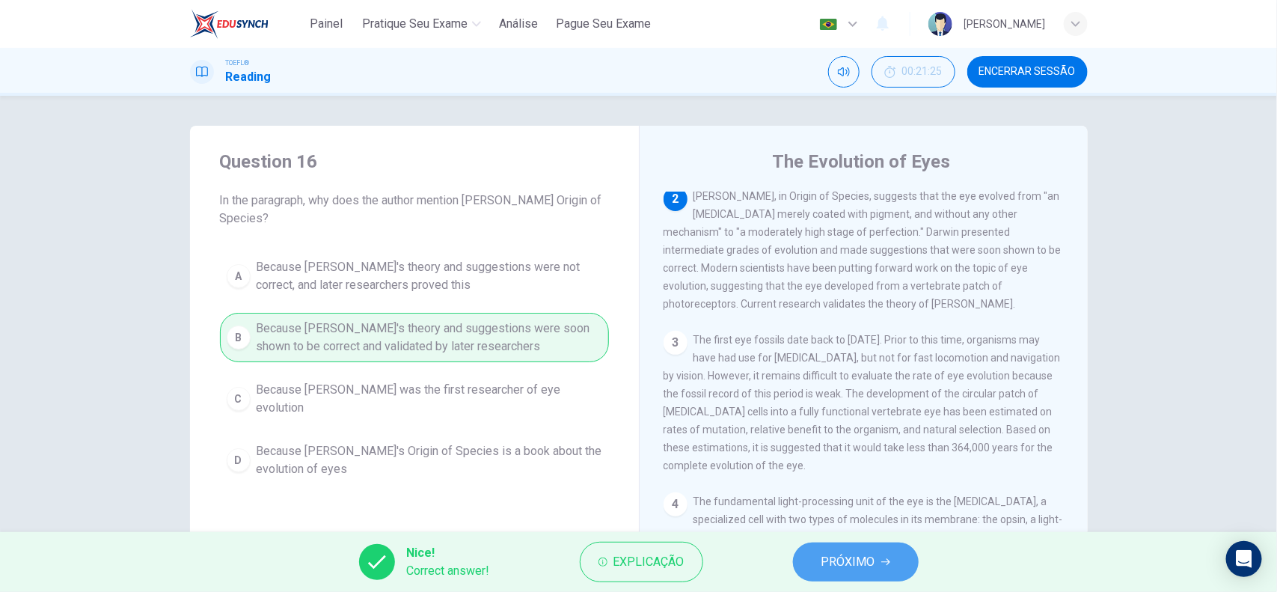
click at [839, 554] on span "PRÓXIMO" at bounding box center [848, 561] width 54 height 21
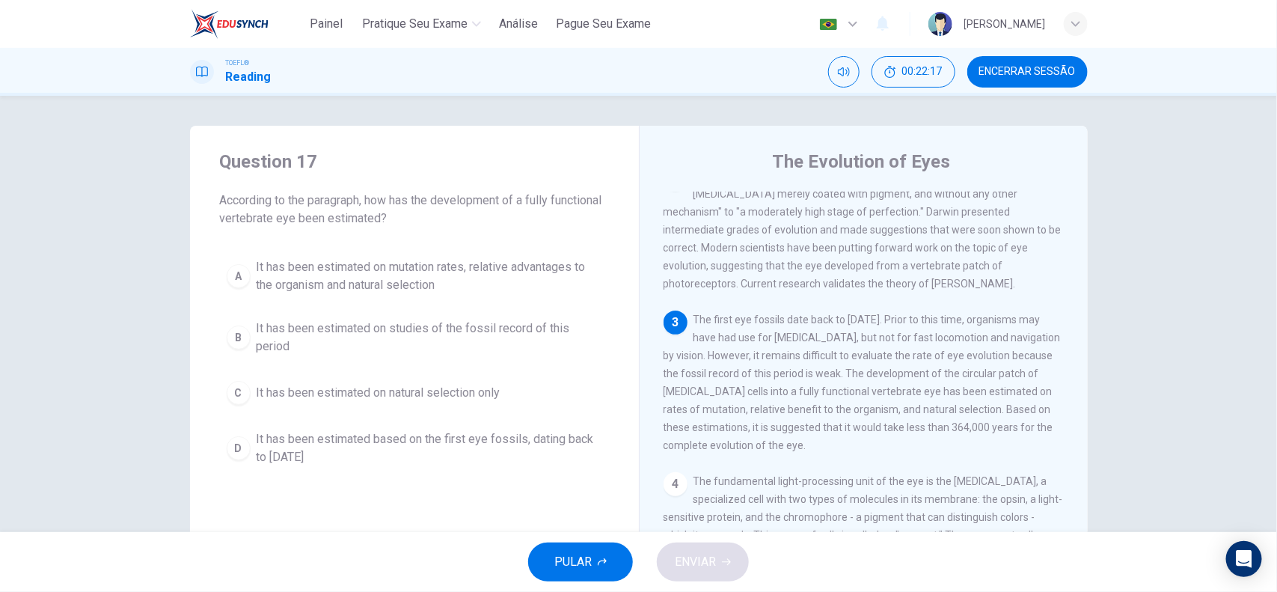
drag, startPoint x: 218, startPoint y: 218, endPoint x: 307, endPoint y: 223, distance: 89.9
click at [307, 223] on span "According to the paragraph, how has the development of a fully functional verte…" at bounding box center [414, 210] width 389 height 36
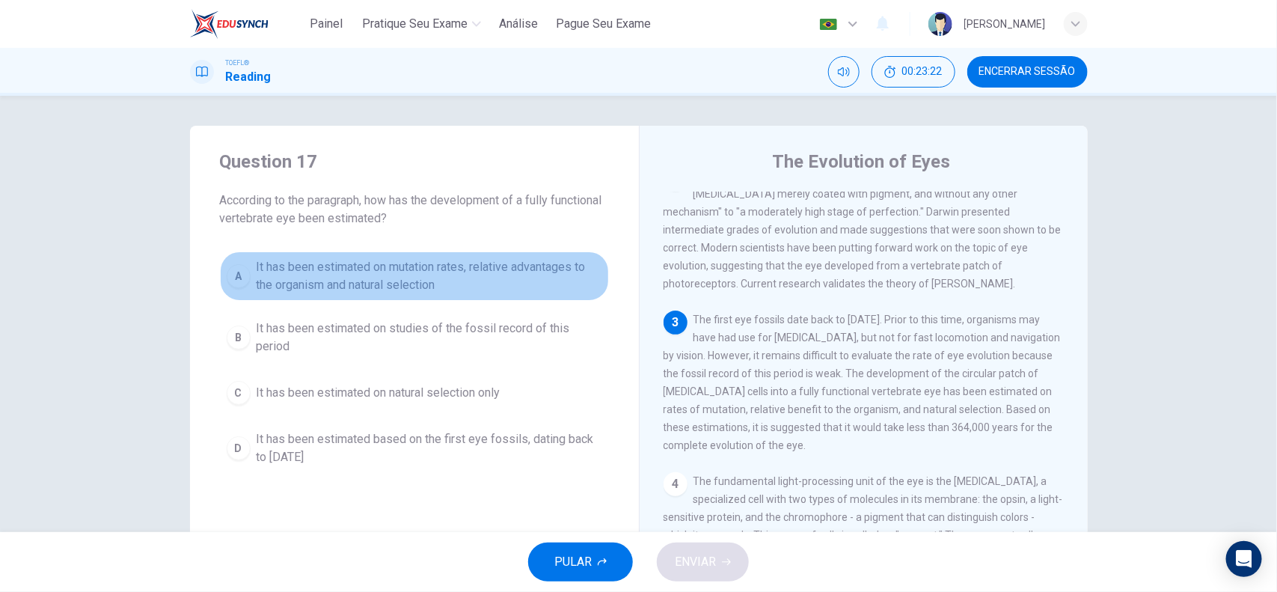
click at [435, 271] on span "It has been estimated on mutation rates, relative advantages to the organism an…" at bounding box center [430, 276] width 346 height 36
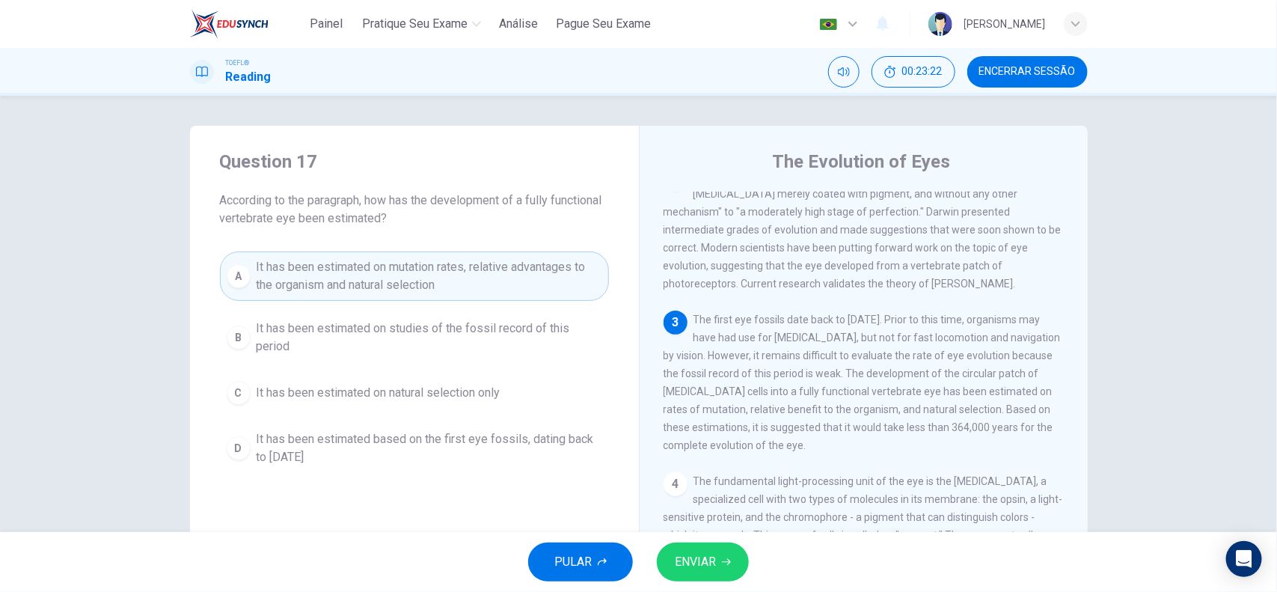
click at [689, 560] on span "ENVIAR" at bounding box center [695, 561] width 41 height 21
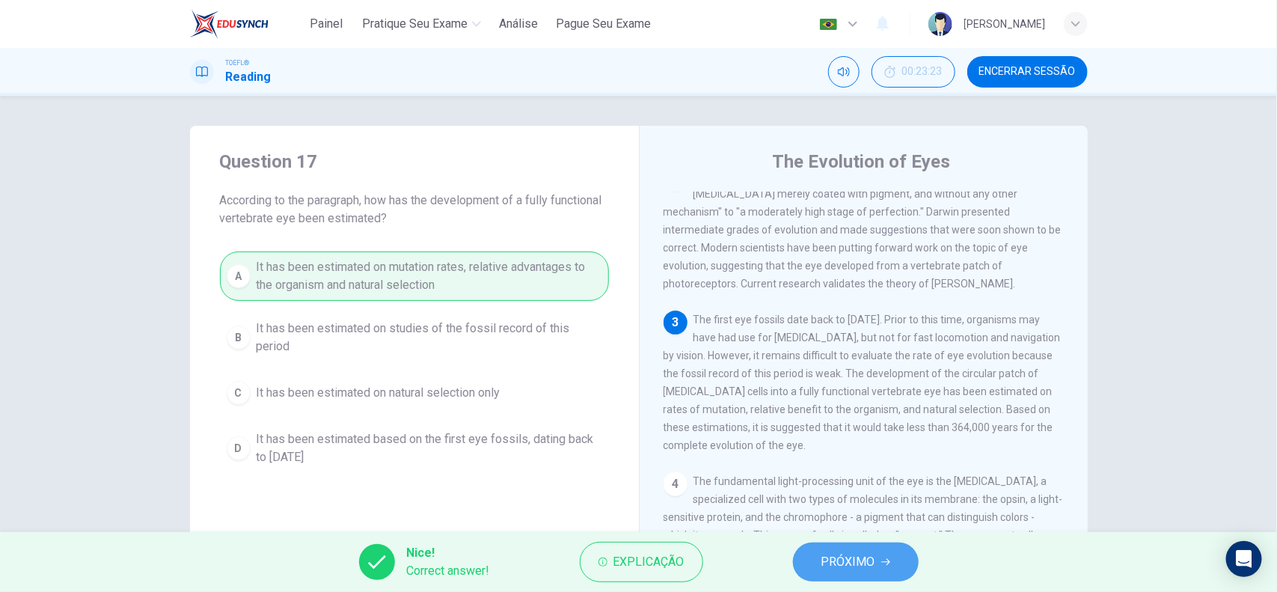
click at [899, 554] on button "PRÓXIMO" at bounding box center [856, 561] width 126 height 39
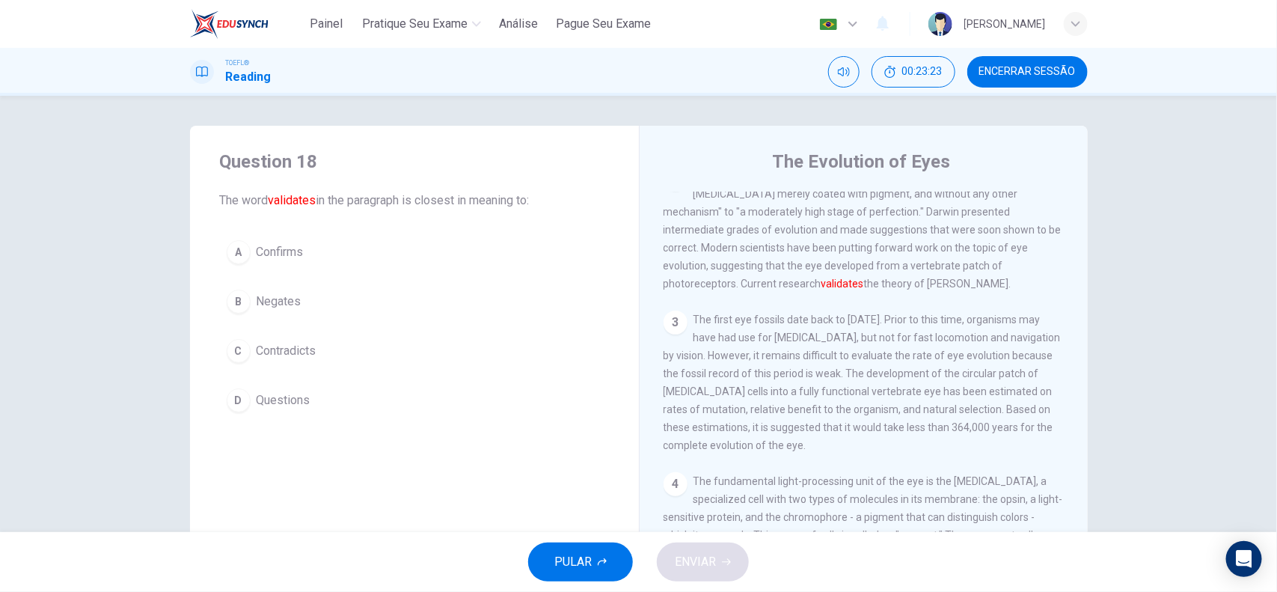
scroll to position [112, 0]
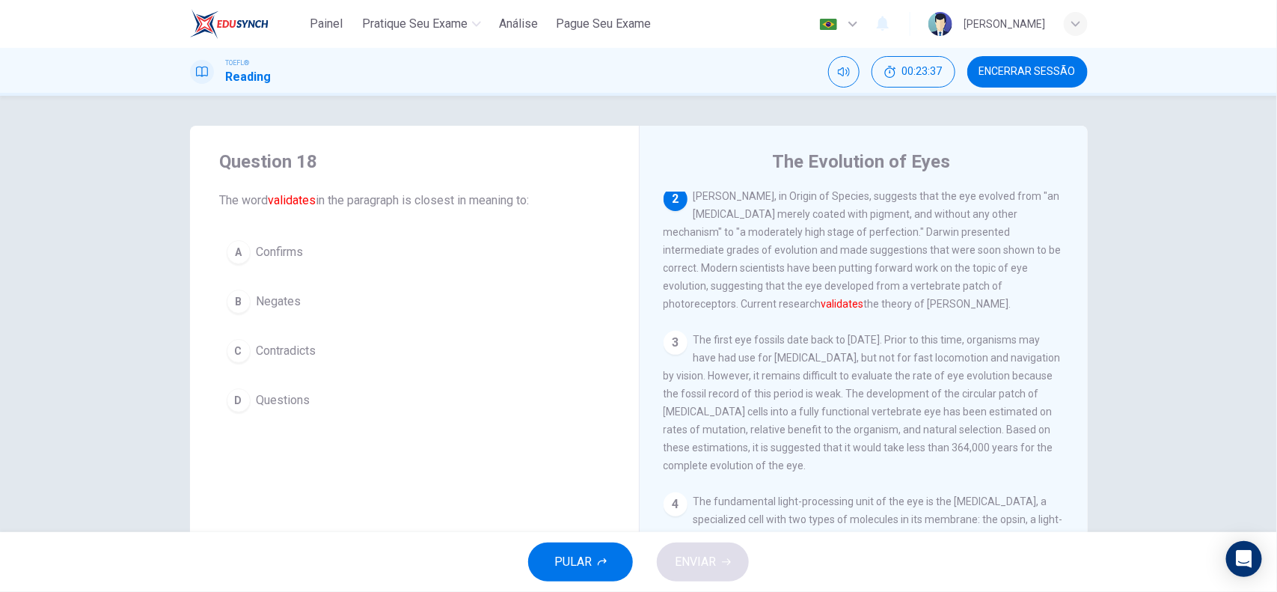
click at [269, 257] on span "Confirms" at bounding box center [280, 252] width 47 height 18
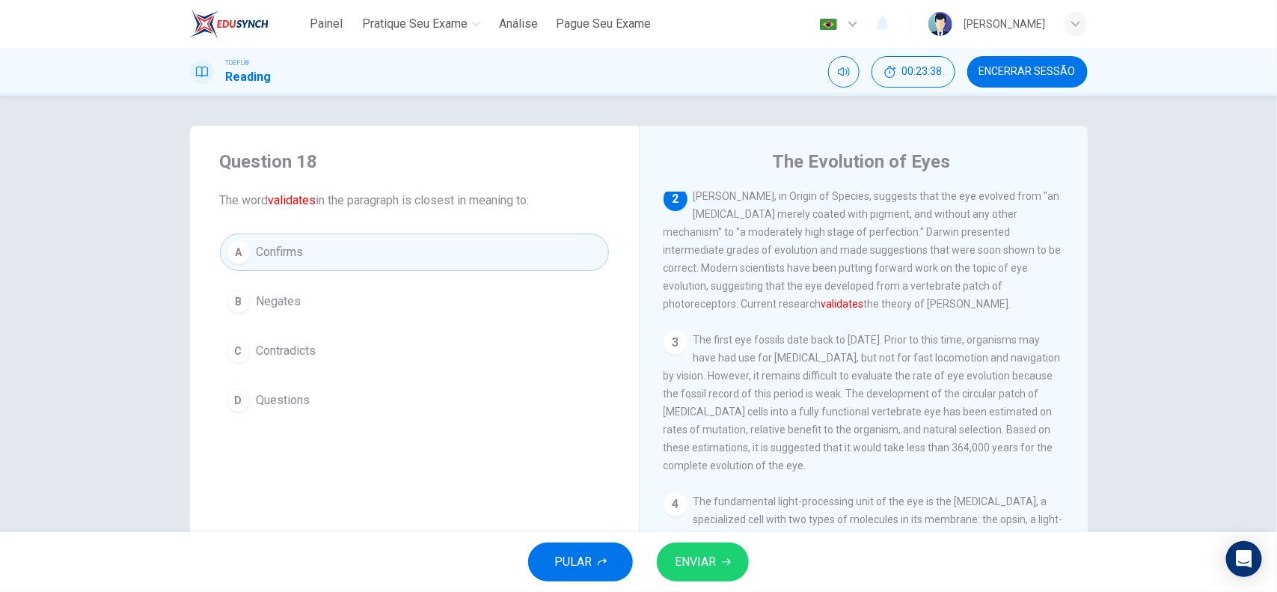
click at [737, 562] on button "ENVIAR" at bounding box center [703, 561] width 92 height 39
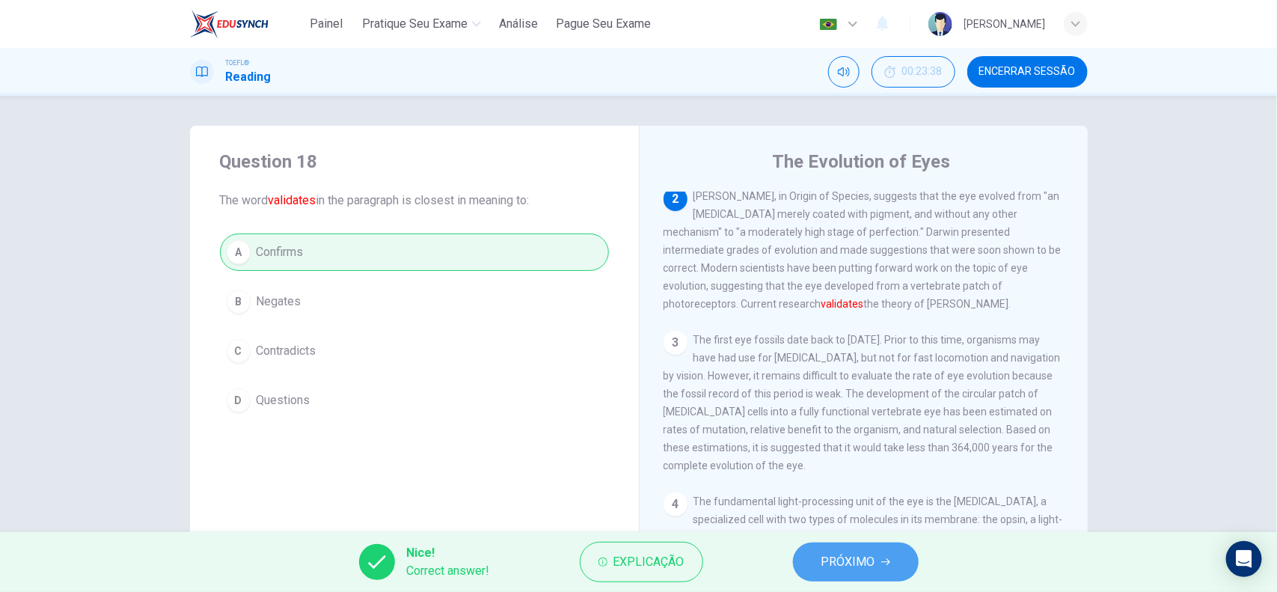
click at [873, 569] on span "PRÓXIMO" at bounding box center [848, 561] width 54 height 21
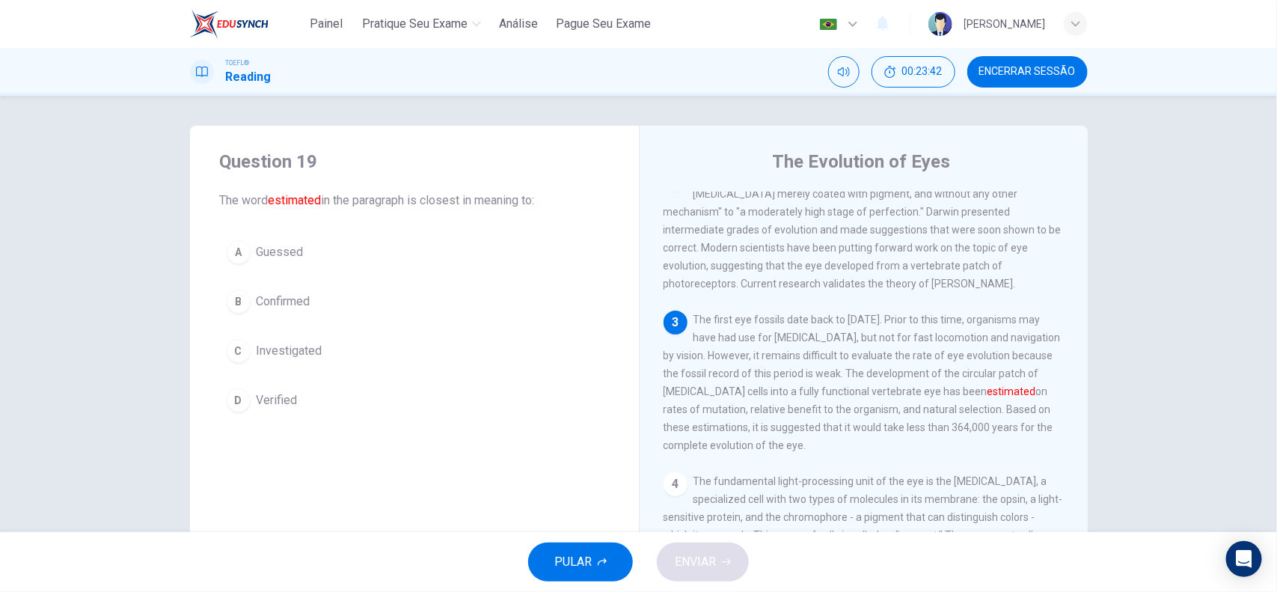
click at [316, 258] on button "A Guessed" at bounding box center [414, 251] width 389 height 37
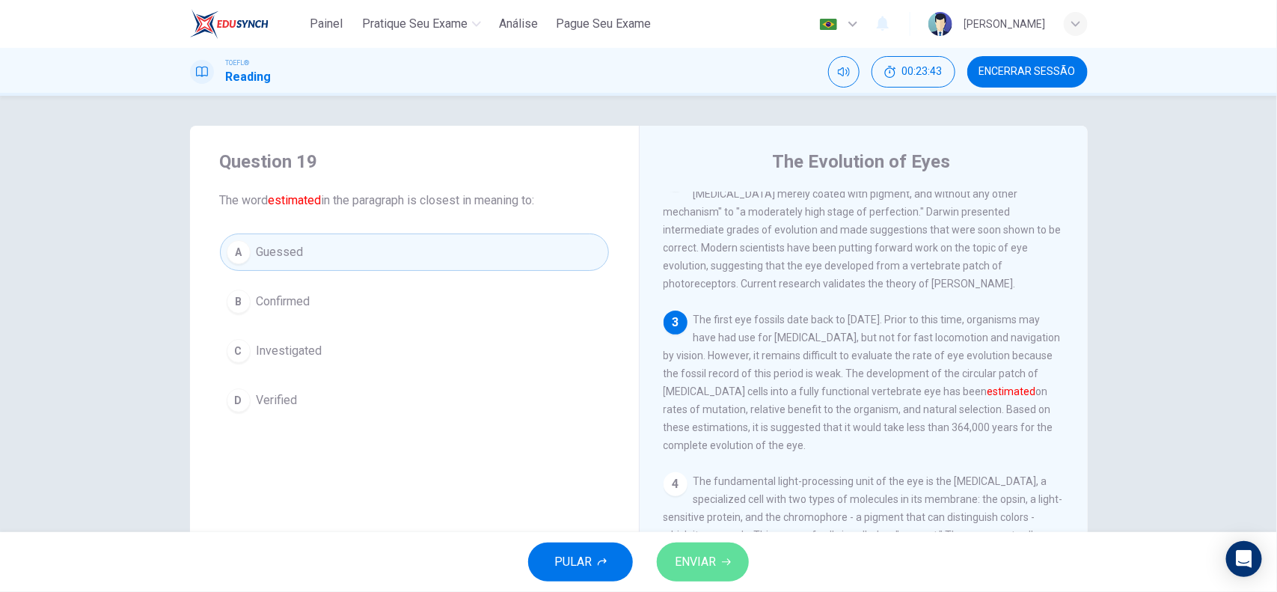
click at [720, 551] on button "ENVIAR" at bounding box center [703, 561] width 92 height 39
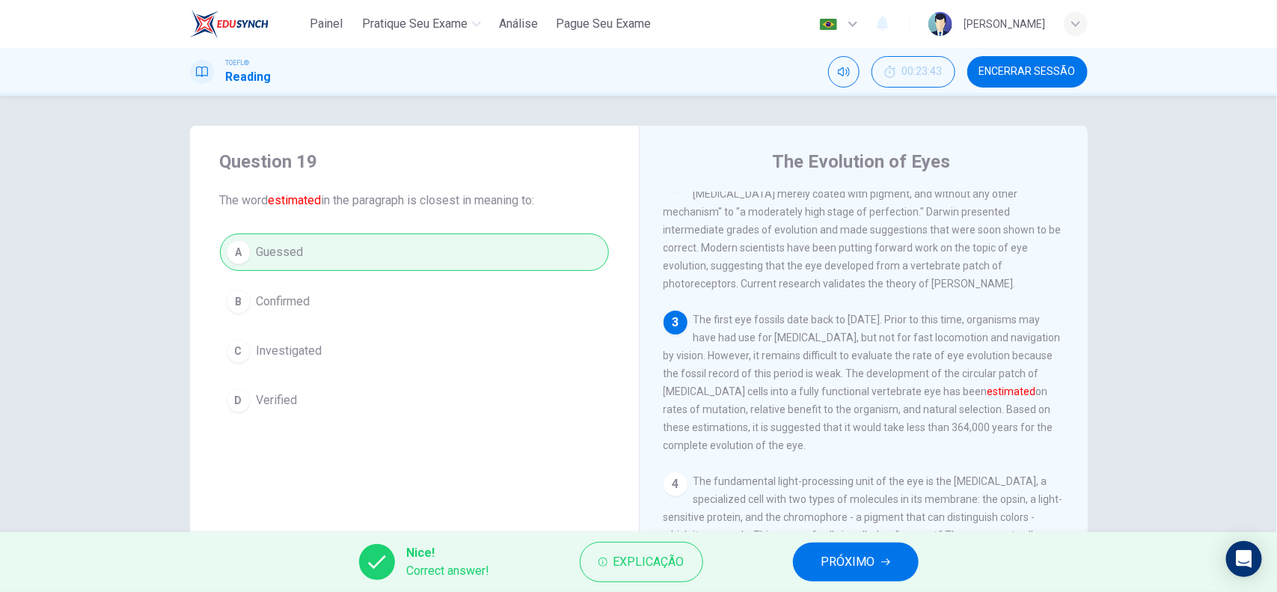
click at [849, 546] on button "PRÓXIMO" at bounding box center [856, 561] width 126 height 39
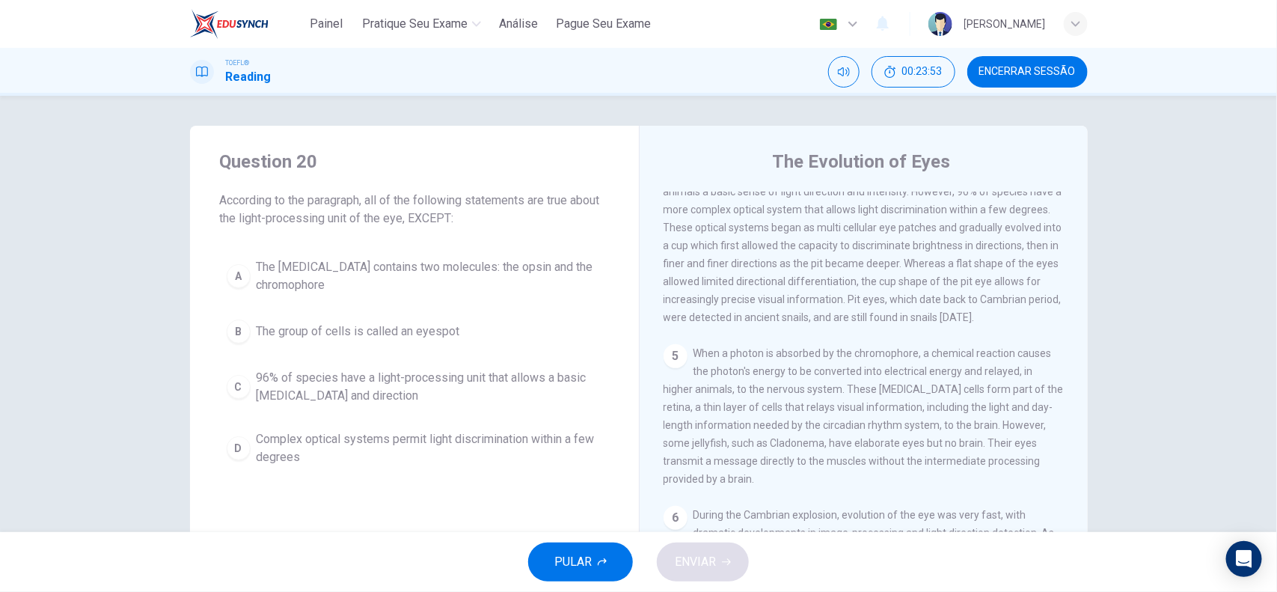
scroll to position [453, 0]
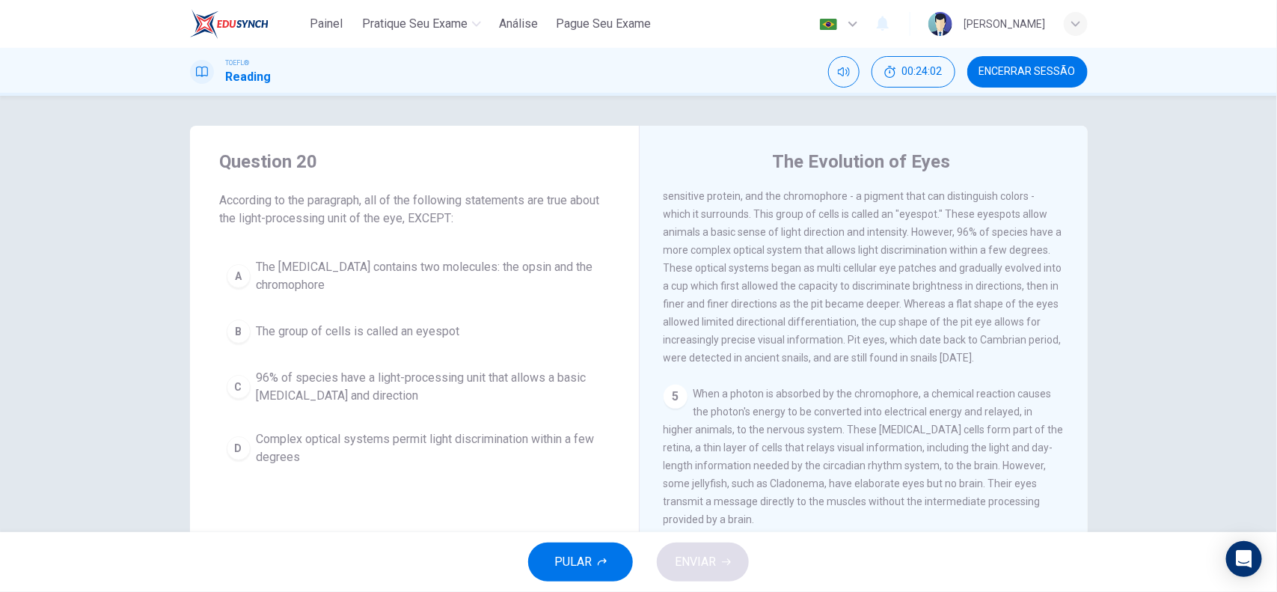
drag, startPoint x: 367, startPoint y: 203, endPoint x: 444, endPoint y: 215, distance: 78.0
click at [444, 215] on span "According to the paragraph, all of the following statements are true about the …" at bounding box center [414, 210] width 389 height 36
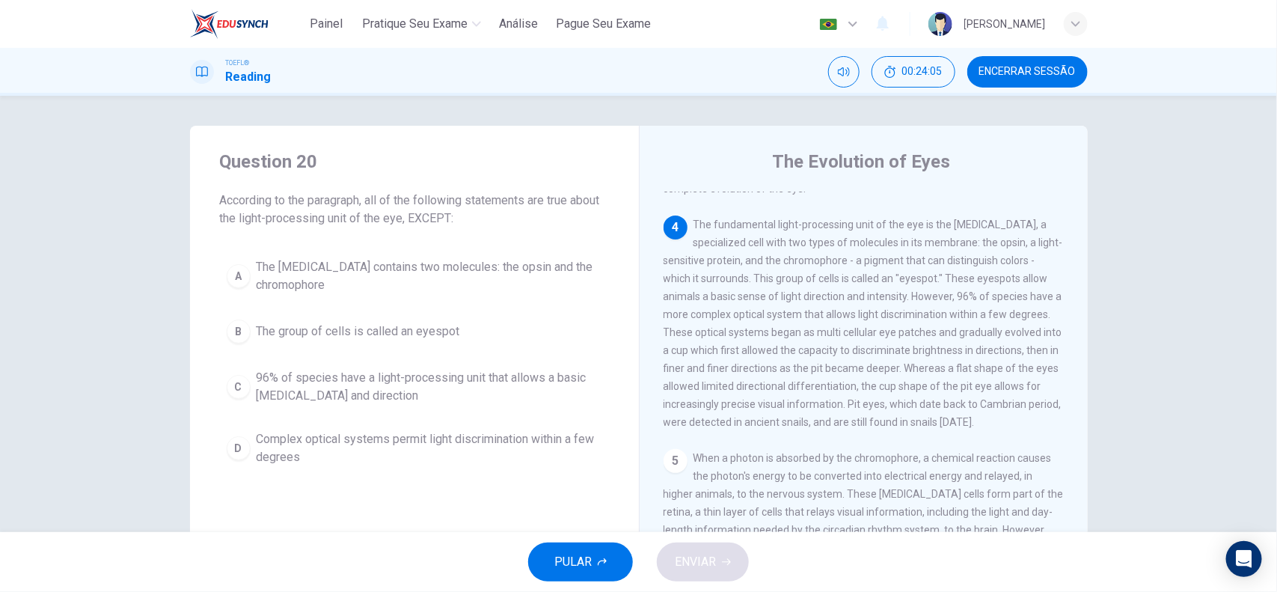
scroll to position [360, 0]
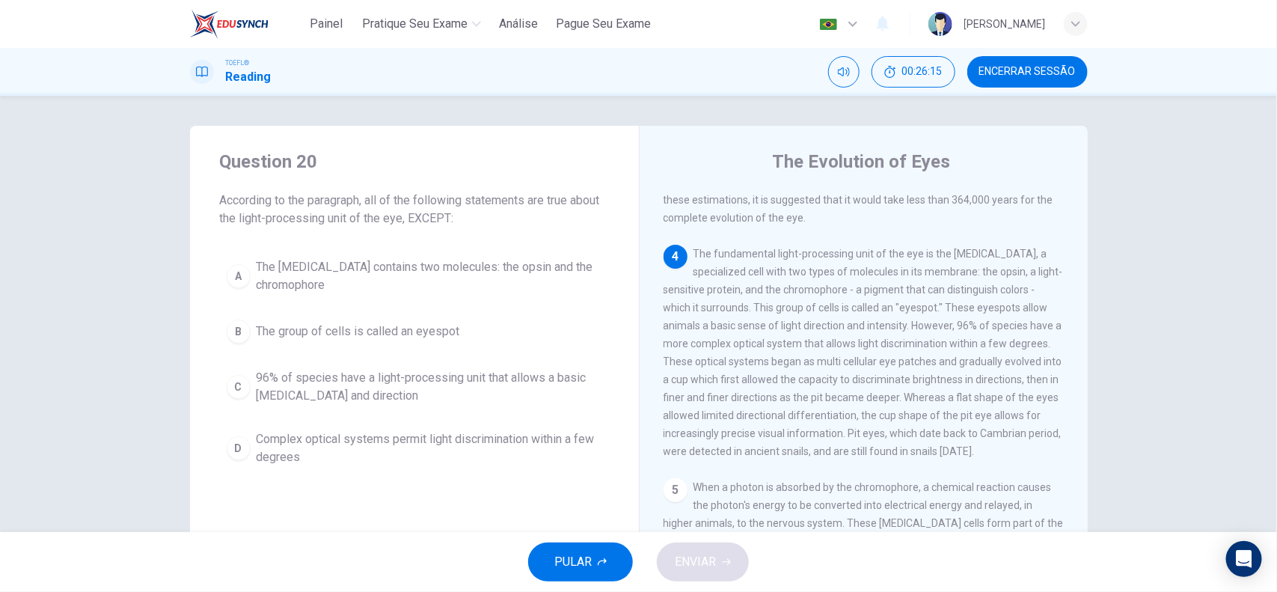
click at [474, 386] on span "96% of species have a light-processing unit that allows a basic [MEDICAL_DATA] …" at bounding box center [430, 387] width 346 height 36
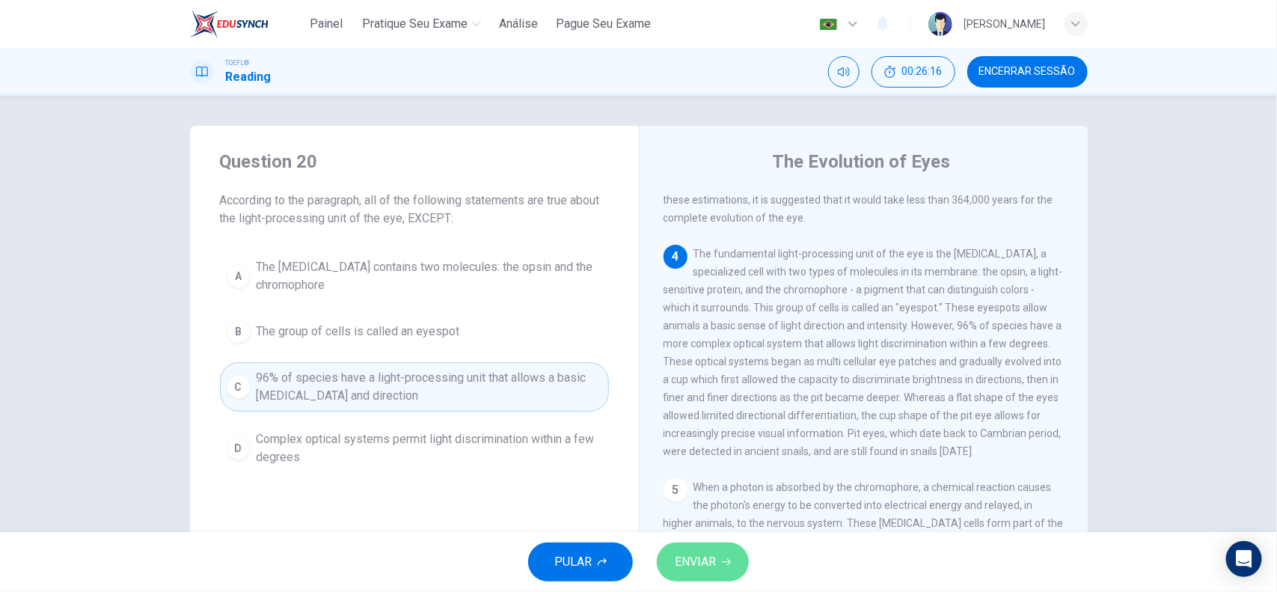
click at [693, 555] on span "ENVIAR" at bounding box center [695, 561] width 41 height 21
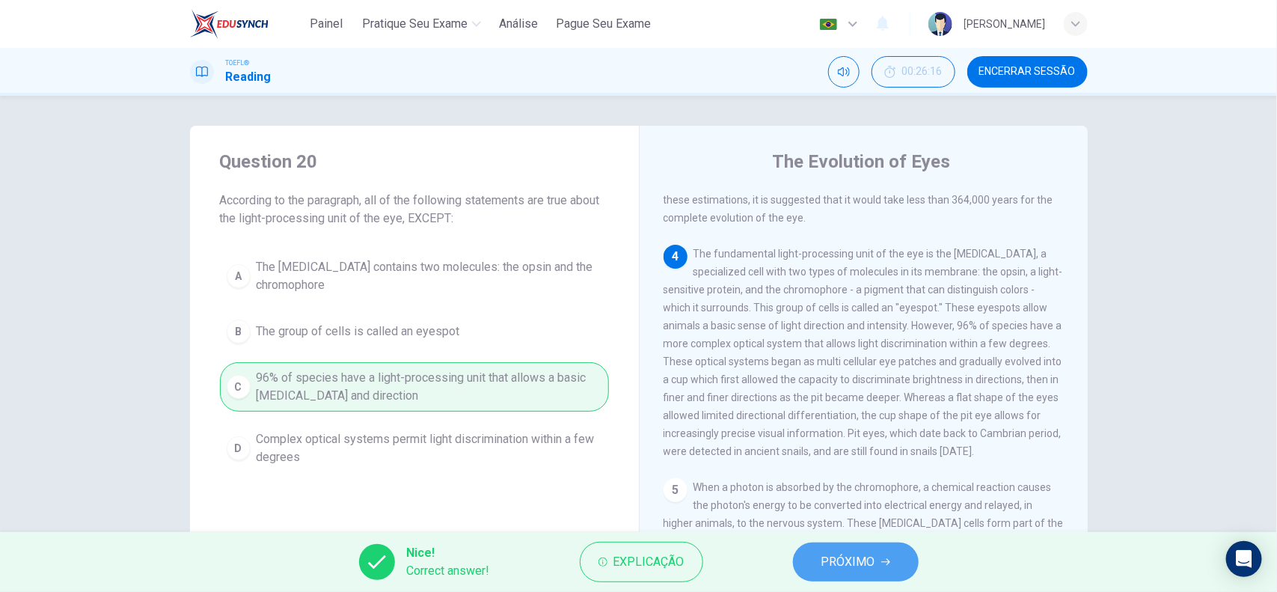
click at [851, 563] on span "PRÓXIMO" at bounding box center [848, 561] width 54 height 21
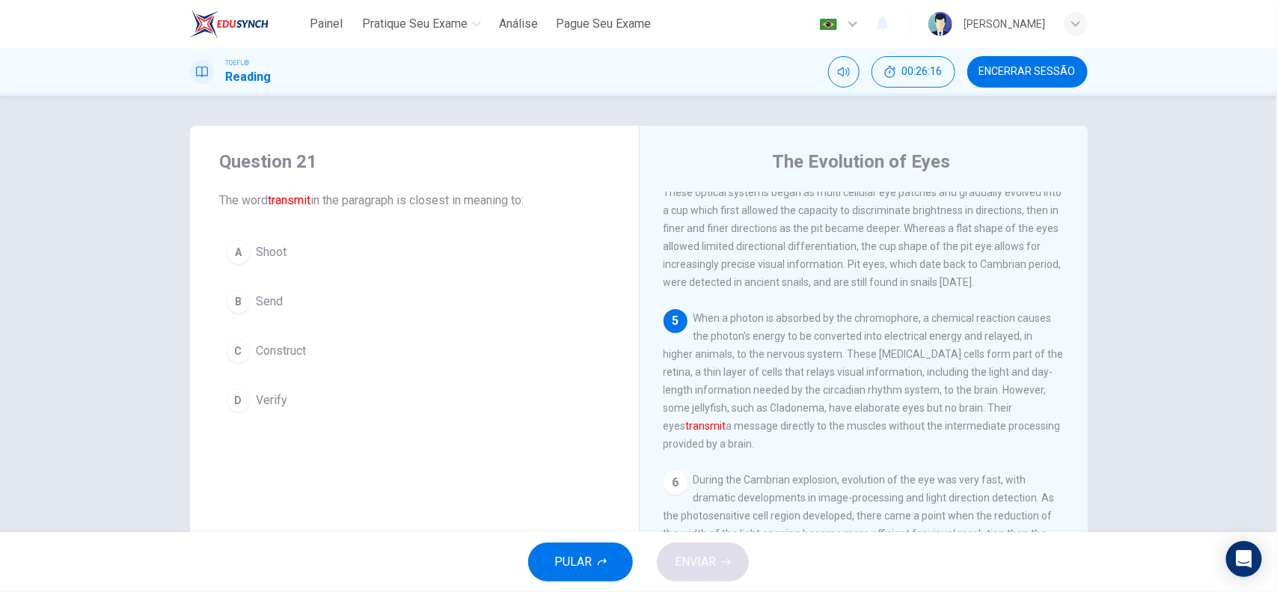
scroll to position [547, 0]
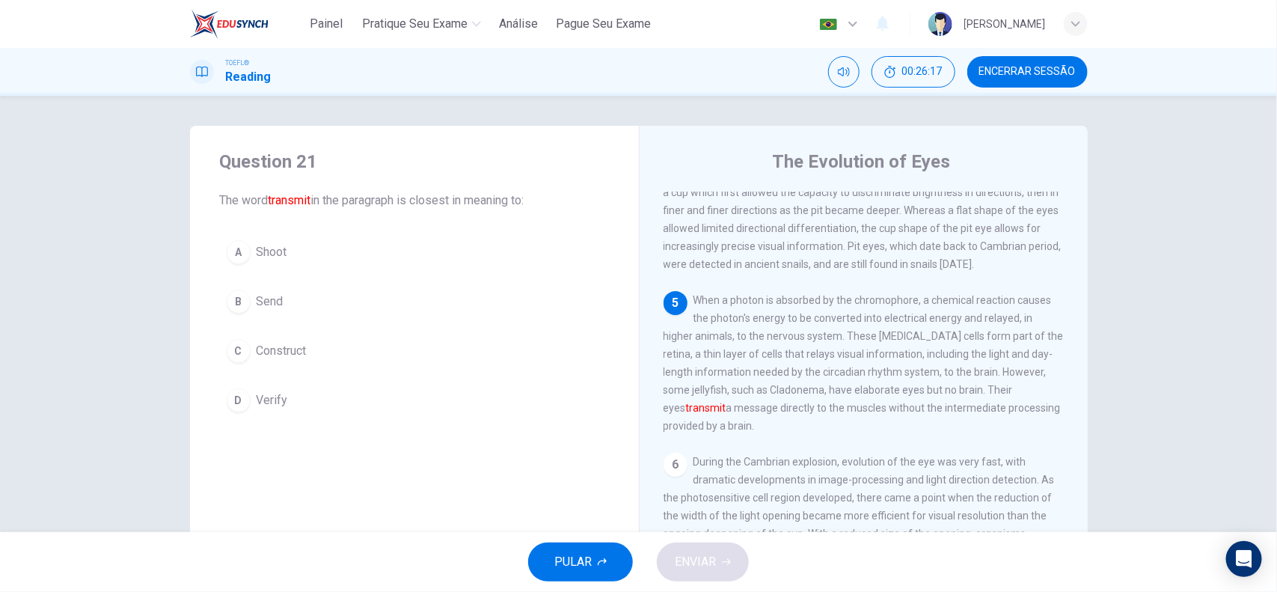
click at [1032, 66] on span "Encerrar Sessão" at bounding box center [1027, 72] width 97 height 12
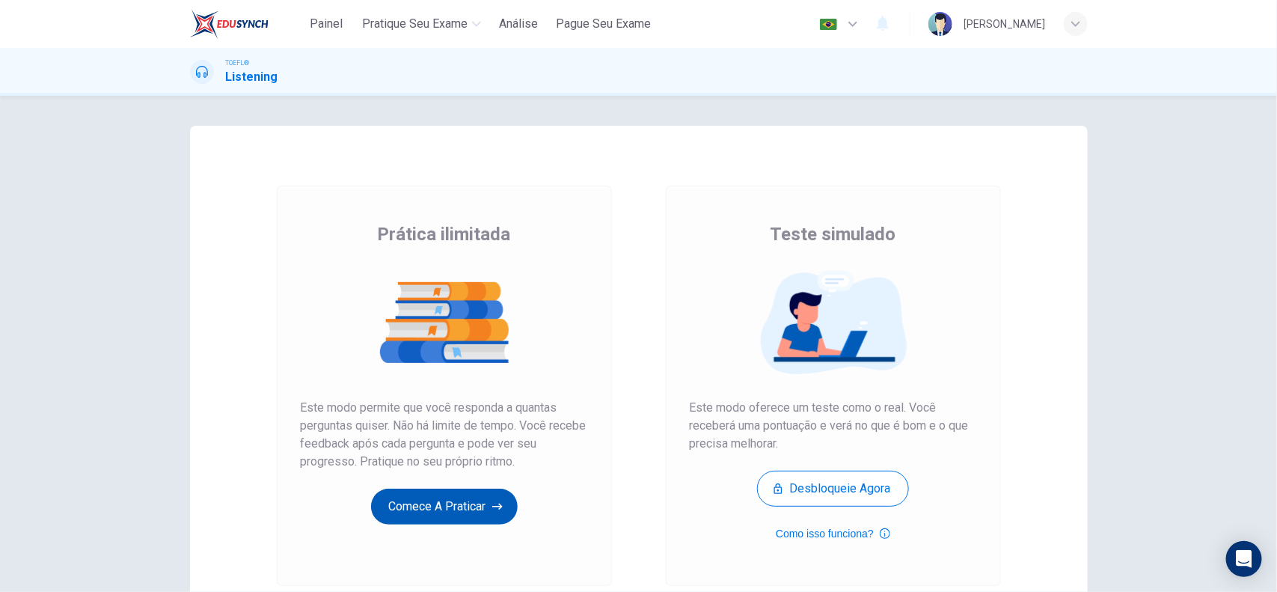
click at [443, 500] on button "Comece a praticar" at bounding box center [444, 507] width 147 height 36
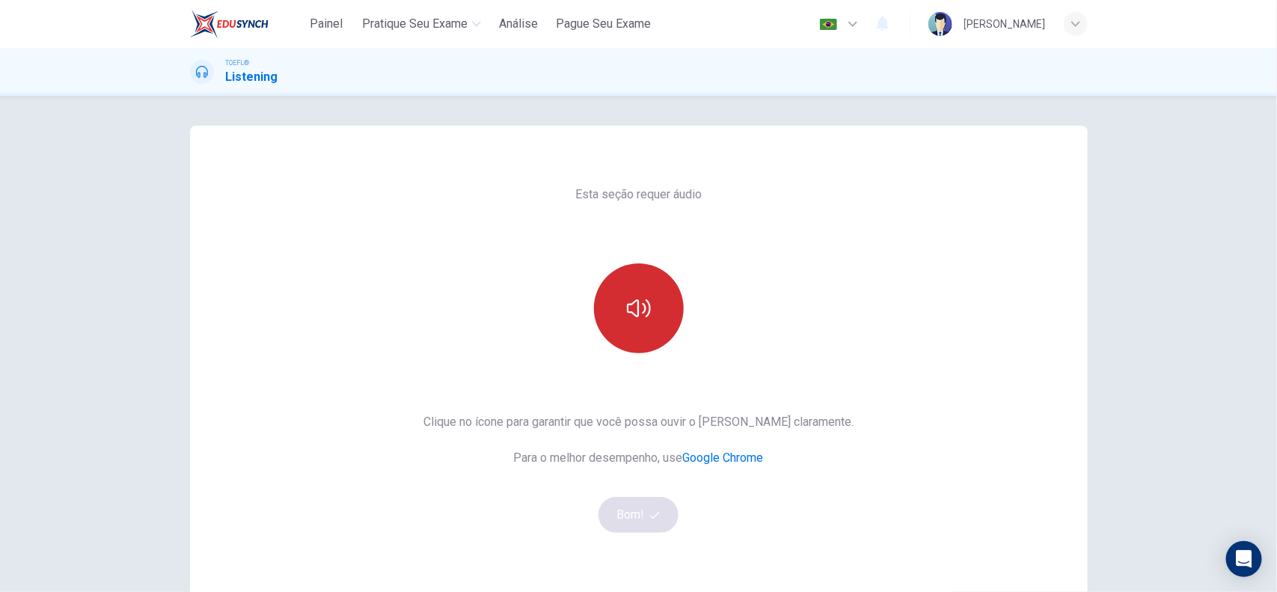
click at [662, 319] on button "button" at bounding box center [639, 308] width 90 height 90
click at [649, 506] on button "Bom!" at bounding box center [638, 515] width 80 height 36
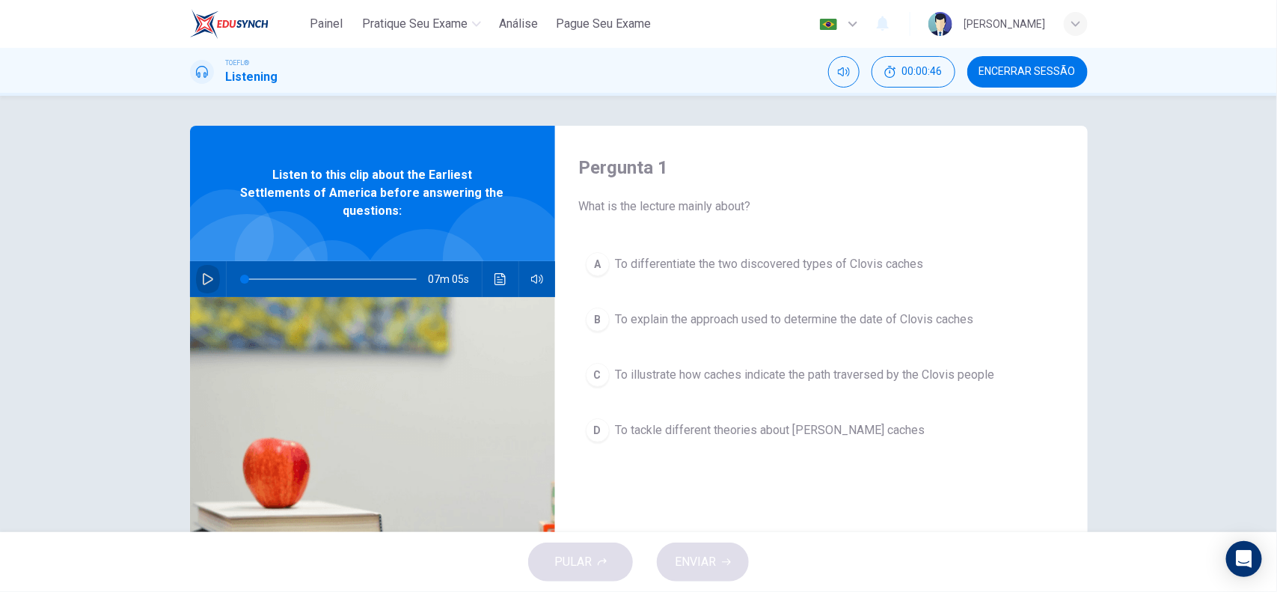
click at [202, 273] on icon "button" at bounding box center [208, 279] width 12 height 12
click at [761, 266] on span "To differentiate the two discovered types of Clovis caches" at bounding box center [770, 264] width 308 height 18
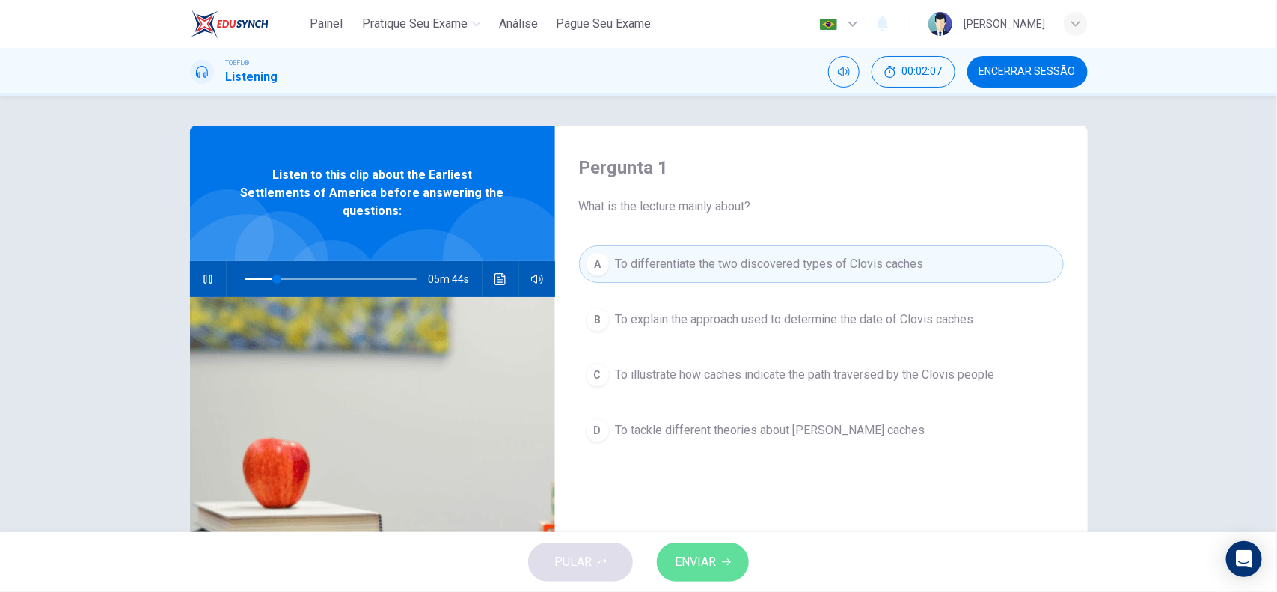
click at [712, 569] on span "ENVIAR" at bounding box center [695, 561] width 41 height 21
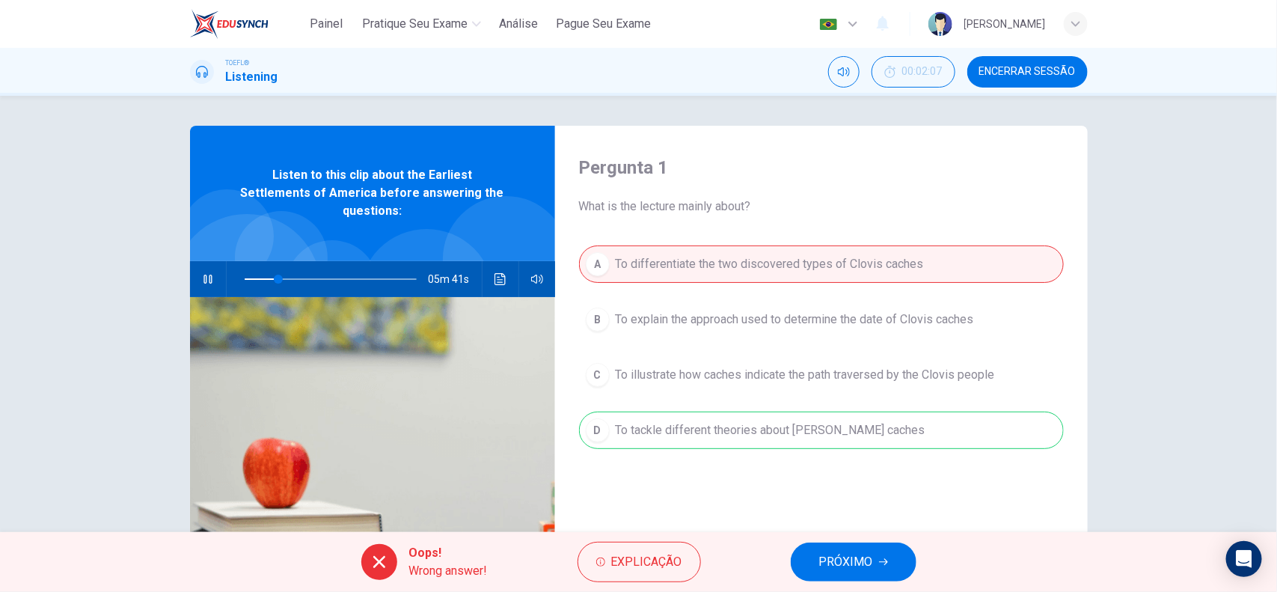
type input "20"
